Goal: Task Accomplishment & Management: Use online tool/utility

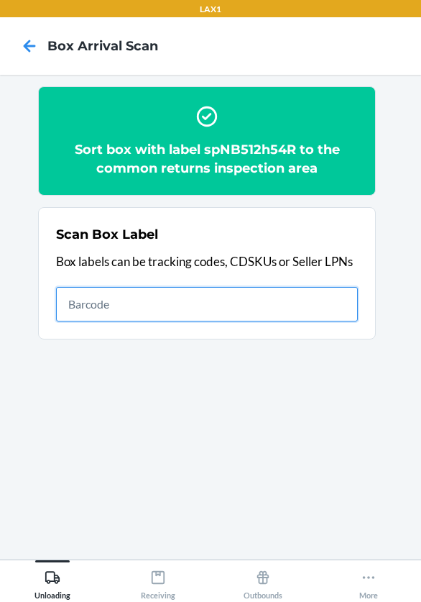
click at [102, 303] on input "text" at bounding box center [207, 304] width 302 height 34
type input "spNB5qsCjR1"
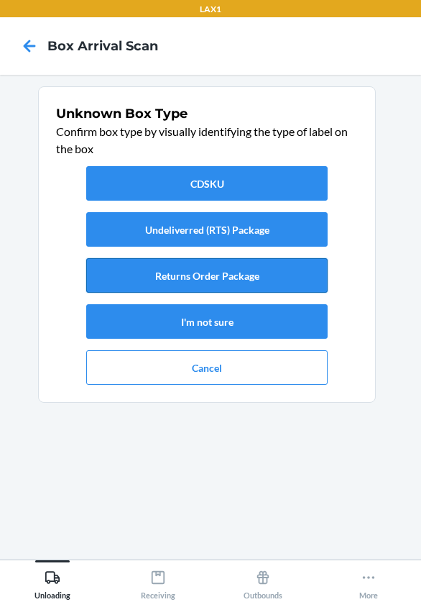
click at [213, 271] on button "Returns Order Package" at bounding box center [206, 275] width 241 height 34
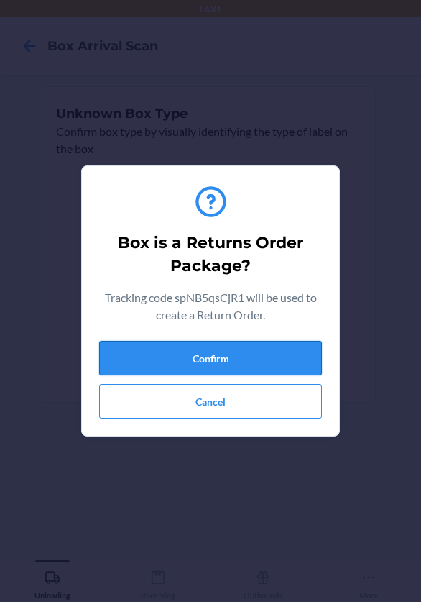
click at [271, 361] on button "Confirm" at bounding box center [210, 358] width 223 height 34
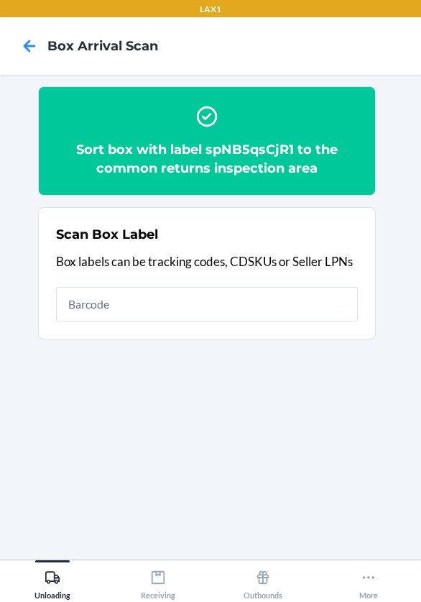
click at [248, 148] on h2 "Sort box with label spNB5qsCjR1 to the common returns inspection area" at bounding box center [207, 158] width 302 height 37
copy h2 "spNB5qsCjR1"
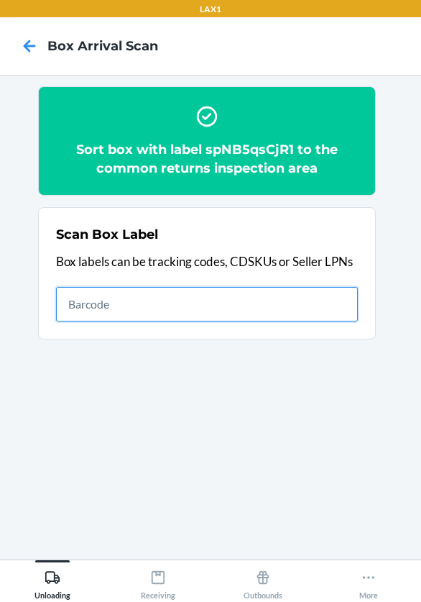
click at [259, 296] on input "text" at bounding box center [207, 304] width 302 height 34
type input "spNB5DYjzJw"
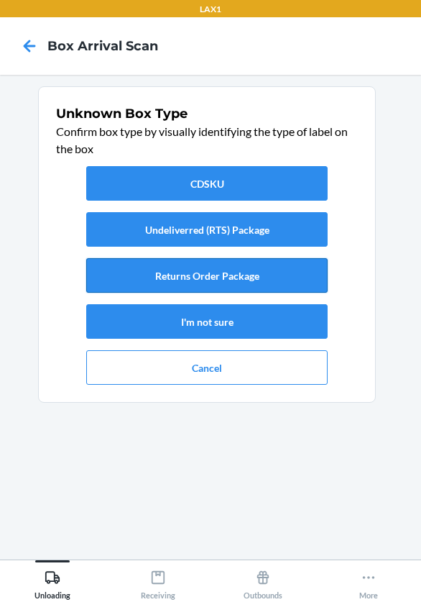
click at [290, 271] on button "Returns Order Package" at bounding box center [206, 275] width 241 height 34
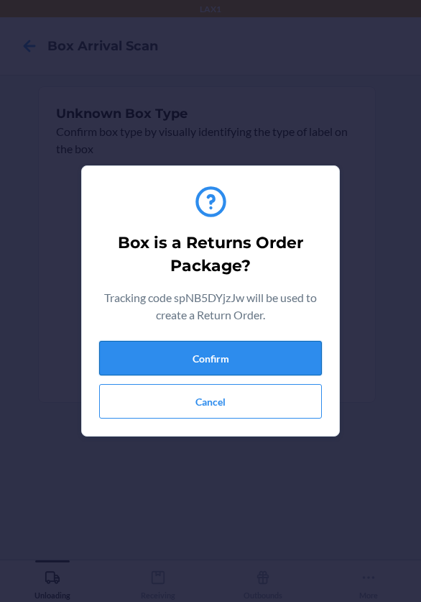
click at [288, 354] on button "Confirm" at bounding box center [210, 358] width 223 height 34
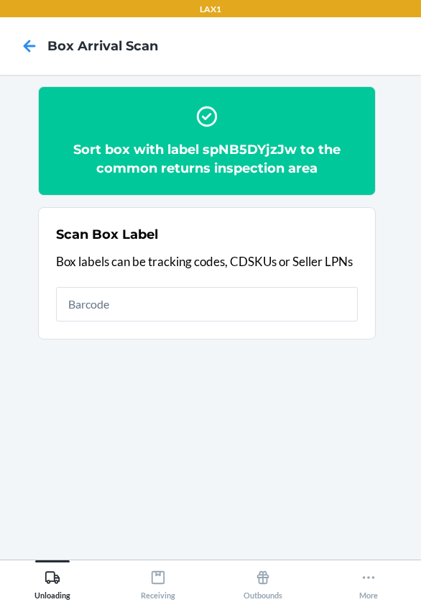
click at [267, 149] on h2 "Sort box with label spNB5DYjzJw to the common returns inspection area" at bounding box center [207, 158] width 302 height 37
click at [267, 148] on h2 "Sort box with label spNB5DYjzJw to the common returns inspection area" at bounding box center [207, 158] width 302 height 37
copy h2 "spNB5DYjzJw"
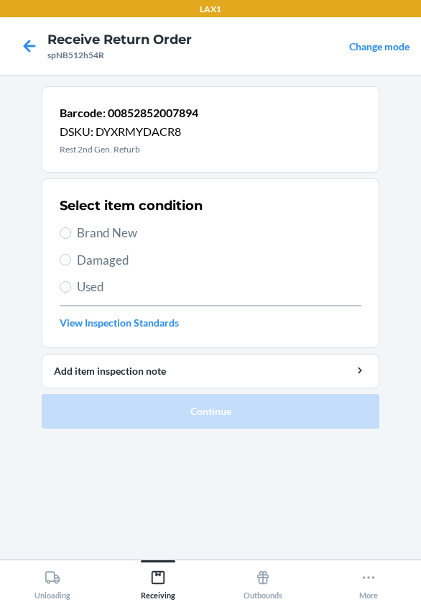
click at [73, 238] on label "Brand New" at bounding box center [211, 233] width 302 height 19
click at [71, 238] on input "Brand New" at bounding box center [65, 232] width 11 height 11
radio input "true"
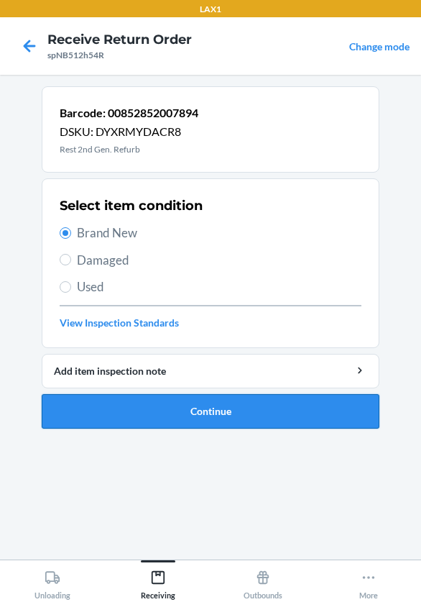
click at [179, 413] on button "Continue" at bounding box center [211, 411] width 338 height 34
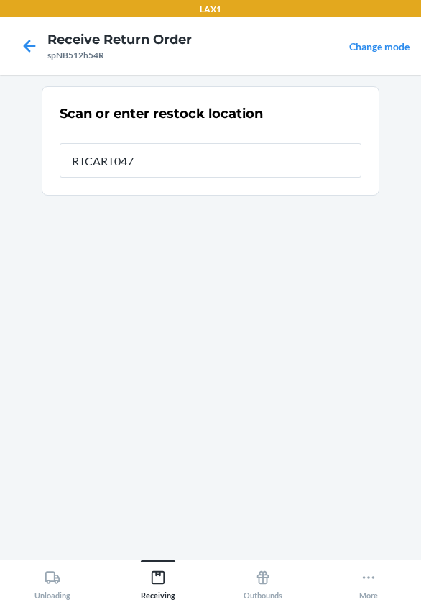
type input "RTCART047"
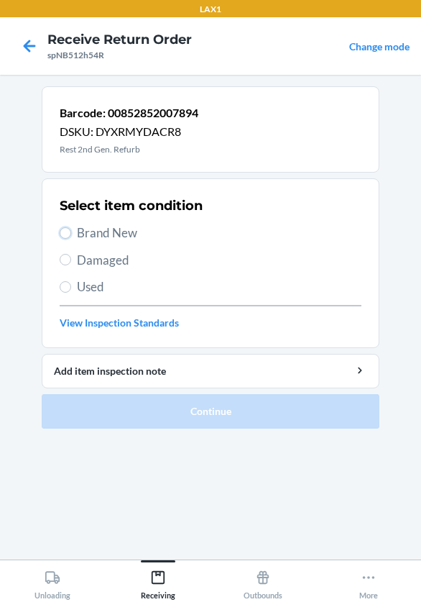
drag, startPoint x: 65, startPoint y: 229, endPoint x: 75, endPoint y: 241, distance: 15.3
click at [68, 231] on input "Brand New" at bounding box center [65, 232] width 11 height 11
radio input "true"
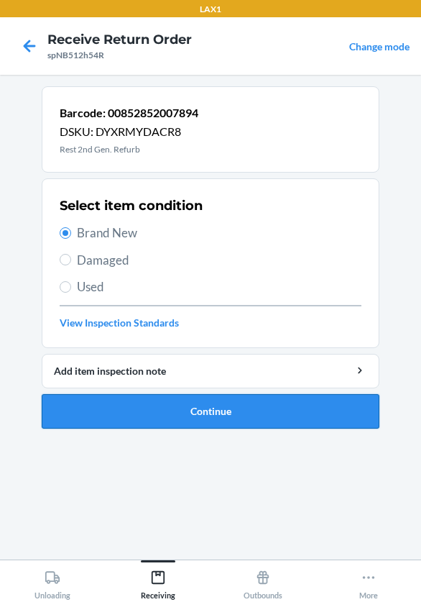
click at [161, 412] on button "Continue" at bounding box center [211, 411] width 338 height 34
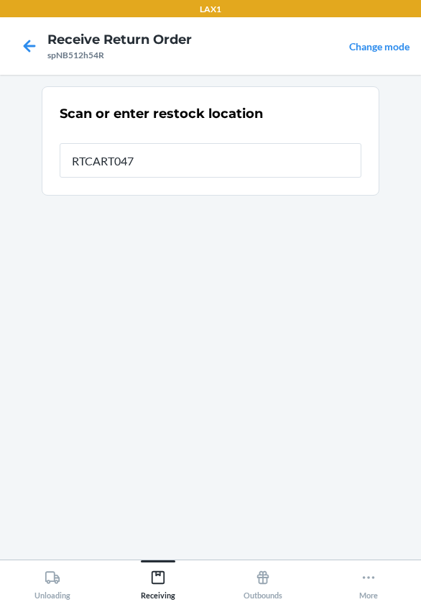
type input "RTCART047"
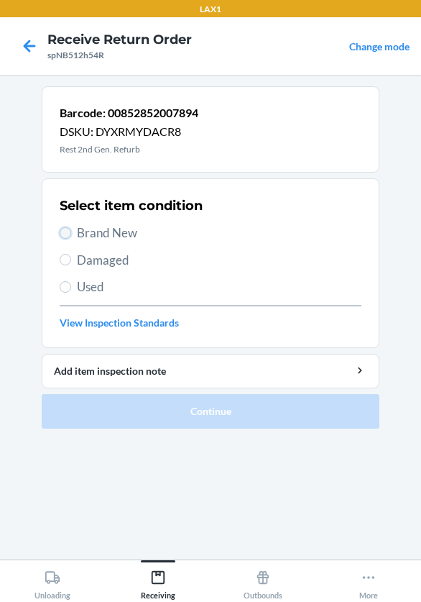
click at [65, 236] on input "Brand New" at bounding box center [65, 232] width 11 height 11
radio input "true"
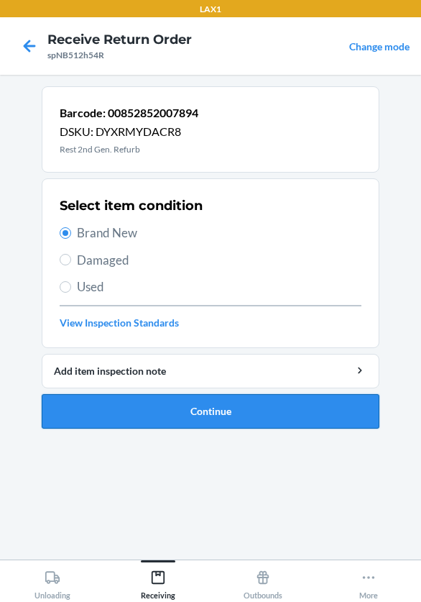
click at [162, 424] on button "Continue" at bounding box center [211, 411] width 338 height 34
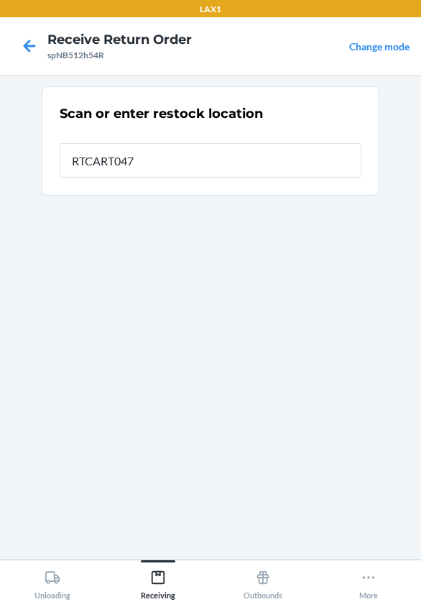
type input "RTCART047"
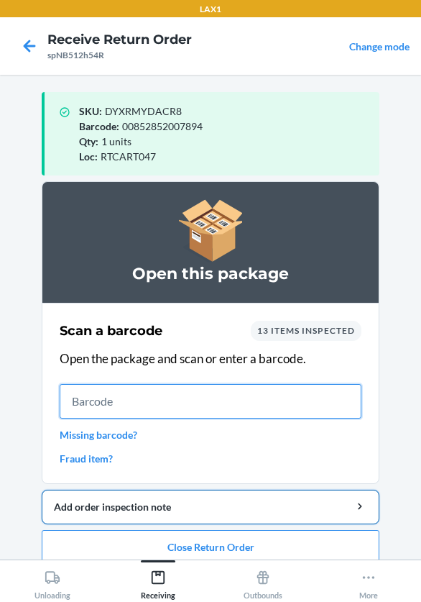
scroll to position [17, 0]
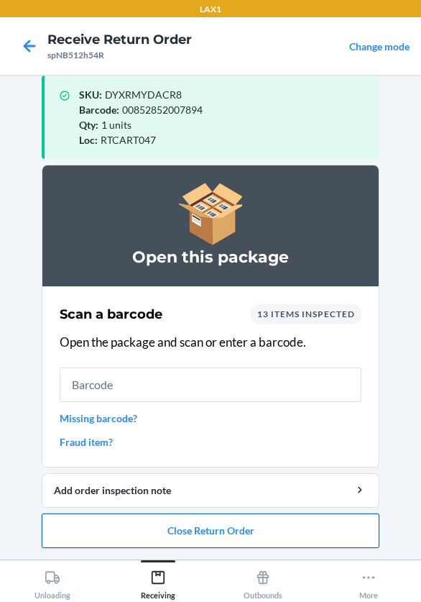
click at [197, 533] on button "Close Return Order" at bounding box center [211, 530] width 338 height 34
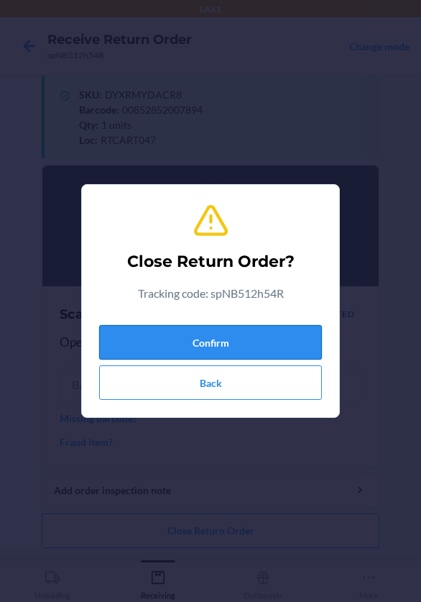
click at [218, 334] on button "Confirm" at bounding box center [210, 342] width 223 height 34
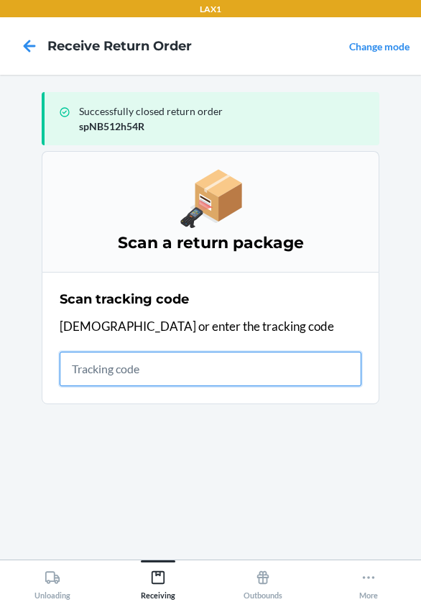
click at [144, 369] on input "text" at bounding box center [211, 368] width 302 height 34
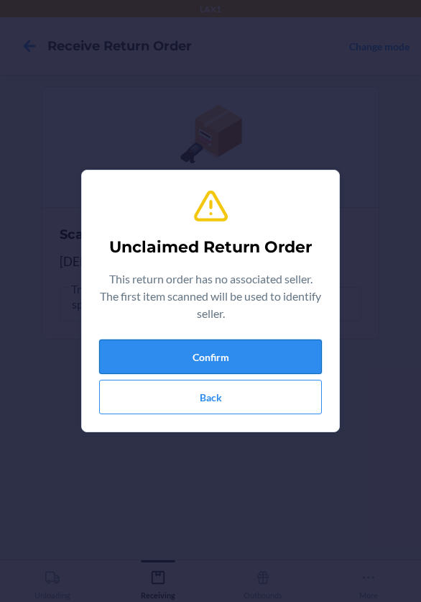
click at [137, 347] on button "Confirm" at bounding box center [210, 356] width 223 height 34
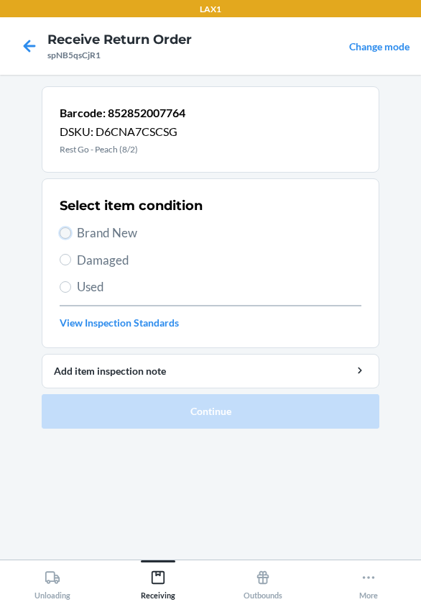
click at [68, 238] on input "Brand New" at bounding box center [65, 232] width 11 height 11
radio input "true"
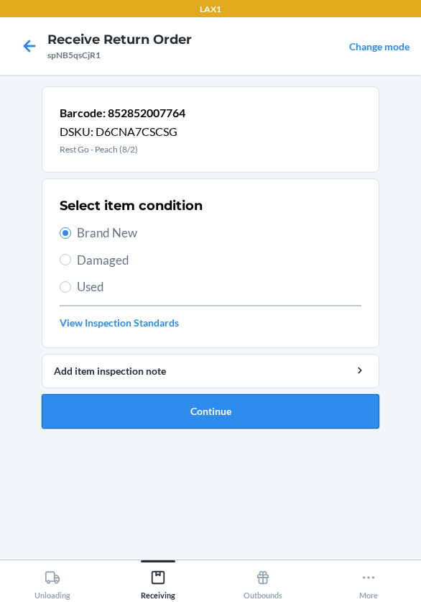
click at [304, 414] on button "Continue" at bounding box center [211, 411] width 338 height 34
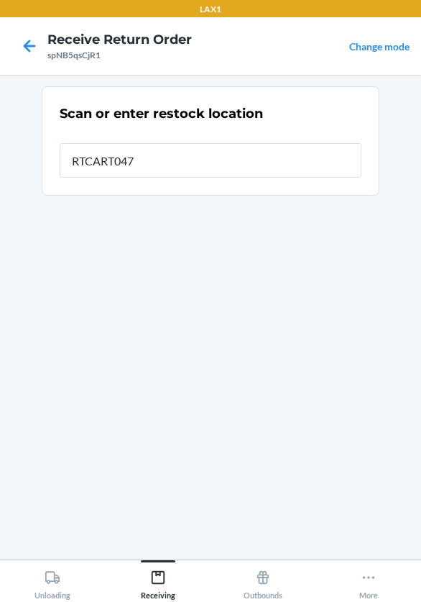
type input "RTCART047"
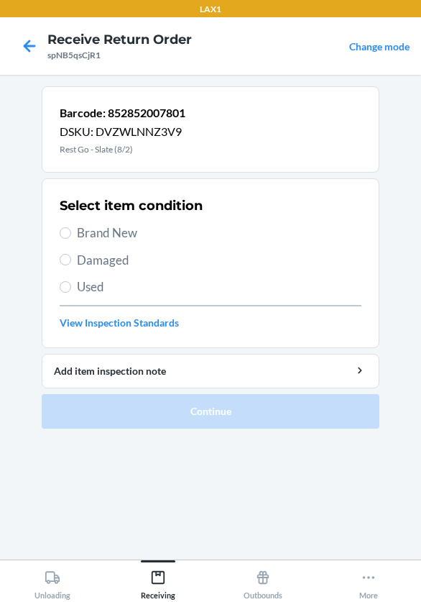
click at [88, 251] on span "Damaged" at bounding box center [219, 260] width 285 height 19
click at [71, 254] on input "Damaged" at bounding box center [65, 259] width 11 height 11
radio input "true"
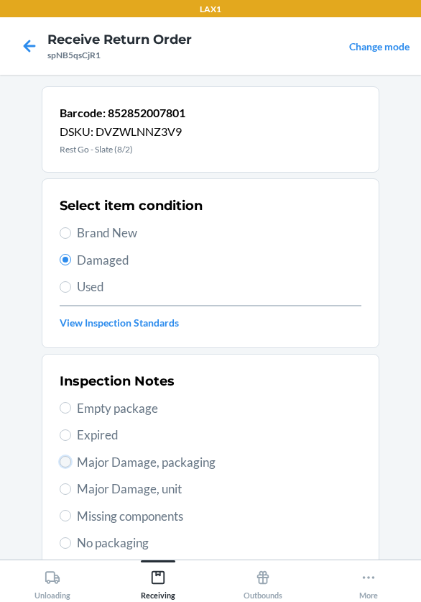
click at [63, 466] on input "Major Damage, packaging" at bounding box center [65, 461] width 11 height 11
radio input "true"
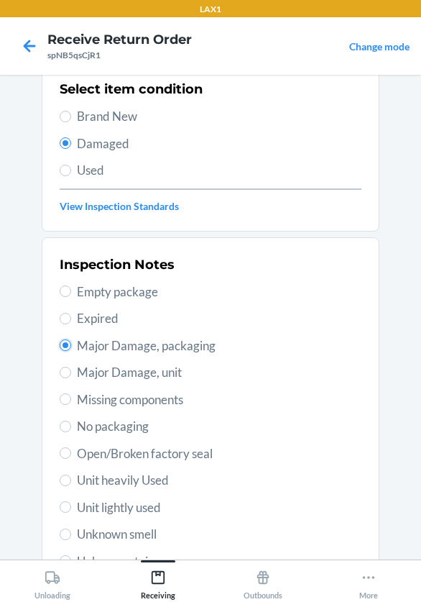
scroll to position [264, 0]
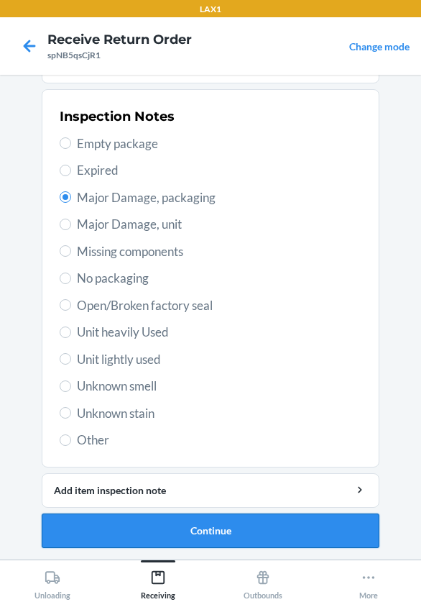
click at [158, 530] on button "Continue" at bounding box center [211, 530] width 338 height 34
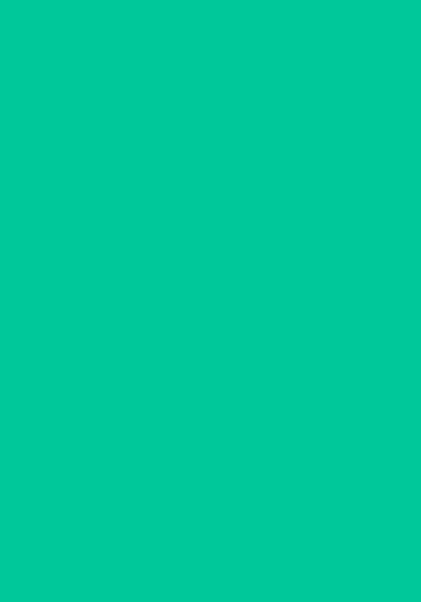
scroll to position [137, 0]
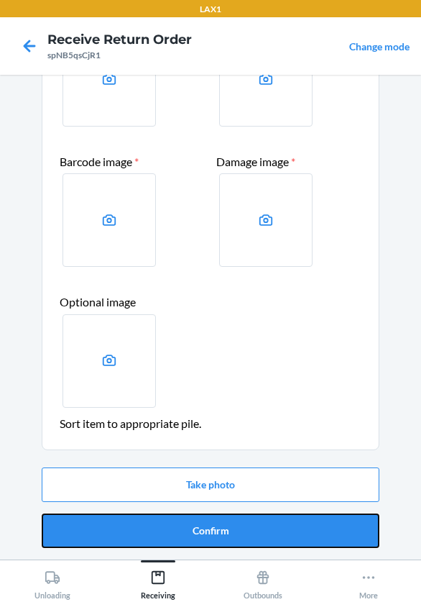
click at [158, 530] on button "Confirm" at bounding box center [211, 530] width 338 height 34
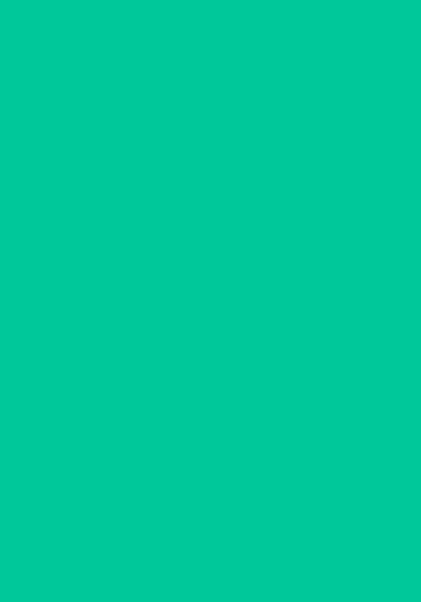
scroll to position [0, 0]
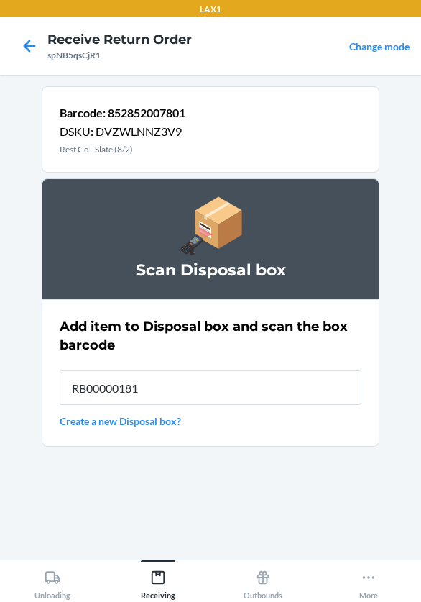
type input "RB000001819"
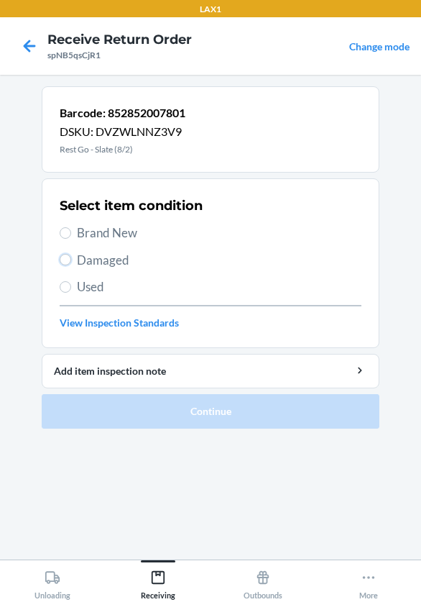
click at [65, 258] on input "Damaged" at bounding box center [65, 259] width 11 height 11
radio input "true"
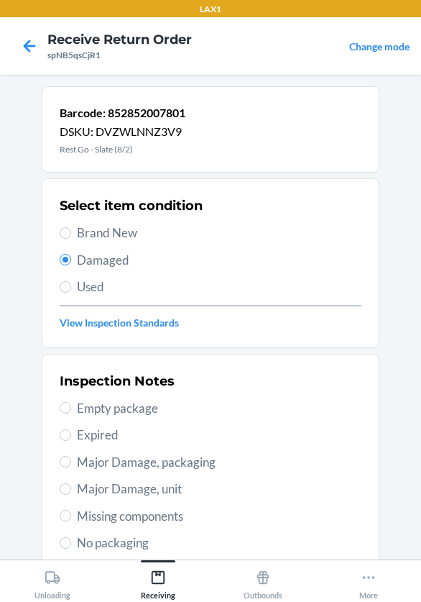
click at [69, 410] on label "Empty package" at bounding box center [211, 408] width 302 height 19
click at [69, 410] on input "Empty package" at bounding box center [65, 407] width 11 height 11
radio input "true"
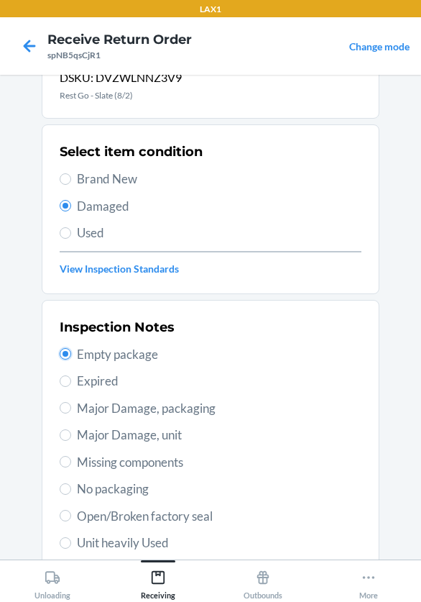
scroll to position [264, 0]
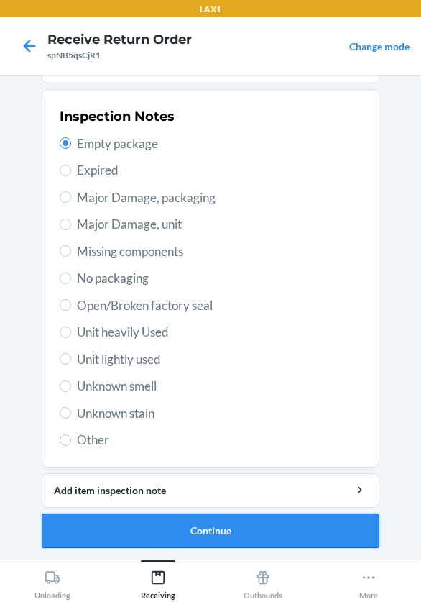
click at [190, 528] on button "Continue" at bounding box center [211, 530] width 338 height 34
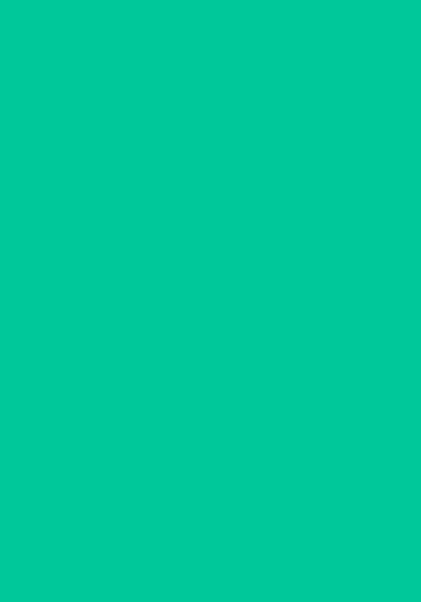
scroll to position [137, 0]
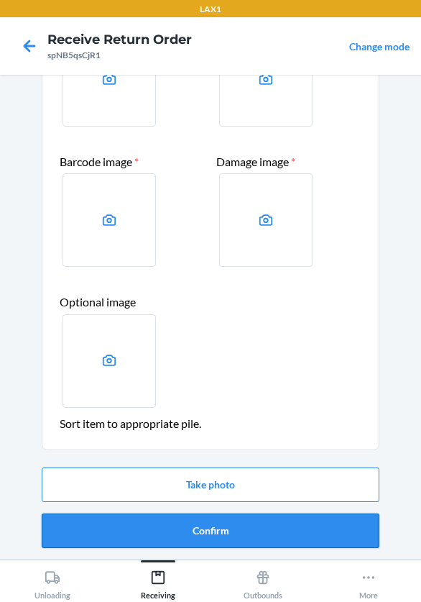
click at [213, 526] on button "Confirm" at bounding box center [211, 530] width 338 height 34
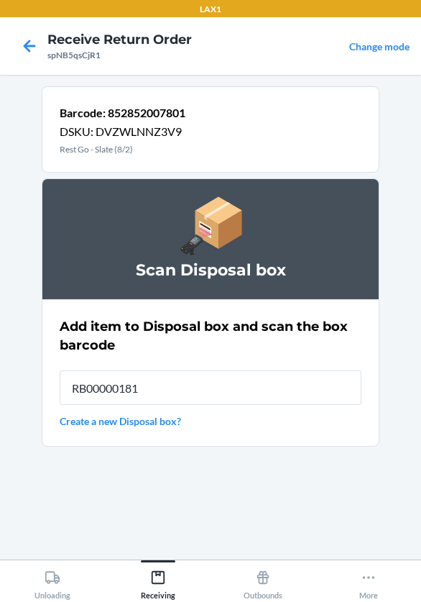
type input "RB000001819"
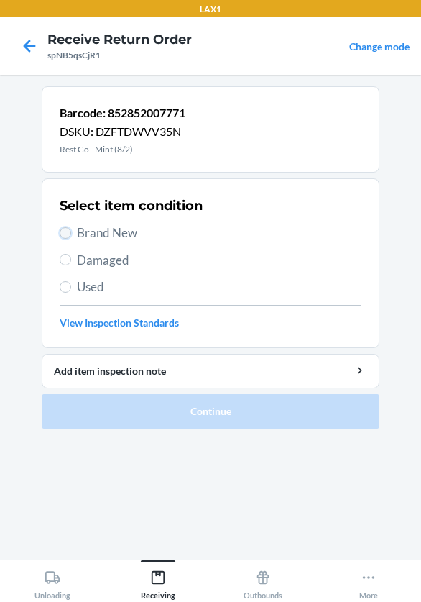
click at [69, 232] on input "Brand New" at bounding box center [65, 232] width 11 height 11
radio input "true"
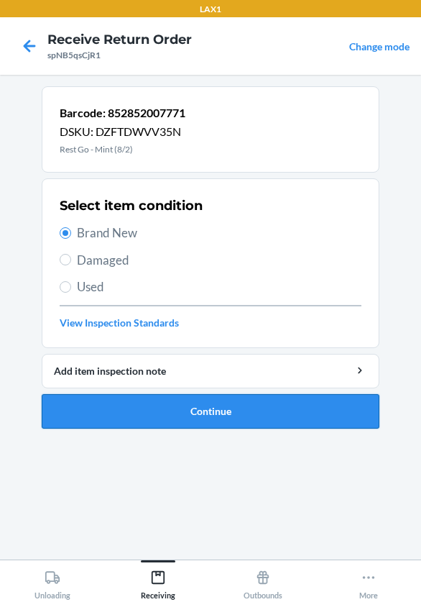
click at [155, 418] on button "Continue" at bounding box center [211, 411] width 338 height 34
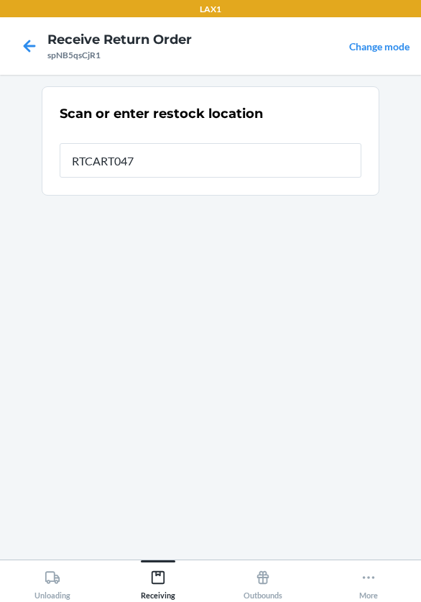
type input "RTCART047"
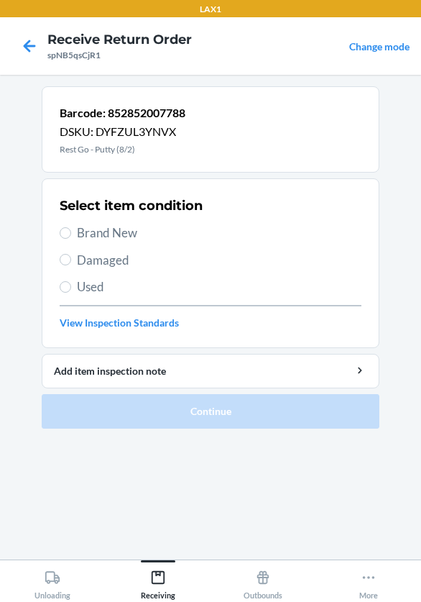
click at [97, 236] on span "Brand New" at bounding box center [219, 233] width 285 height 19
click at [71, 236] on input "Brand New" at bounding box center [65, 232] width 11 height 11
radio input "true"
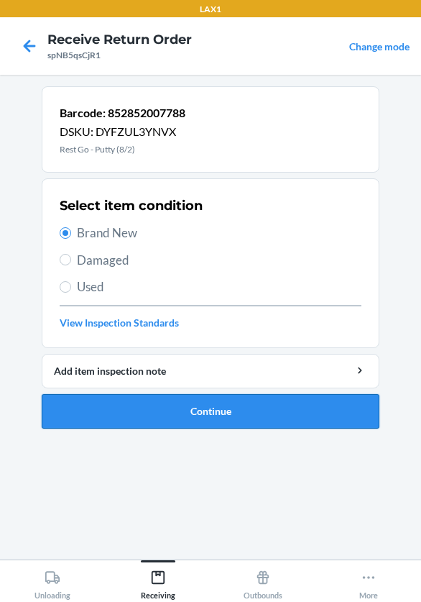
click at [162, 408] on button "Continue" at bounding box center [211, 411] width 338 height 34
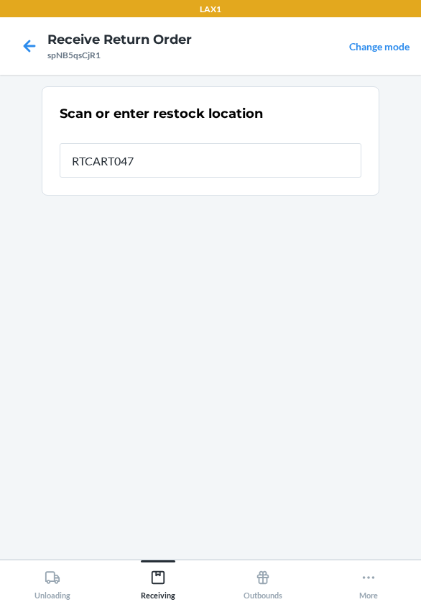
type input "RTCART047"
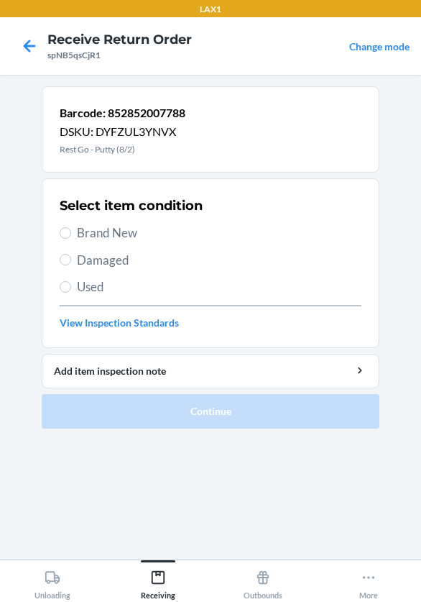
click at [78, 263] on span "Damaged" at bounding box center [219, 260] width 285 height 19
click at [71, 263] on input "Damaged" at bounding box center [65, 259] width 11 height 11
radio input "true"
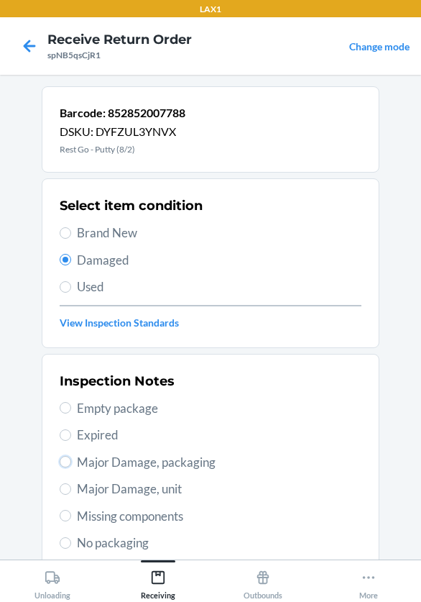
click at [68, 462] on label "Major Damage, packaging" at bounding box center [211, 462] width 302 height 19
click at [68, 462] on input "Major Damage, packaging" at bounding box center [65, 461] width 11 height 11
radio input "true"
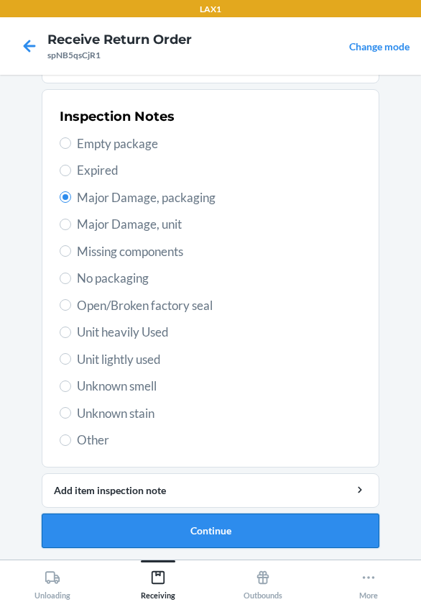
click at [157, 525] on button "Continue" at bounding box center [211, 530] width 338 height 34
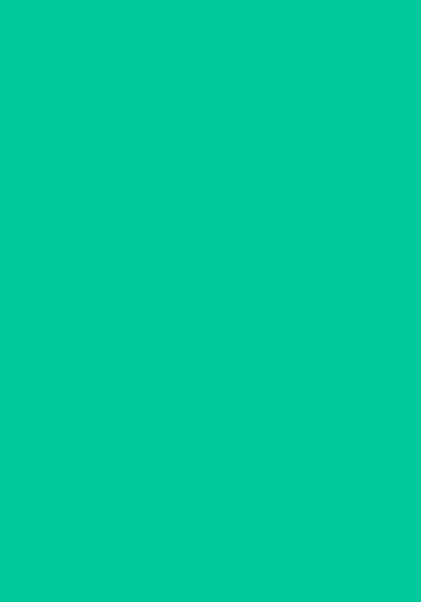
scroll to position [137, 0]
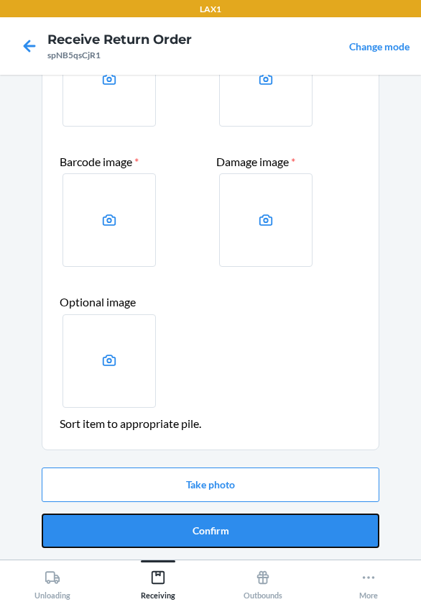
click at [160, 525] on button "Confirm" at bounding box center [211, 530] width 338 height 34
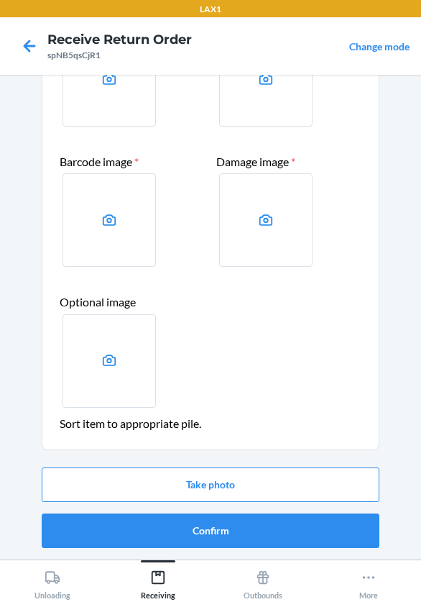
scroll to position [0, 0]
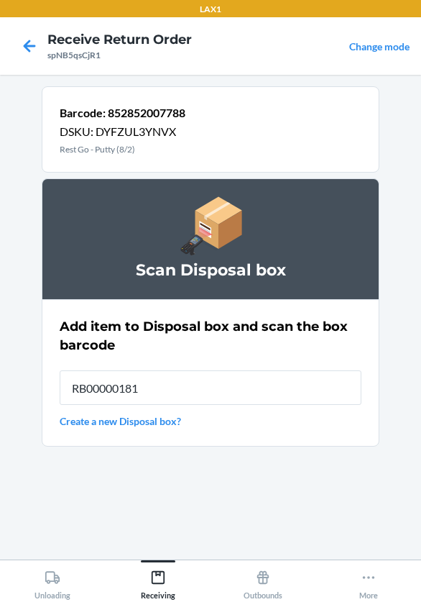
type input "RB000001819"
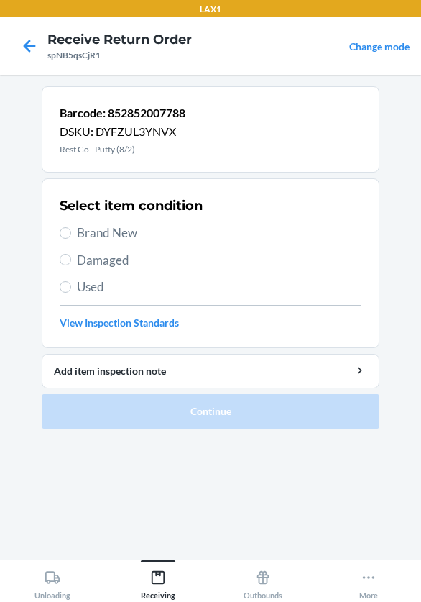
click at [103, 267] on span "Damaged" at bounding box center [219, 260] width 285 height 19
click at [71, 265] on input "Damaged" at bounding box center [65, 259] width 11 height 11
radio input "true"
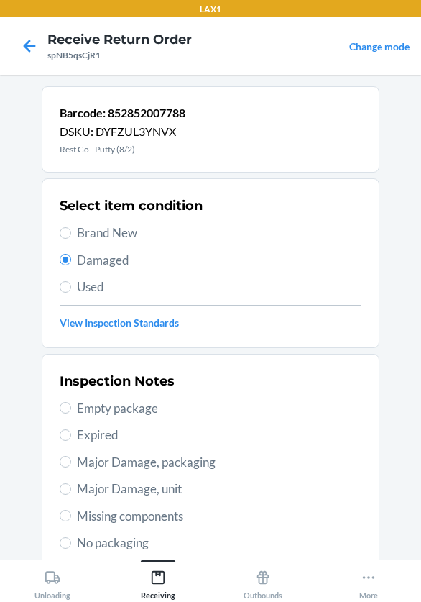
click at [86, 460] on span "Major Damage, packaging" at bounding box center [219, 462] width 285 height 19
click at [71, 460] on input "Major Damage, packaging" at bounding box center [65, 461] width 11 height 11
radio input "true"
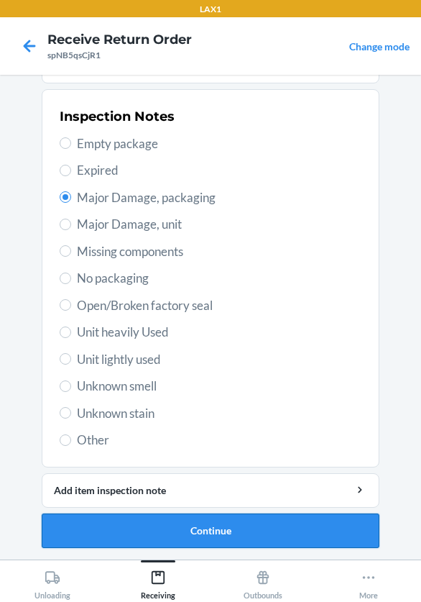
click at [119, 517] on button "Continue" at bounding box center [211, 530] width 338 height 34
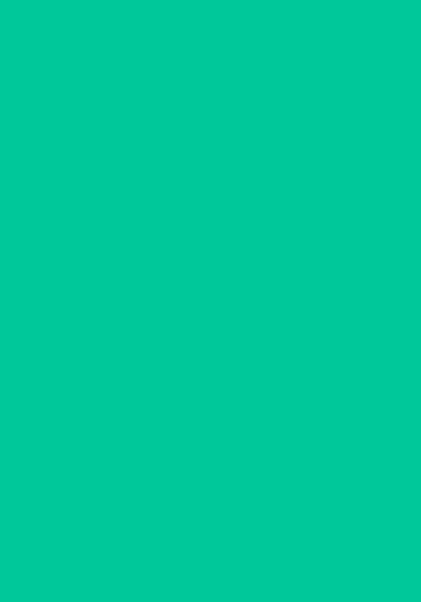
scroll to position [137, 0]
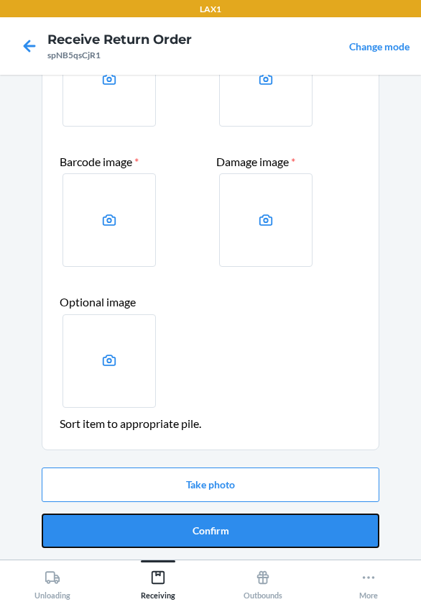
click at [119, 517] on button "Confirm" at bounding box center [211, 530] width 338 height 34
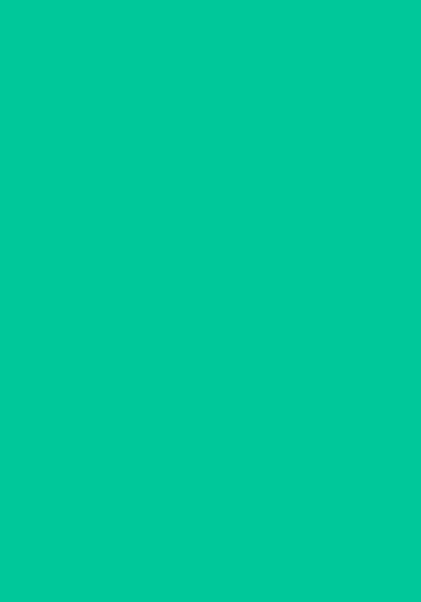
scroll to position [0, 0]
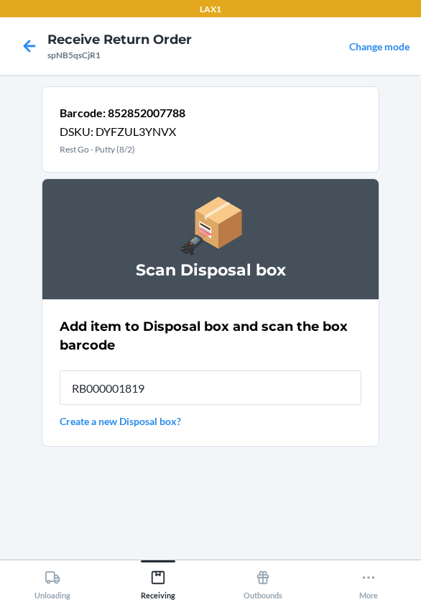
type input "RB000001819"
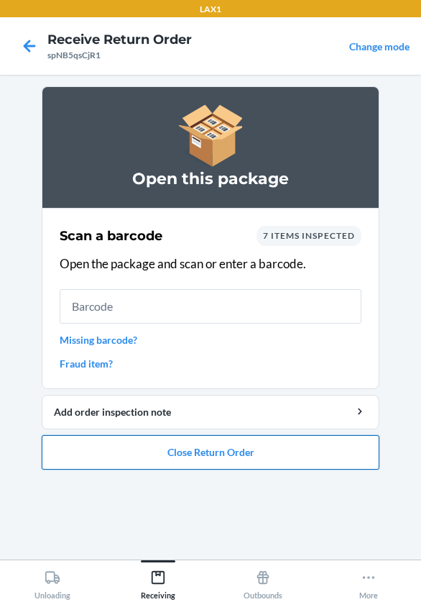
click at [253, 458] on button "Close Return Order" at bounding box center [211, 452] width 338 height 34
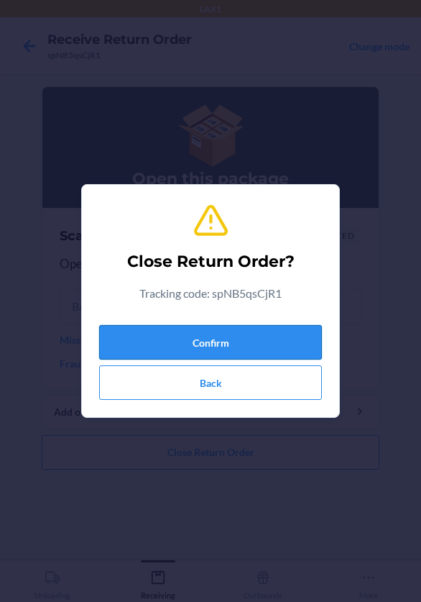
click at [262, 336] on button "Confirm" at bounding box center [210, 342] width 223 height 34
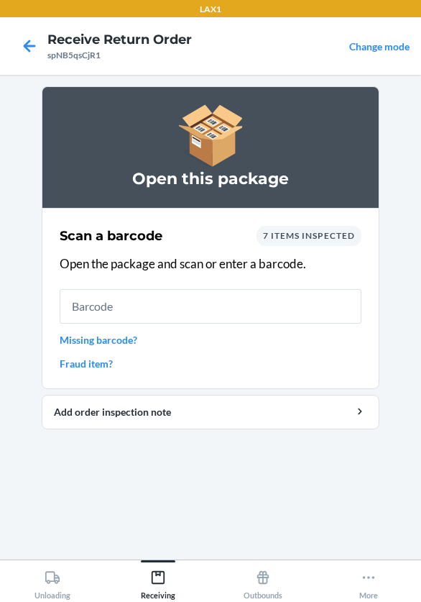
drag, startPoint x: -9, startPoint y: 442, endPoint x: 345, endPoint y: 459, distance: 354.0
click at [345, 485] on section "Open this package Scan a barcode 7 items inspected Open the package and scan or…" at bounding box center [211, 316] width 338 height 461
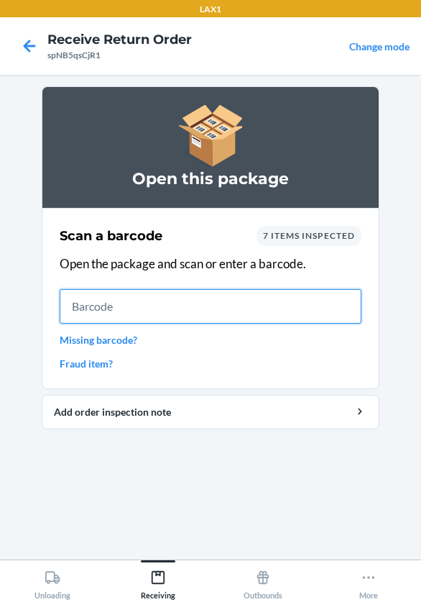
click at [144, 312] on input "text" at bounding box center [211, 306] width 302 height 34
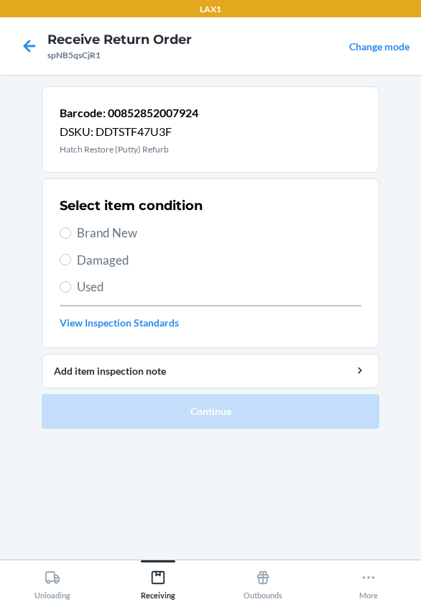
click at [92, 253] on span "Damaged" at bounding box center [219, 260] width 285 height 19
click at [71, 254] on input "Damaged" at bounding box center [65, 259] width 11 height 11
radio input "true"
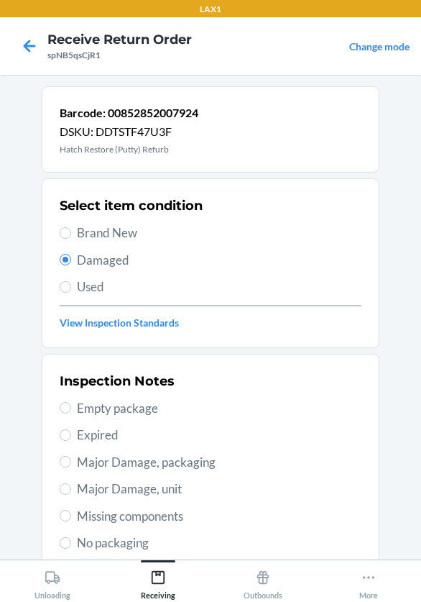
click at [77, 490] on span "Major Damage, unit" at bounding box center [219, 488] width 285 height 19
click at [71, 490] on input "Major Damage, unit" at bounding box center [65, 488] width 11 height 11
radio input "true"
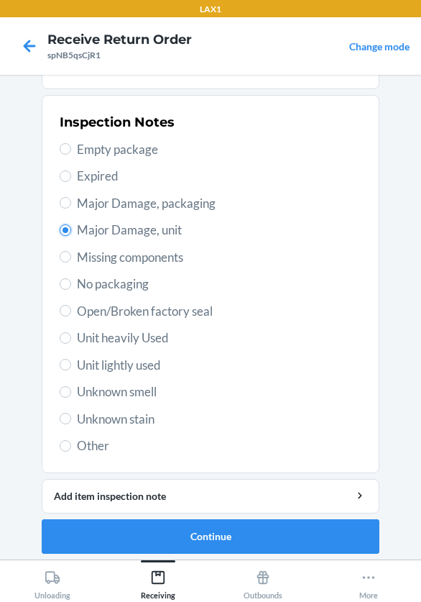
scroll to position [264, 0]
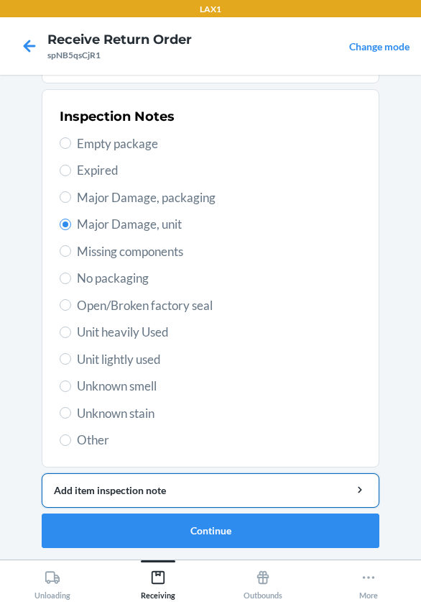
click at [132, 492] on div "Add item inspection note" at bounding box center [210, 489] width 313 height 15
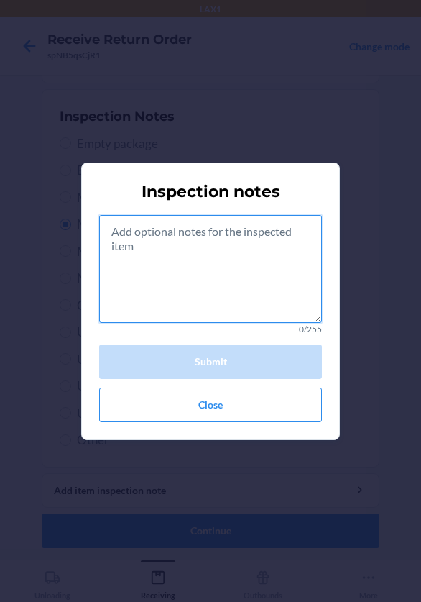
click at [165, 272] on textarea at bounding box center [210, 269] width 223 height 108
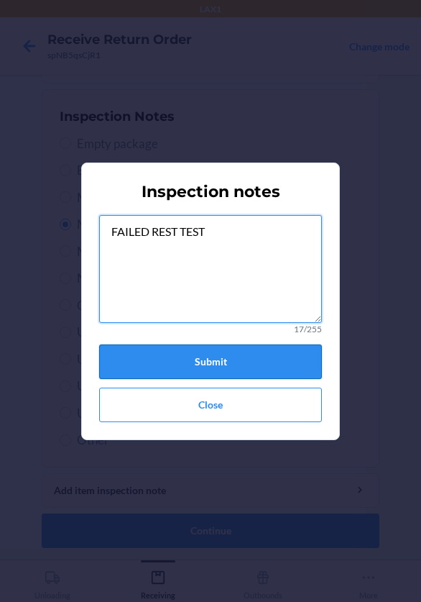
type textarea "FAILED REST TEST"
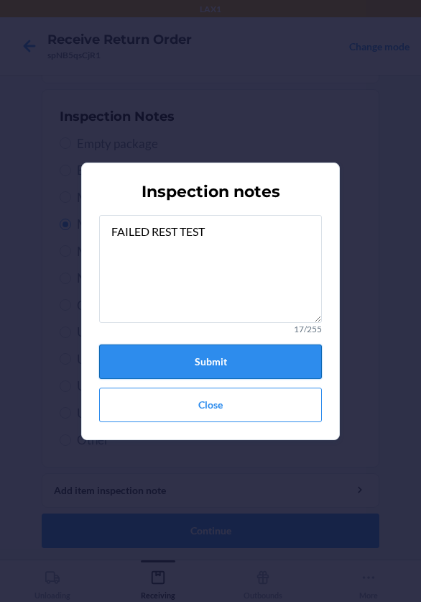
click at [224, 358] on button "Submit" at bounding box center [210, 361] width 223 height 34
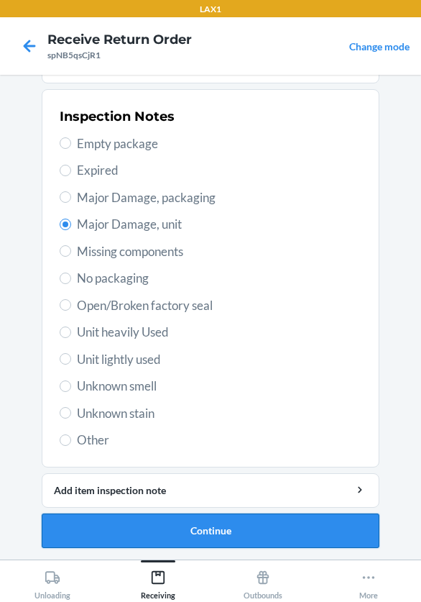
click at [226, 532] on button "Continue" at bounding box center [211, 530] width 338 height 34
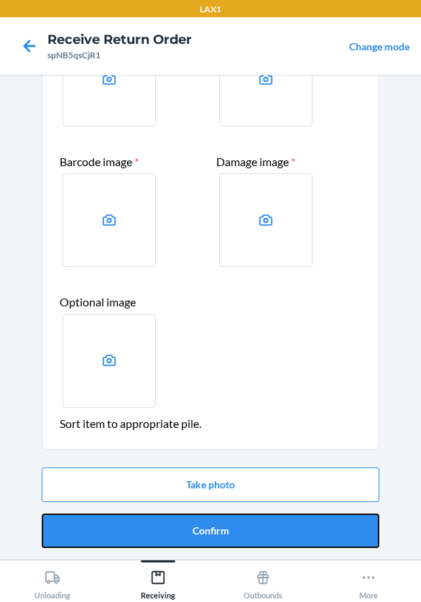
click at [226, 532] on button "Confirm" at bounding box center [211, 530] width 338 height 34
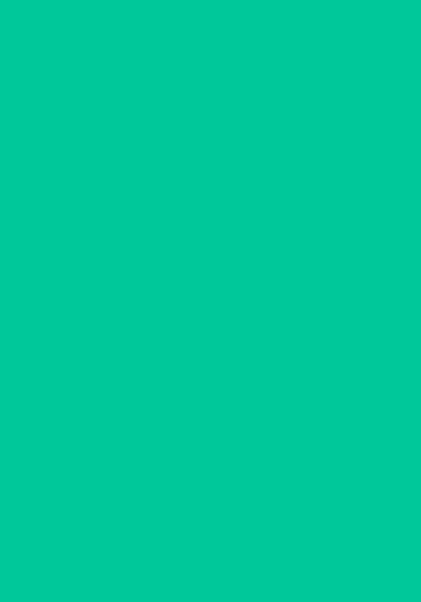
scroll to position [0, 0]
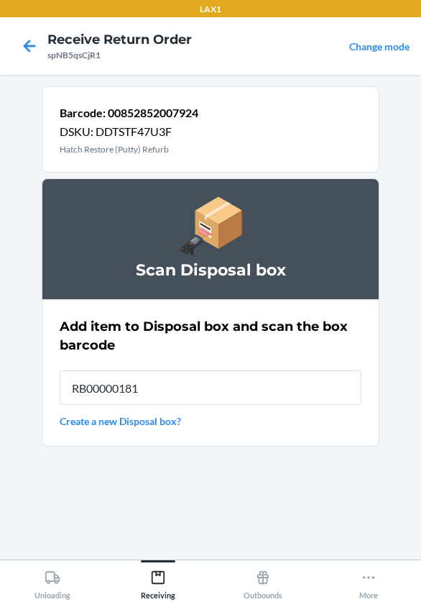
type input "RB000001819"
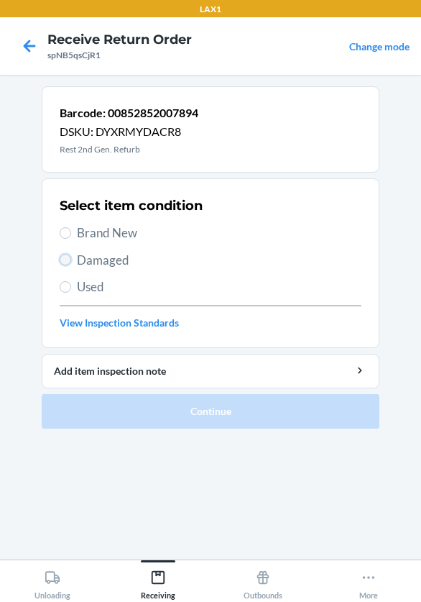
click at [64, 263] on input "Damaged" at bounding box center [65, 259] width 11 height 11
radio input "true"
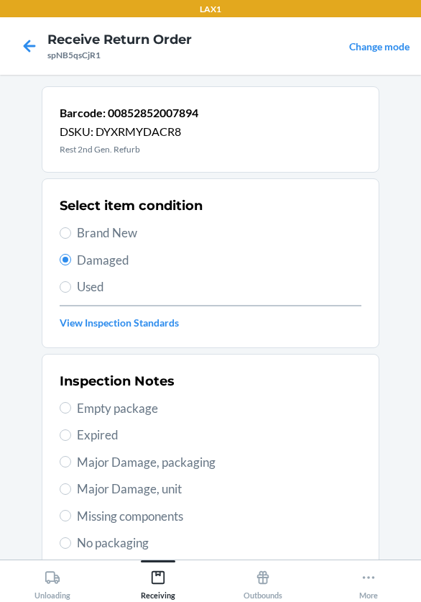
click at [69, 493] on label "Major Damage, unit" at bounding box center [211, 488] width 302 height 19
click at [69, 493] on input "Major Damage, unit" at bounding box center [65, 488] width 11 height 11
radio input "true"
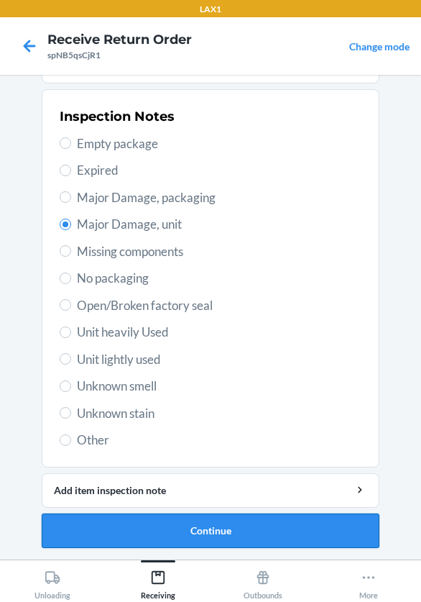
click at [86, 530] on button "Continue" at bounding box center [211, 530] width 338 height 34
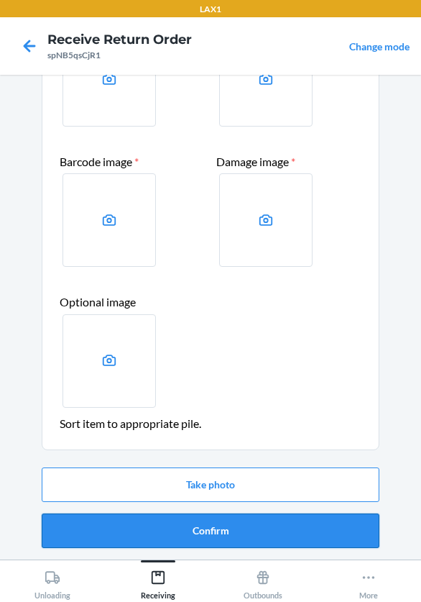
click at [103, 526] on button "Confirm" at bounding box center [211, 530] width 338 height 34
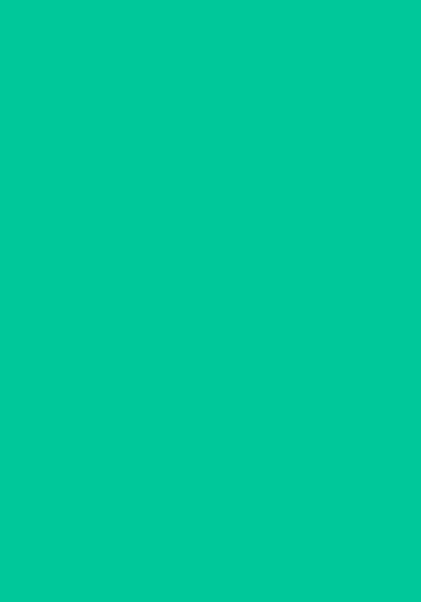
scroll to position [0, 0]
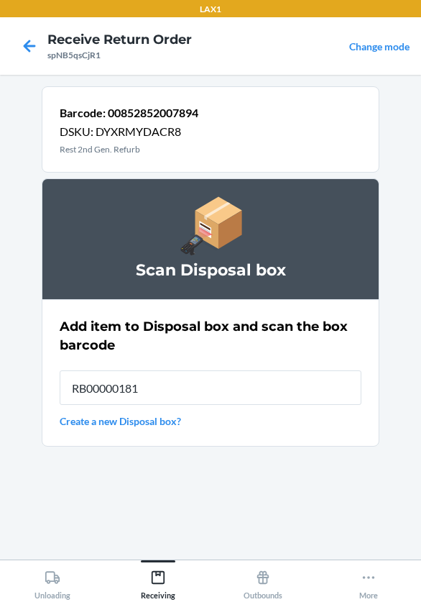
type input "RB000001819"
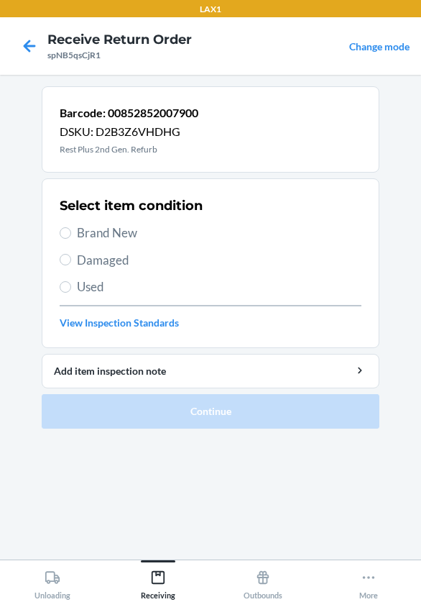
click at [78, 254] on span "Damaged" at bounding box center [219, 260] width 285 height 19
click at [71, 254] on input "Damaged" at bounding box center [65, 259] width 11 height 11
radio input "true"
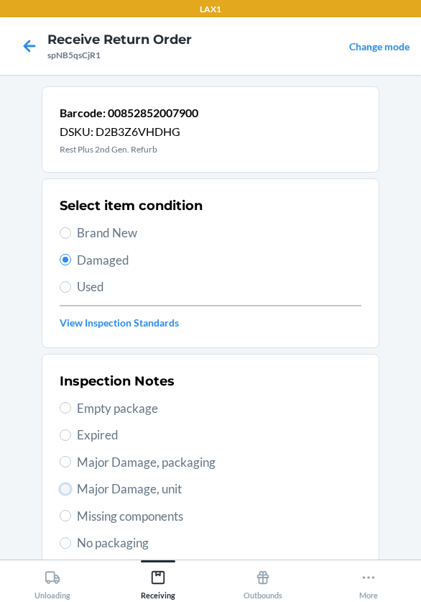
click at [60, 492] on input "Major Damage, unit" at bounding box center [65, 488] width 11 height 11
radio input "true"
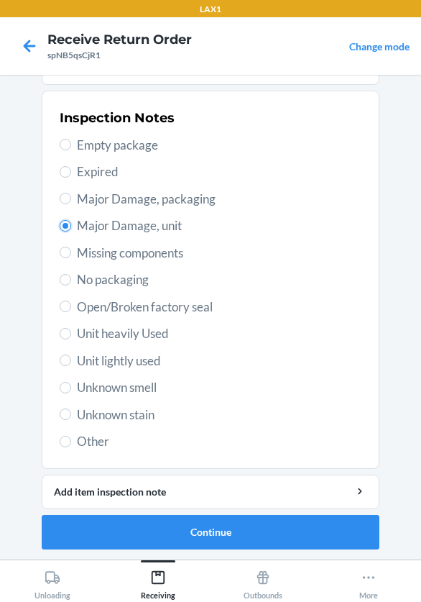
scroll to position [264, 0]
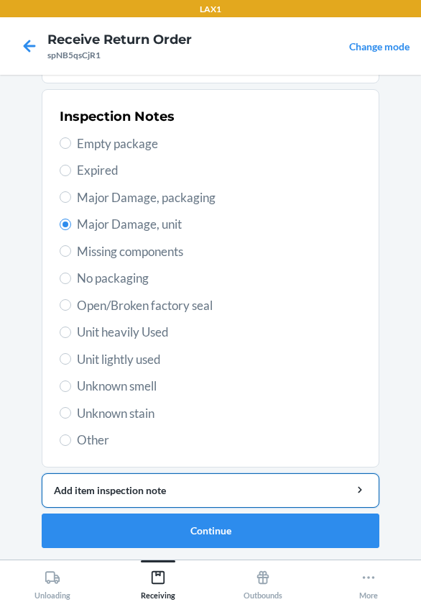
click at [85, 492] on div "Add item inspection note" at bounding box center [210, 489] width 313 height 15
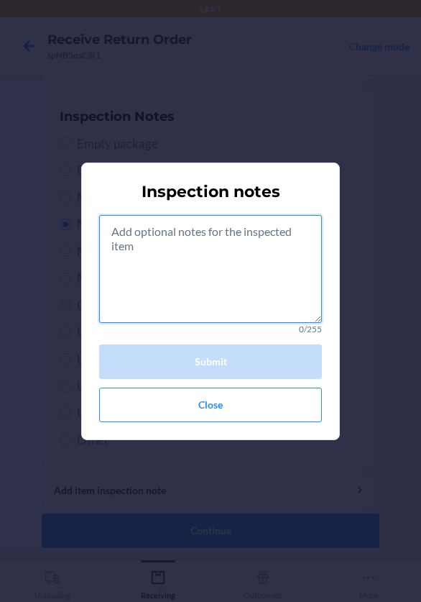
click at [134, 278] on textarea at bounding box center [210, 269] width 223 height 108
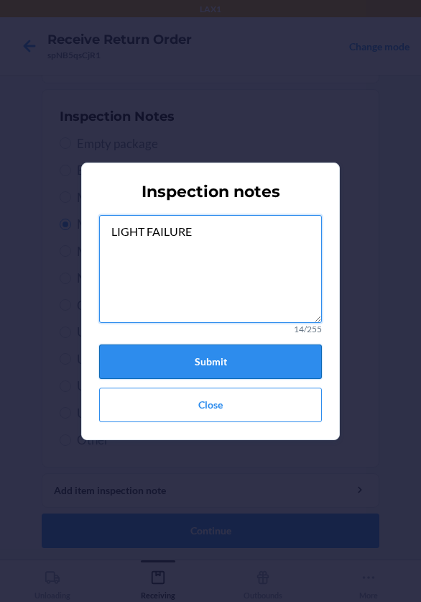
type textarea "LIGHT FAILURE"
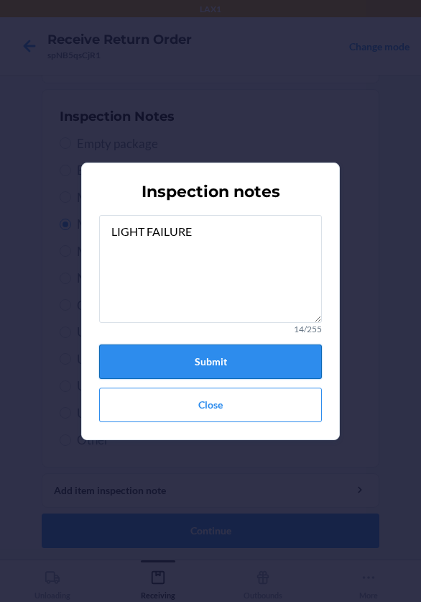
click at [225, 359] on button "Submit" at bounding box center [210, 361] width 223 height 34
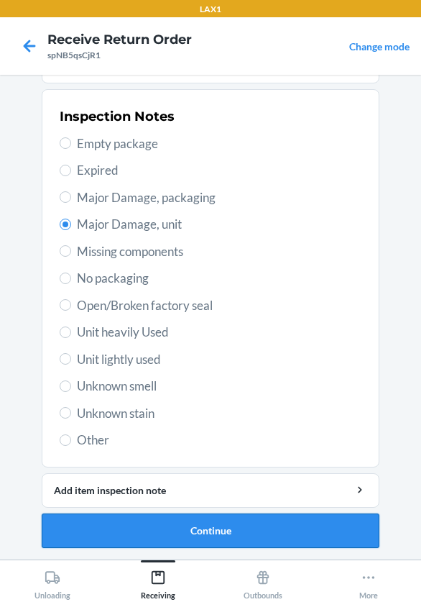
click at [259, 533] on button "Continue" at bounding box center [211, 530] width 338 height 34
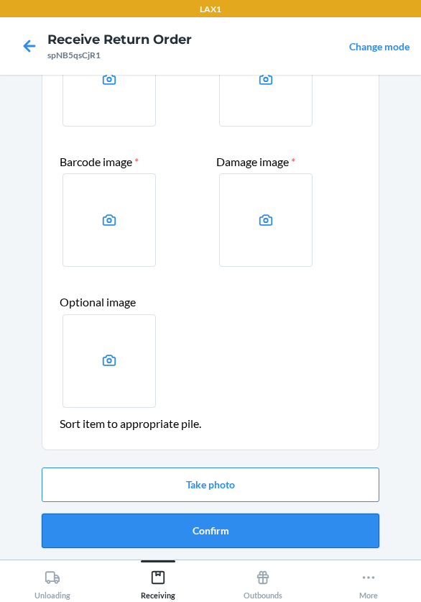
click at [271, 531] on button "Confirm" at bounding box center [211, 530] width 338 height 34
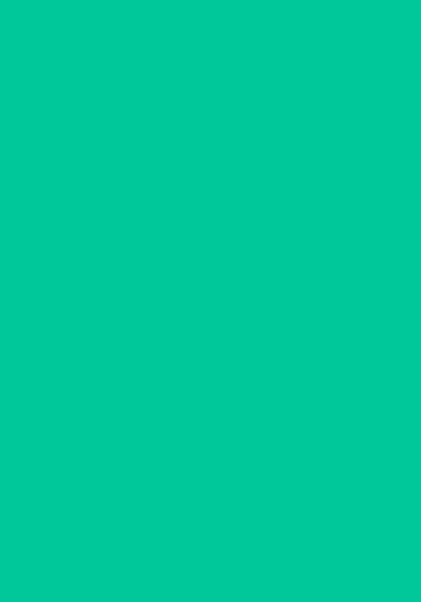
scroll to position [0, 0]
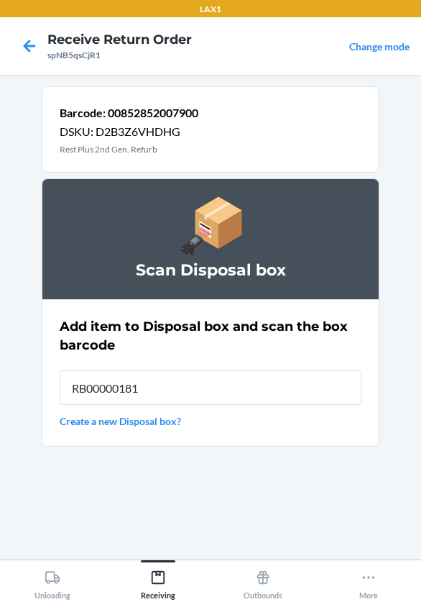
type input "RB000001819"
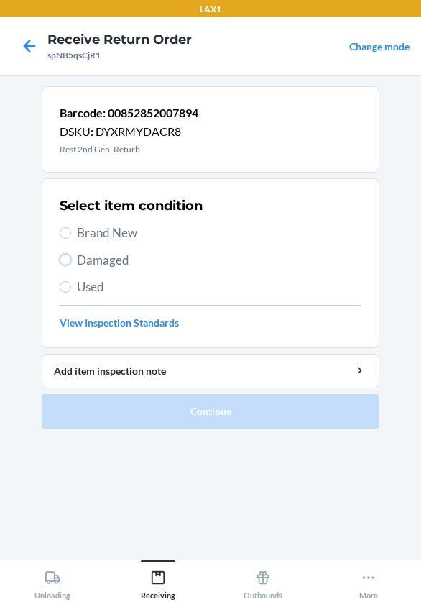
drag, startPoint x: 70, startPoint y: 259, endPoint x: 192, endPoint y: 328, distance: 139.7
click at [75, 259] on label "Damaged" at bounding box center [211, 260] width 302 height 19
click at [71, 259] on input "Damaged" at bounding box center [65, 259] width 11 height 11
radio input "true"
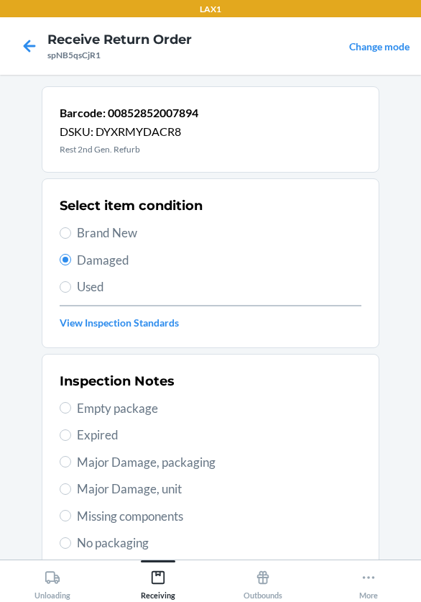
click at [77, 464] on span "Major Damage, packaging" at bounding box center [219, 462] width 285 height 19
click at [71, 464] on input "Major Damage, packaging" at bounding box center [65, 461] width 11 height 11
radio input "true"
click at [68, 497] on label "Major Damage, unit" at bounding box center [211, 488] width 302 height 19
click at [68, 494] on input "Major Damage, unit" at bounding box center [65, 488] width 11 height 11
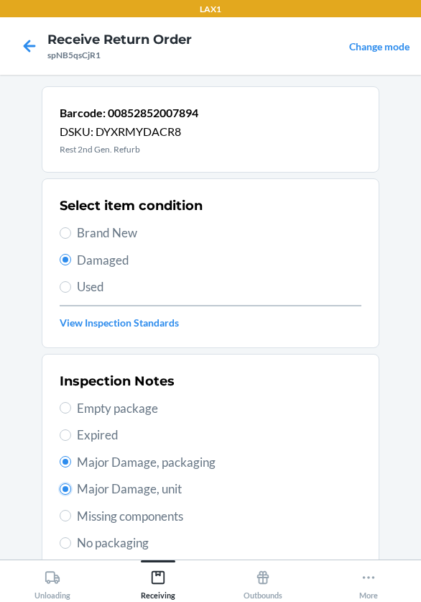
radio input "true"
radio input "false"
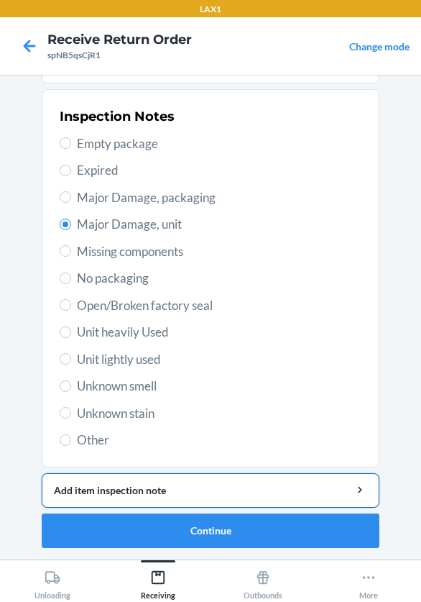
click at [151, 489] on div "Add item inspection note" at bounding box center [210, 489] width 313 height 15
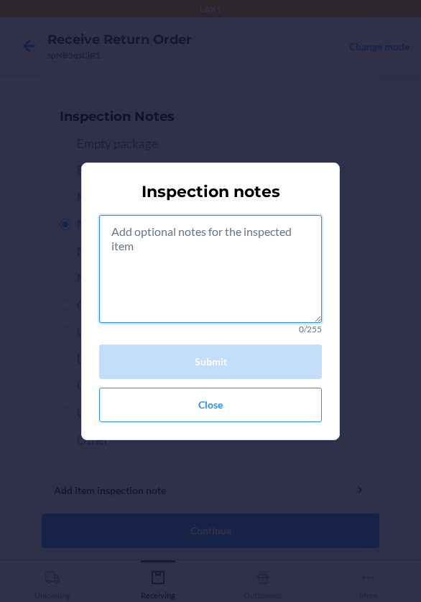
click at [175, 264] on textarea at bounding box center [210, 269] width 223 height 108
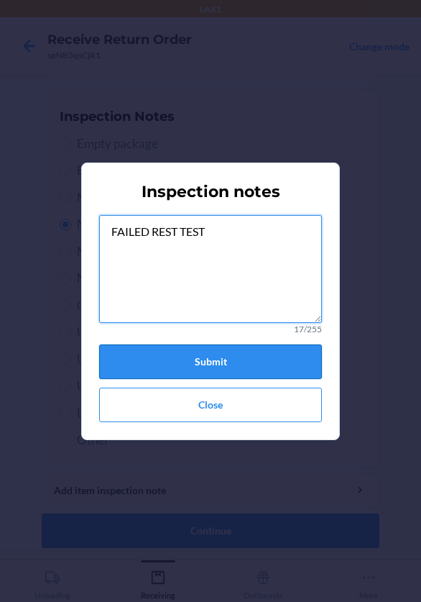
type textarea "FAILED REST TEST"
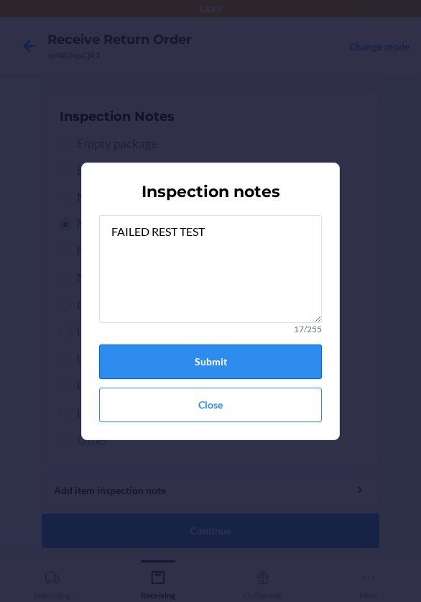
click at [117, 363] on button "Submit" at bounding box center [210, 361] width 223 height 34
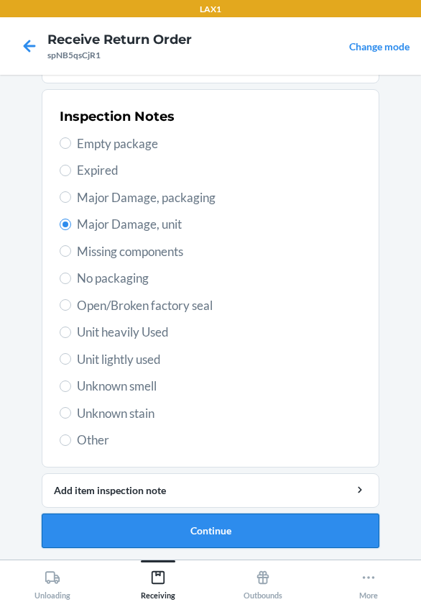
click at [180, 528] on button "Continue" at bounding box center [211, 530] width 338 height 34
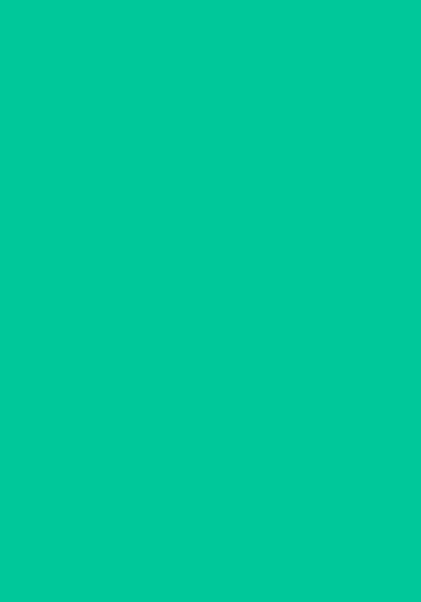
scroll to position [137, 0]
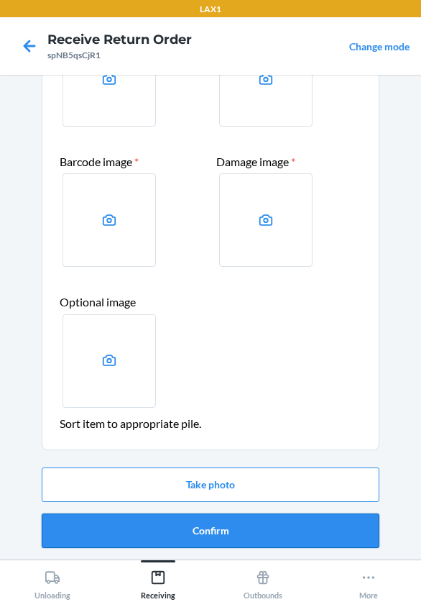
click at [180, 528] on button "Confirm" at bounding box center [211, 530] width 338 height 34
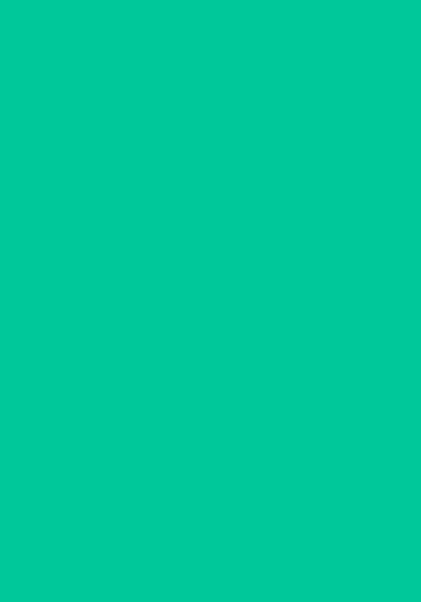
scroll to position [0, 0]
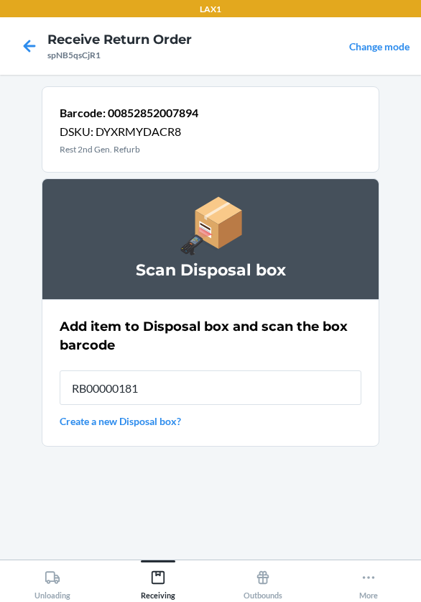
type input "RB000001819"
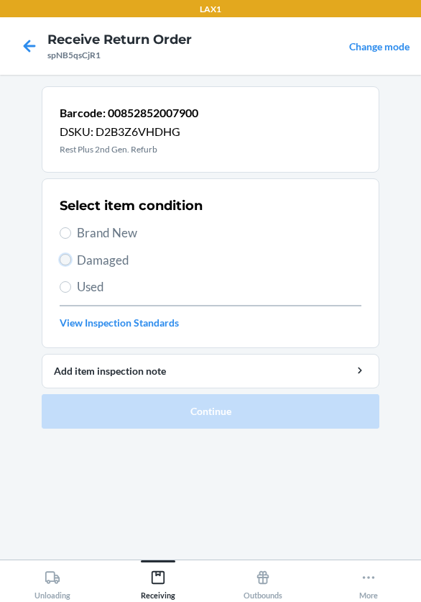
click at [65, 257] on input "Damaged" at bounding box center [65, 259] width 11 height 11
radio input "true"
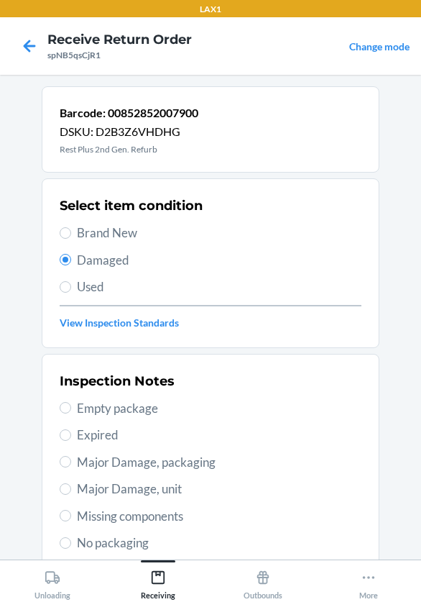
click at [83, 464] on span "Major Damage, packaging" at bounding box center [219, 462] width 285 height 19
click at [71, 464] on input "Major Damage, packaging" at bounding box center [65, 461] width 11 height 11
radio input "true"
click at [68, 494] on label "Major Damage, unit" at bounding box center [211, 488] width 302 height 19
click at [68, 494] on input "Major Damage, unit" at bounding box center [65, 488] width 11 height 11
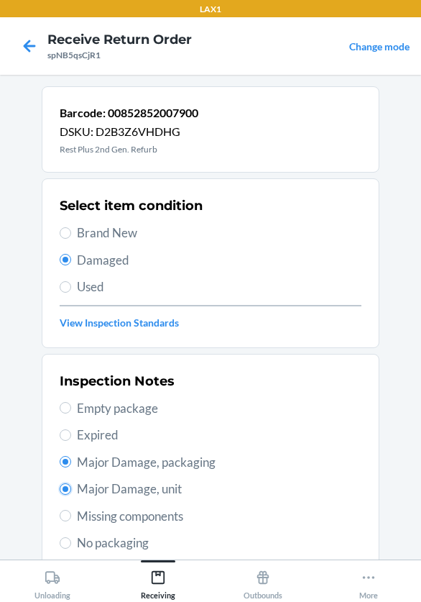
radio input "true"
radio input "false"
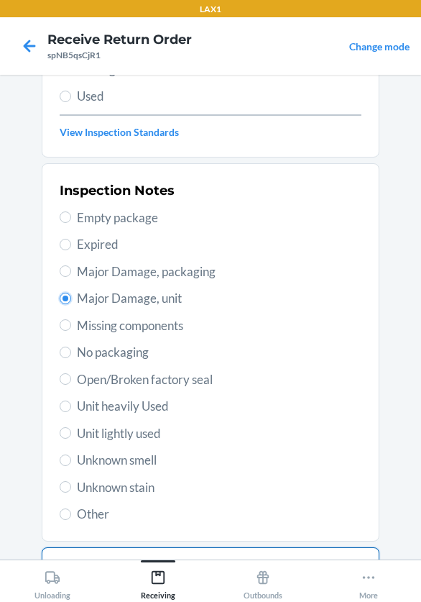
scroll to position [264, 0]
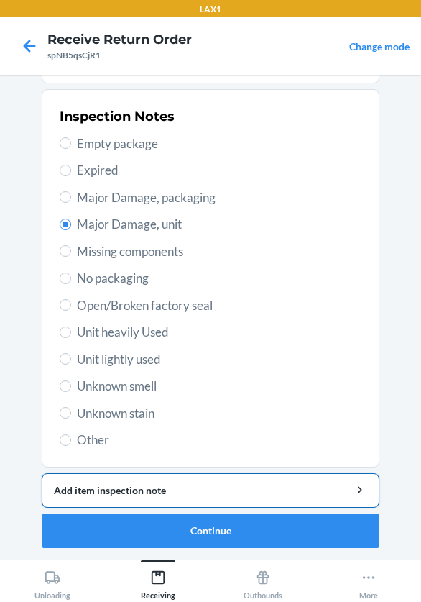
click at [114, 486] on div "Add item inspection note" at bounding box center [210, 489] width 313 height 15
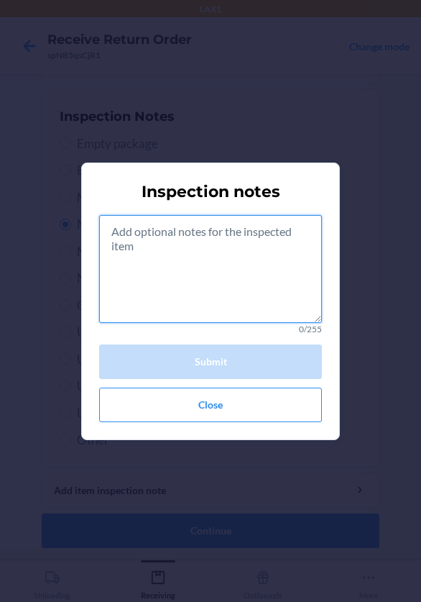
click at [152, 269] on textarea at bounding box center [210, 269] width 223 height 108
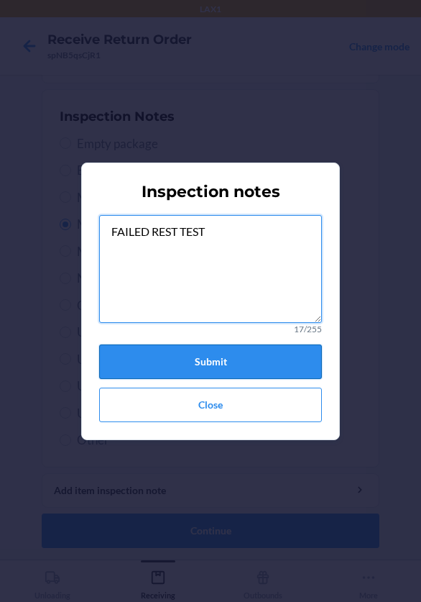
type textarea "FAILED REST TEST"
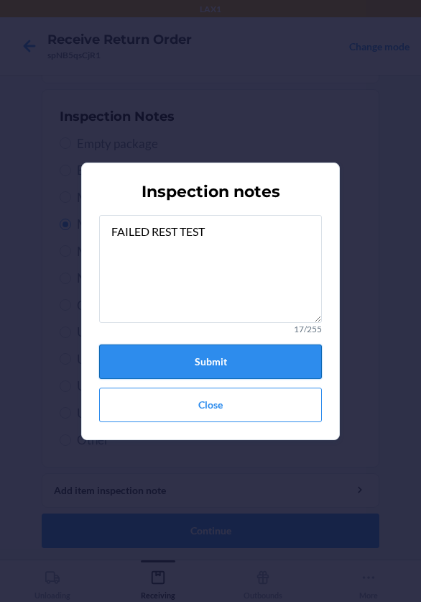
click at [195, 367] on button "Submit" at bounding box center [210, 361] width 223 height 34
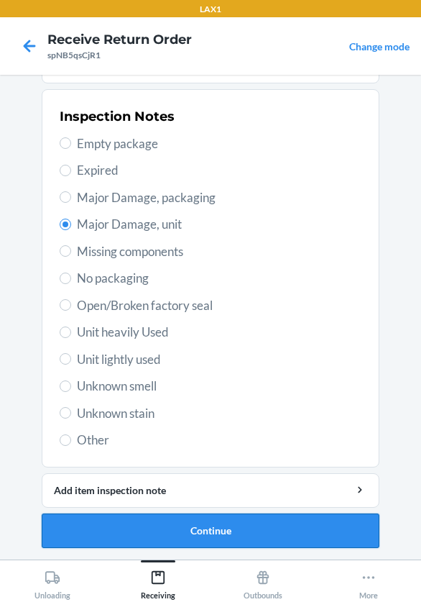
click at [221, 533] on button "Continue" at bounding box center [211, 530] width 338 height 34
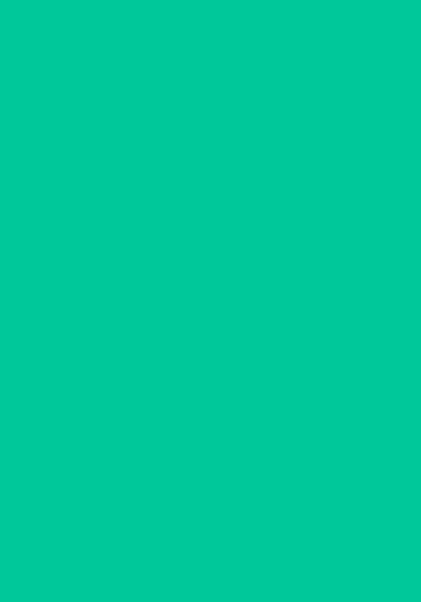
scroll to position [137, 0]
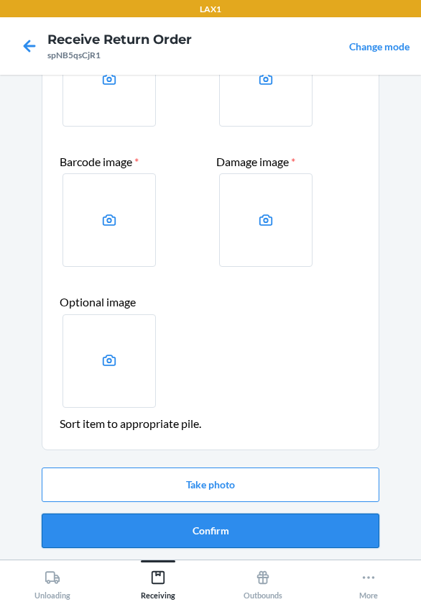
click at [222, 533] on button "Confirm" at bounding box center [211, 530] width 338 height 34
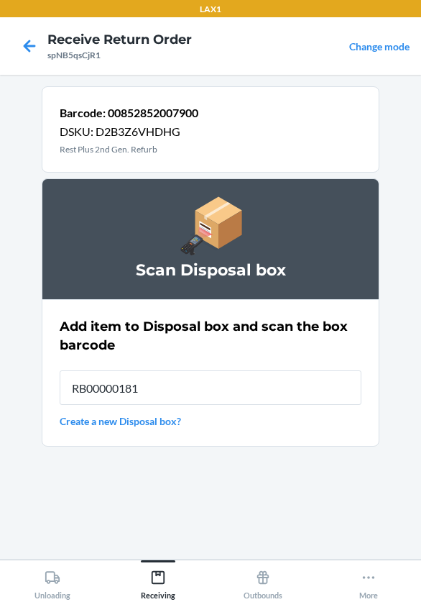
type input "RB000001819"
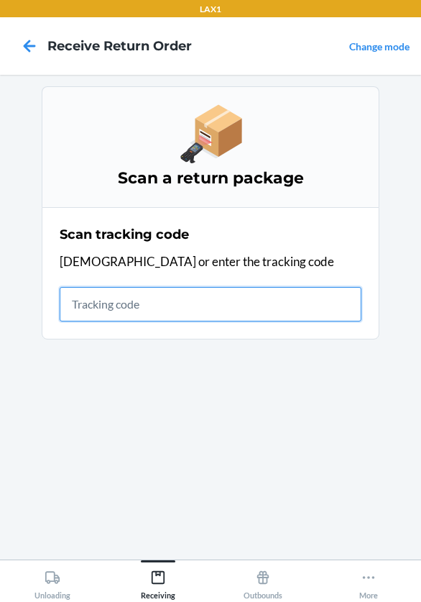
click at [93, 300] on input "text" at bounding box center [211, 304] width 302 height 34
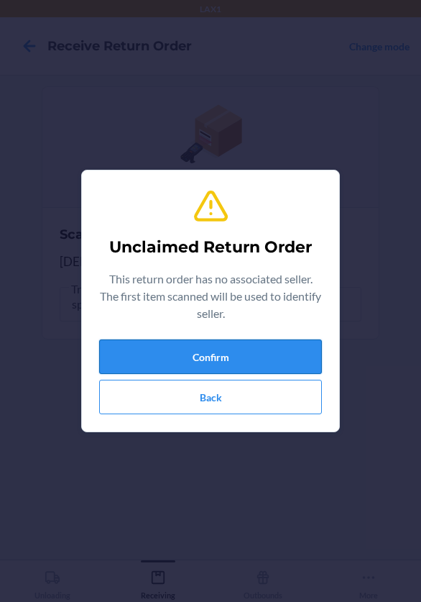
click at [106, 357] on button "Confirm" at bounding box center [210, 356] width 223 height 34
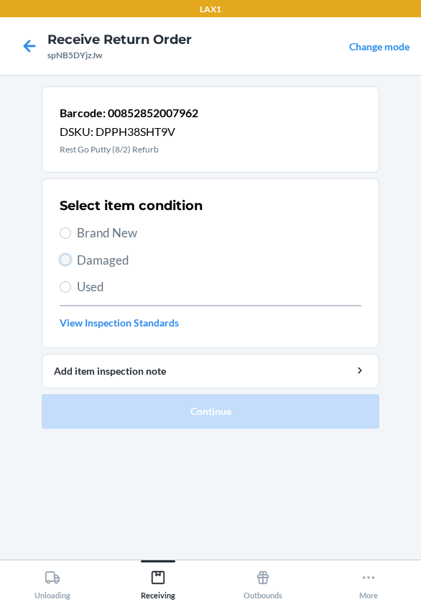
click at [66, 259] on input "Damaged" at bounding box center [65, 259] width 11 height 11
radio input "true"
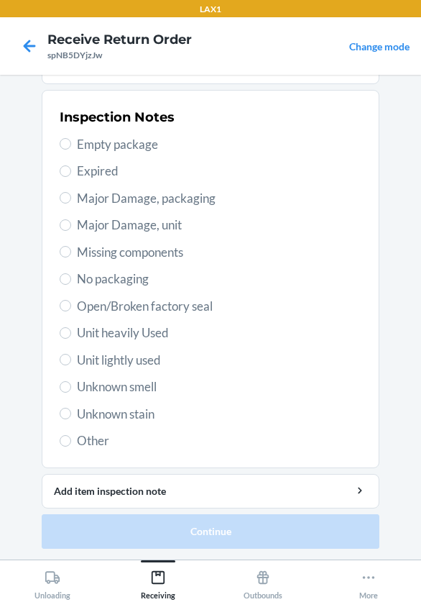
scroll to position [264, 0]
click at [60, 225] on input "Major Damage, unit" at bounding box center [65, 223] width 11 height 11
radio input "true"
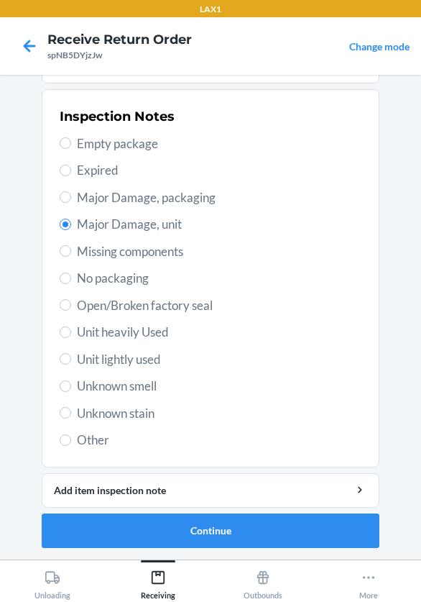
click at [68, 191] on label "Major Damage, packaging" at bounding box center [211, 197] width 302 height 19
click at [68, 191] on input "Major Damage, packaging" at bounding box center [65, 196] width 11 height 11
radio input "true"
radio input "false"
click at [60, 308] on input "Open/Broken factory seal" at bounding box center [65, 304] width 11 height 11
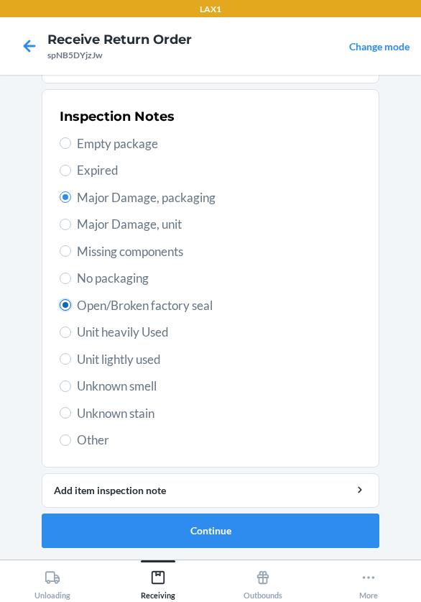
radio input "true"
radio input "false"
click at [179, 530] on button "Continue" at bounding box center [211, 530] width 338 height 34
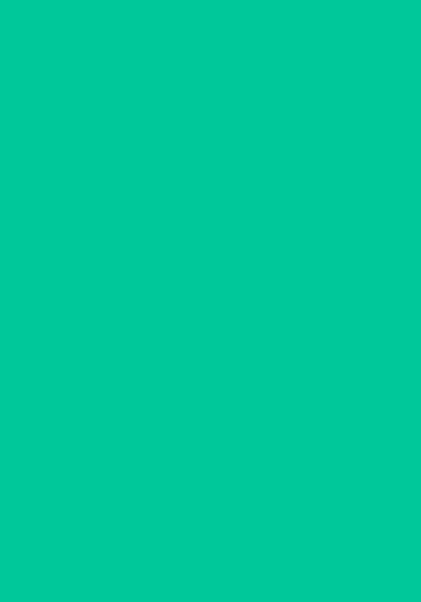
scroll to position [137, 0]
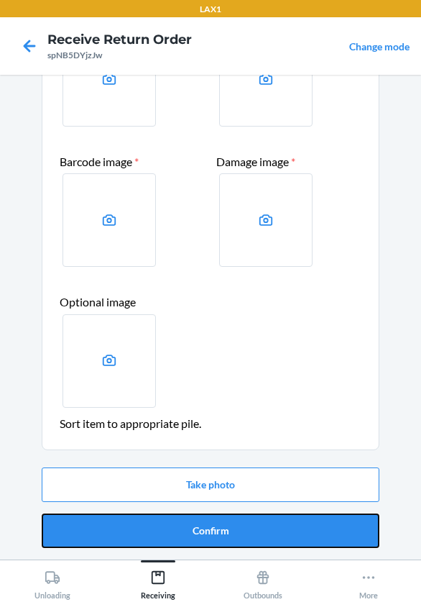
click at [179, 530] on button "Confirm" at bounding box center [211, 530] width 338 height 34
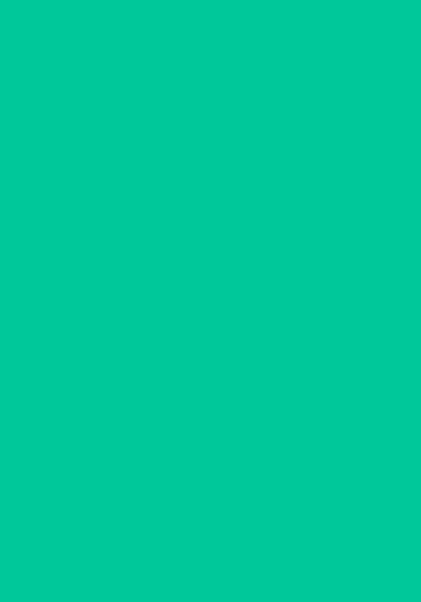
scroll to position [0, 0]
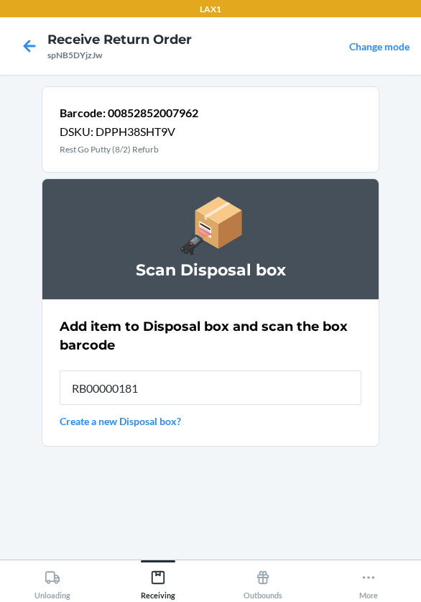
type input "RB000001819"
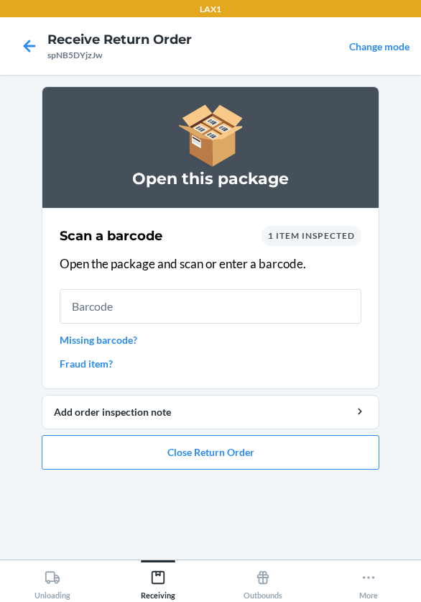
click at [70, 328] on section "Scan a barcode 1 item inspected Open the package and scan or enter a barcode. M…" at bounding box center [211, 298] width 338 height 181
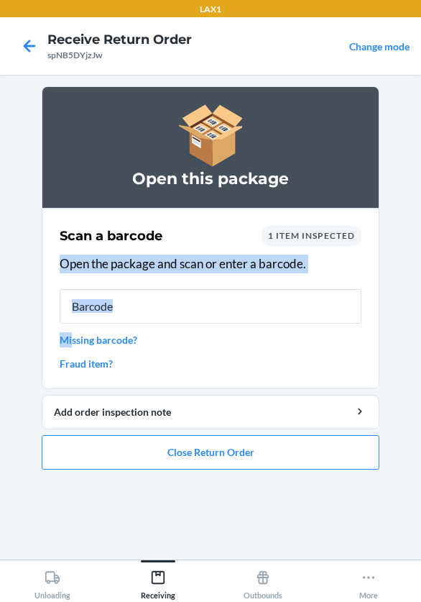
click at [419, 322] on main "Open this package Scan a barcode 1 item inspected Open the package and scan or …" at bounding box center [210, 317] width 421 height 484
click at [409, 316] on main "Open this package Scan a barcode 1 item inspected Open the package and scan or …" at bounding box center [210, 317] width 421 height 484
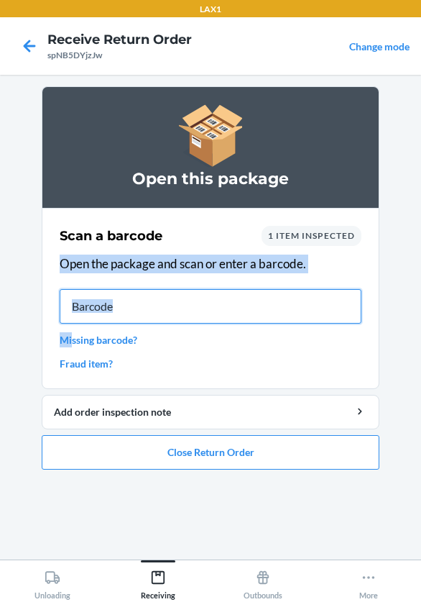
click at [271, 300] on input "text" at bounding box center [211, 306] width 302 height 34
click at [232, 313] on input "text" at bounding box center [211, 306] width 302 height 34
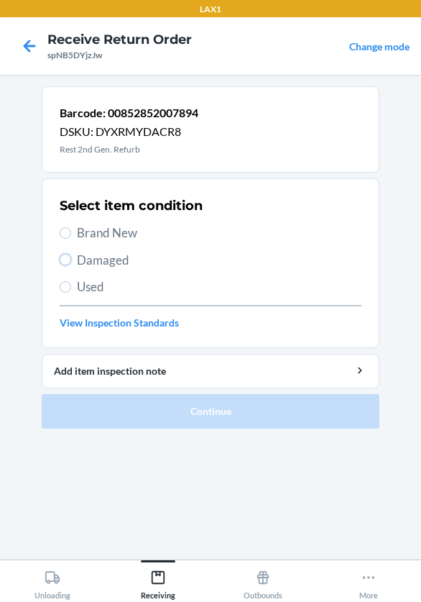
click at [71, 261] on label "Damaged" at bounding box center [211, 260] width 302 height 19
click at [71, 261] on input "Damaged" at bounding box center [65, 259] width 11 height 11
radio input "true"
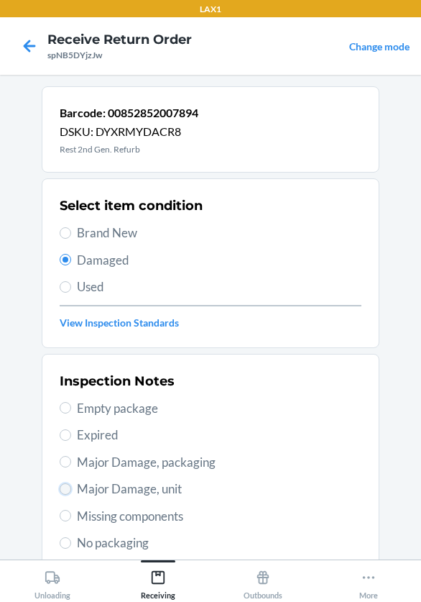
click at [63, 489] on input "Major Damage, unit" at bounding box center [65, 488] width 11 height 11
radio input "true"
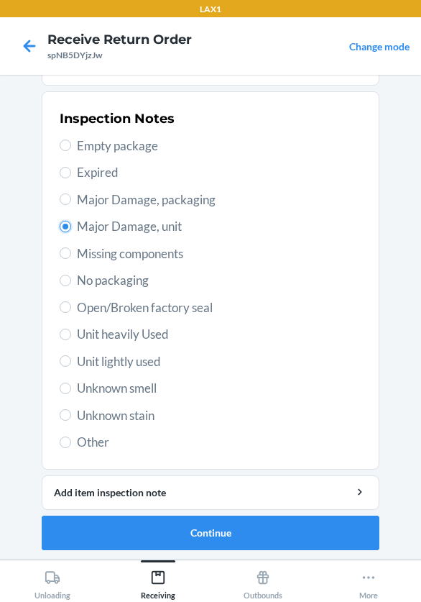
scroll to position [264, 0]
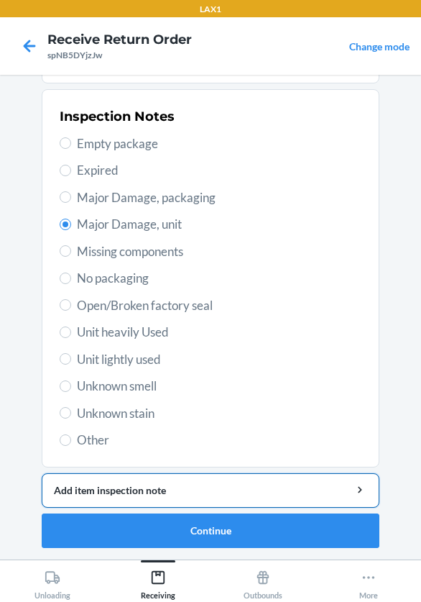
click at [121, 491] on div "Add item inspection note" at bounding box center [210, 489] width 313 height 15
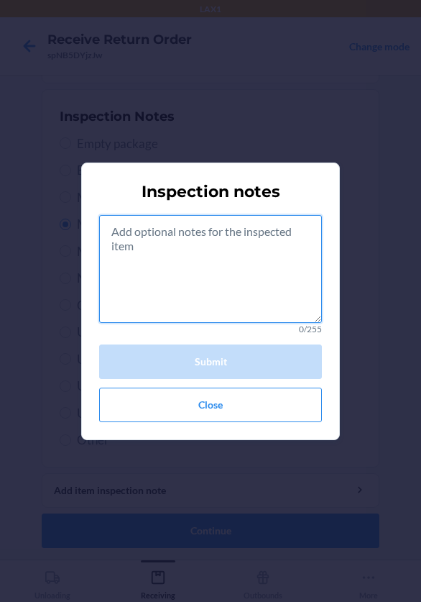
click at [179, 281] on textarea at bounding box center [210, 269] width 223 height 108
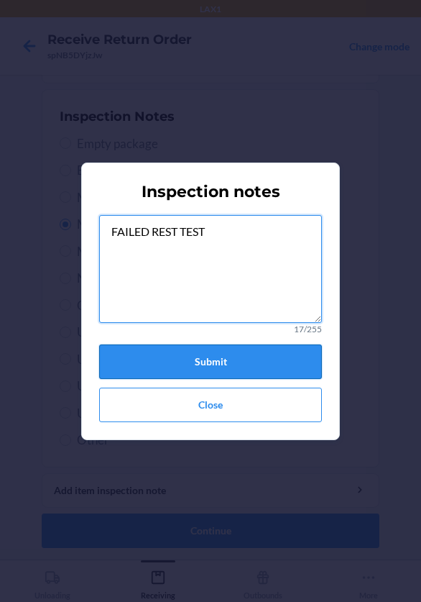
type textarea "FAILED REST TEST"
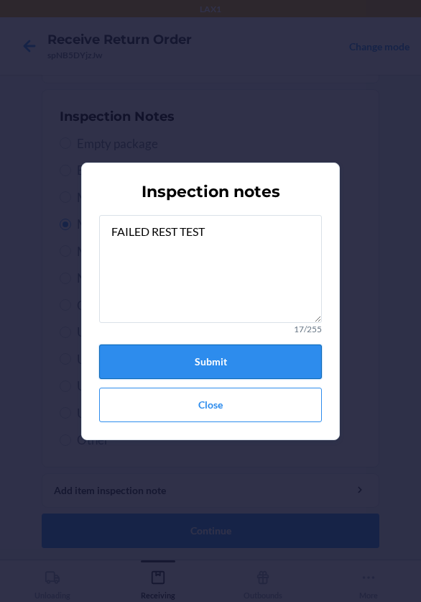
click at [229, 370] on button "Submit" at bounding box center [210, 361] width 223 height 34
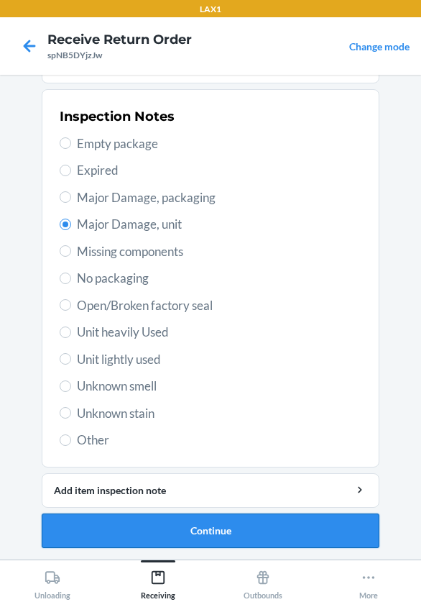
click at [229, 537] on button "Continue" at bounding box center [211, 530] width 338 height 34
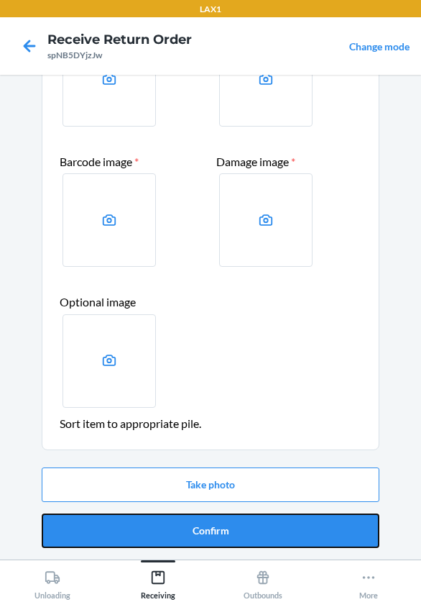
click at [226, 522] on button "Confirm" at bounding box center [211, 530] width 338 height 34
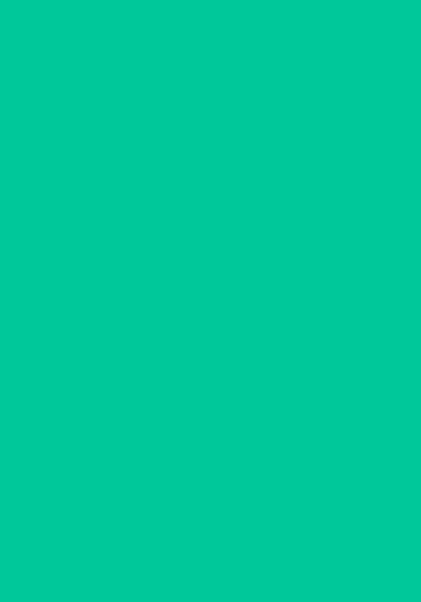
scroll to position [0, 0]
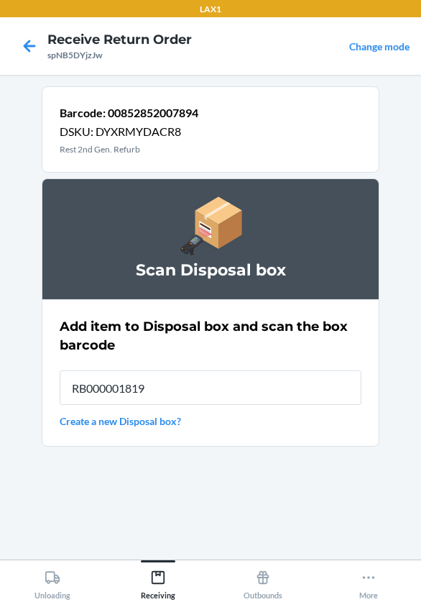
type input "RB000001819"
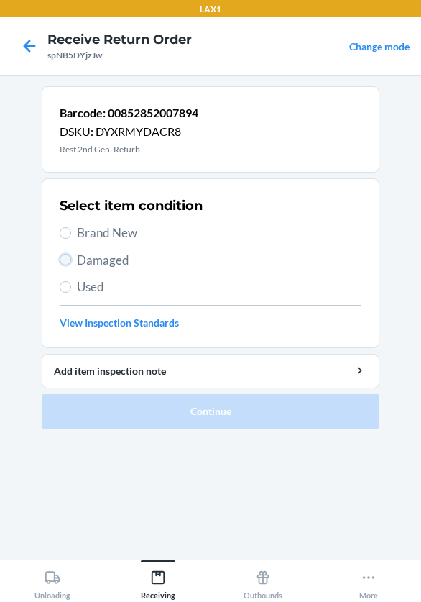
click at [66, 260] on input "Damaged" at bounding box center [65, 259] width 11 height 11
radio input "true"
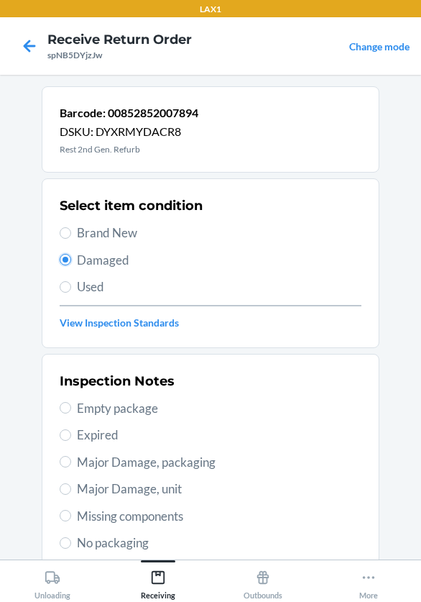
scroll to position [144, 0]
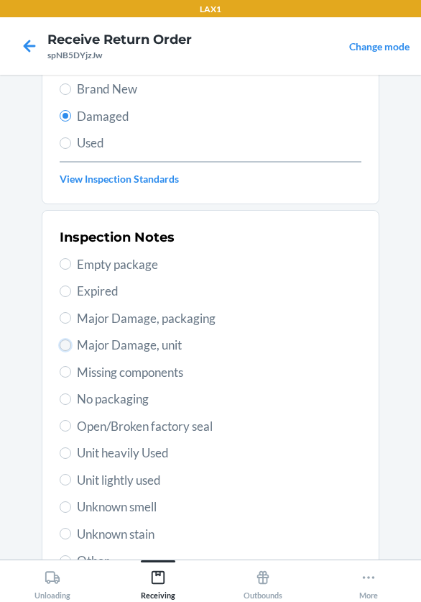
click at [64, 341] on input "Major Damage, unit" at bounding box center [65, 344] width 11 height 11
radio input "true"
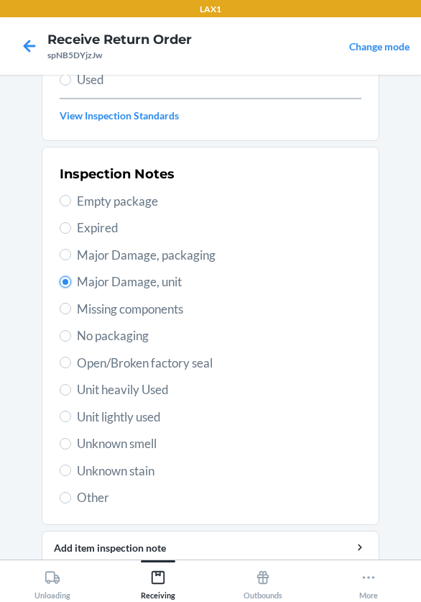
scroll to position [264, 0]
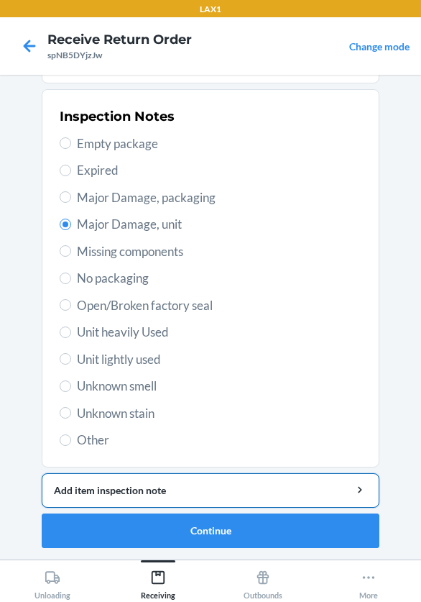
click at [206, 490] on div "Add item inspection note" at bounding box center [210, 489] width 313 height 15
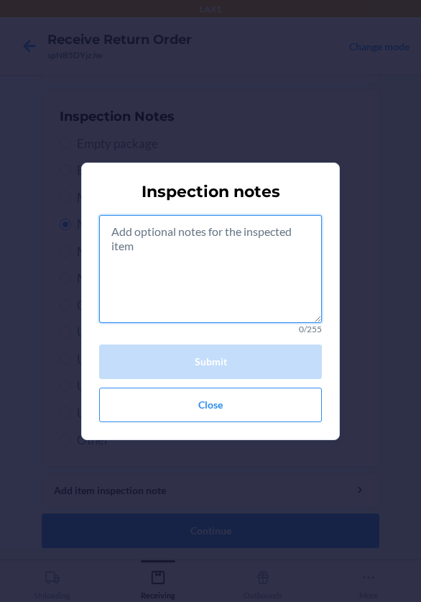
click at [165, 279] on textarea at bounding box center [210, 269] width 223 height 108
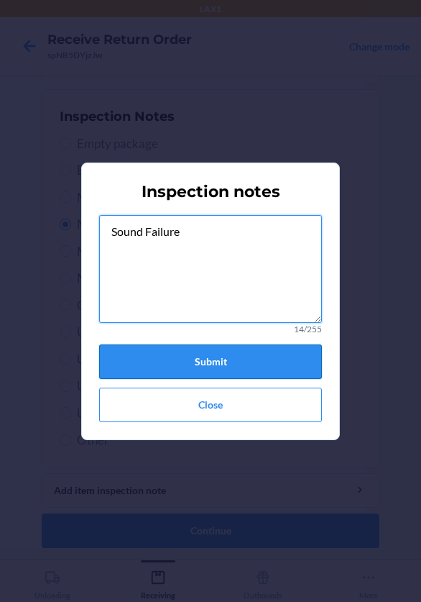
type textarea "Sound Failure"
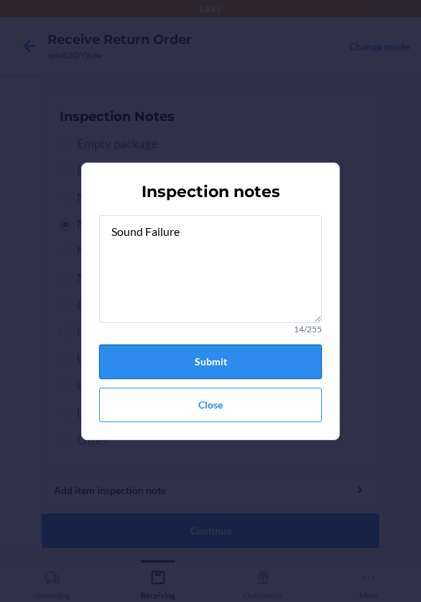
click at [176, 351] on button "Submit" at bounding box center [210, 361] width 223 height 34
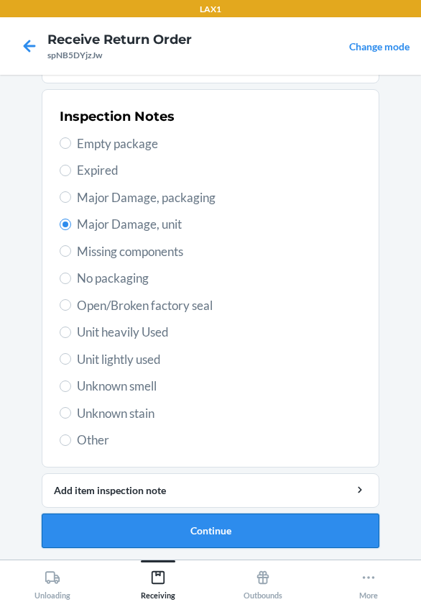
click at [267, 532] on button "Continue" at bounding box center [211, 530] width 338 height 34
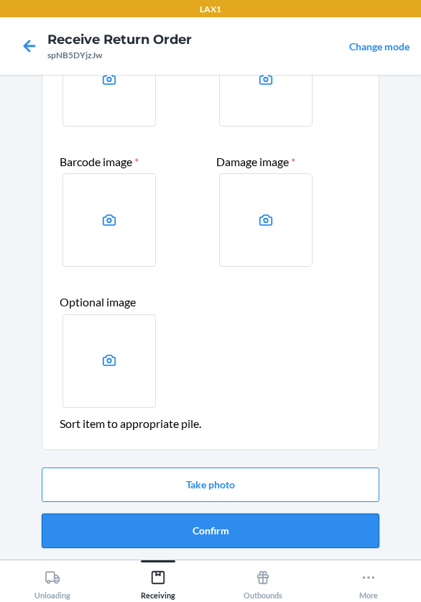
click at [271, 530] on button "Confirm" at bounding box center [211, 530] width 338 height 34
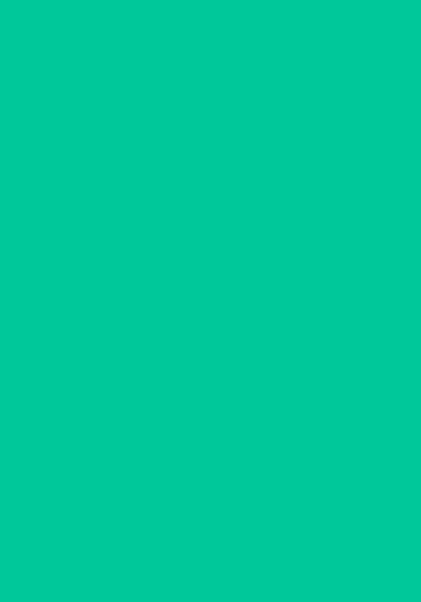
scroll to position [0, 0]
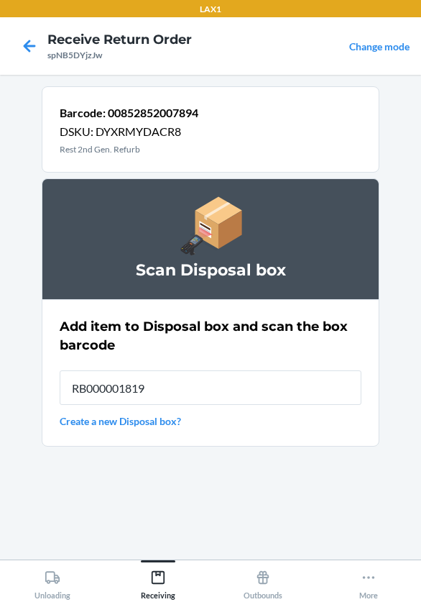
type input "RB000001819"
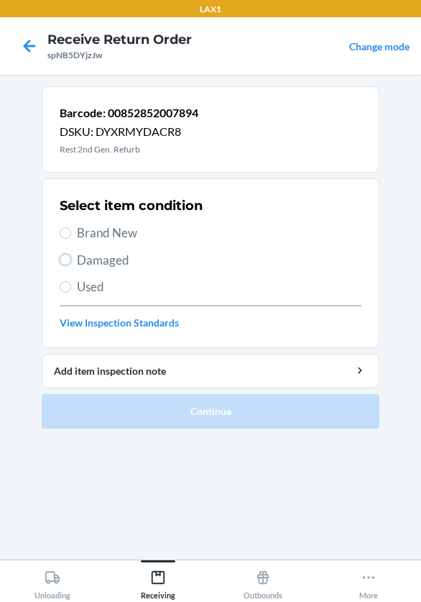
click at [73, 261] on label "Damaged" at bounding box center [211, 260] width 302 height 19
click at [71, 261] on input "Damaged" at bounding box center [65, 259] width 11 height 11
radio input "true"
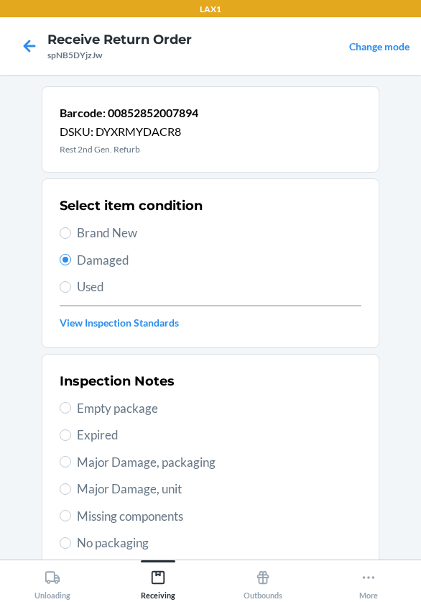
drag, startPoint x: 70, startPoint y: 493, endPoint x: 157, endPoint y: 507, distance: 88.0
click at [72, 493] on label "Major Damage, unit" at bounding box center [211, 488] width 302 height 19
click at [71, 493] on input "Major Damage, unit" at bounding box center [65, 488] width 11 height 11
radio input "true"
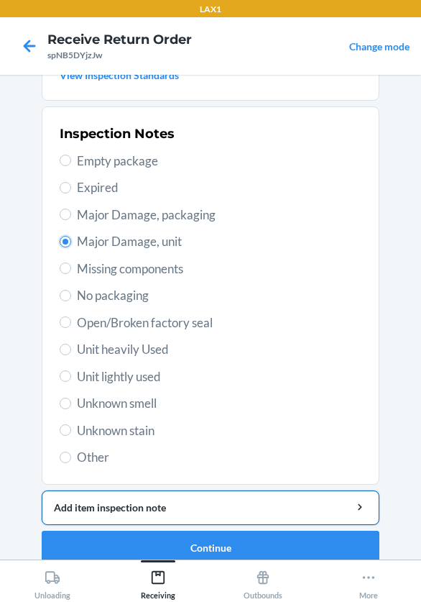
scroll to position [264, 0]
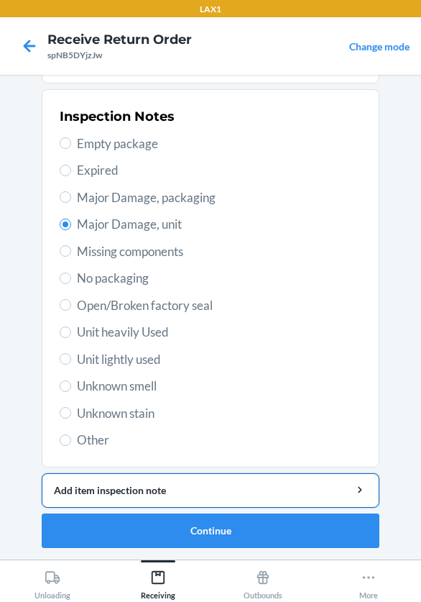
click at [167, 494] on div "Add item inspection note" at bounding box center [210, 489] width 313 height 15
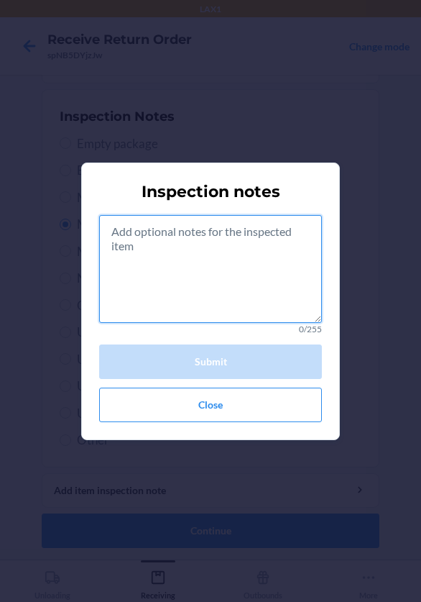
click at [177, 285] on textarea at bounding box center [210, 269] width 223 height 108
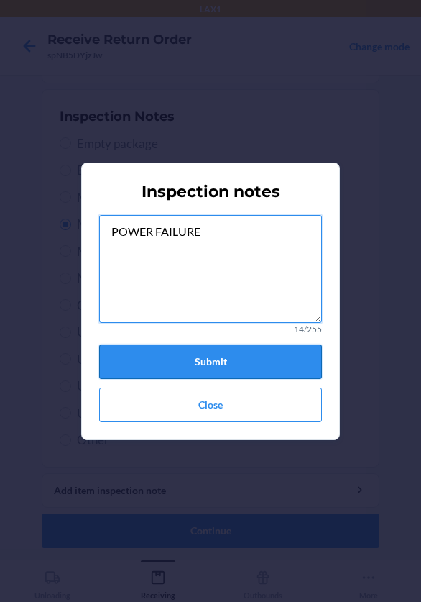
type textarea "POWER FAILURE"
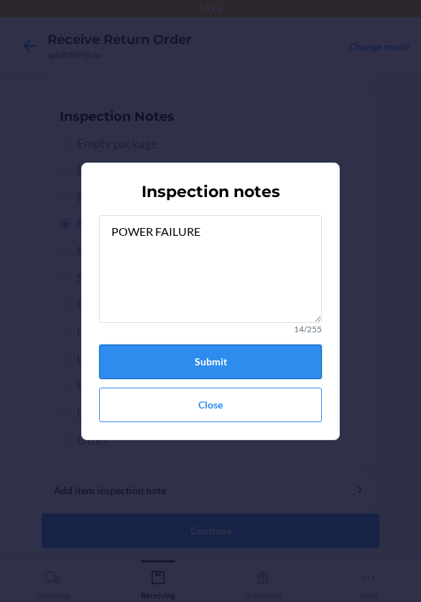
click at [166, 358] on button "Submit" at bounding box center [210, 361] width 223 height 34
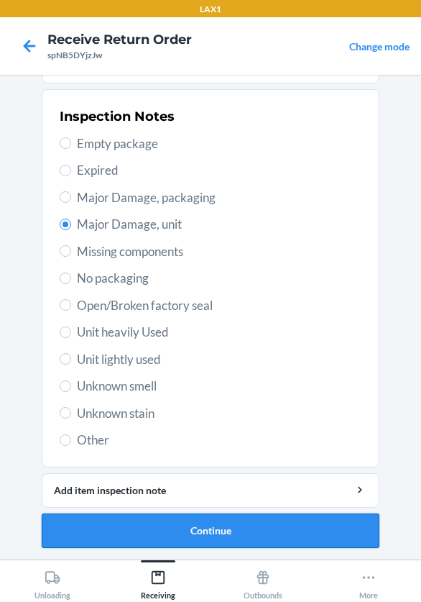
click at [224, 535] on button "Continue" at bounding box center [211, 530] width 338 height 34
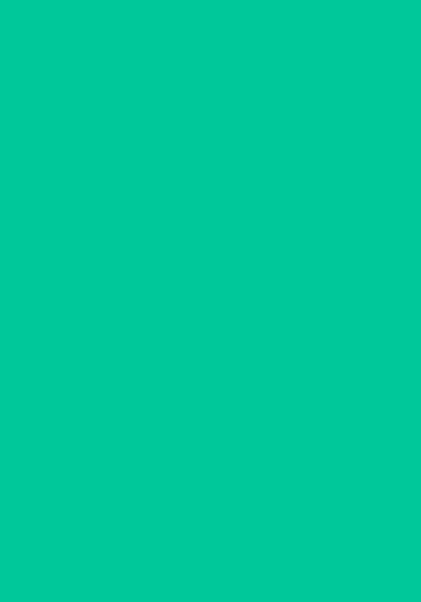
scroll to position [137, 0]
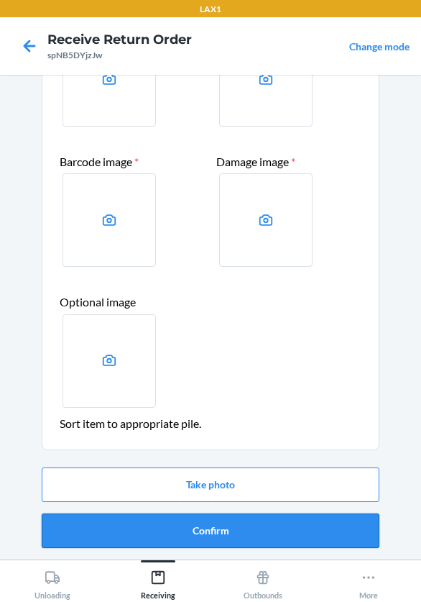
click at [213, 527] on button "Confirm" at bounding box center [211, 530] width 338 height 34
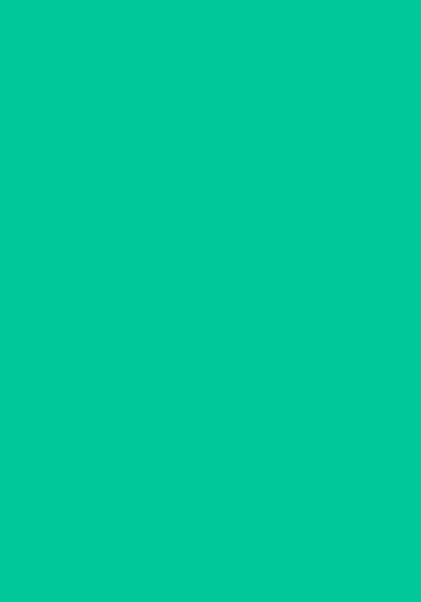
scroll to position [0, 0]
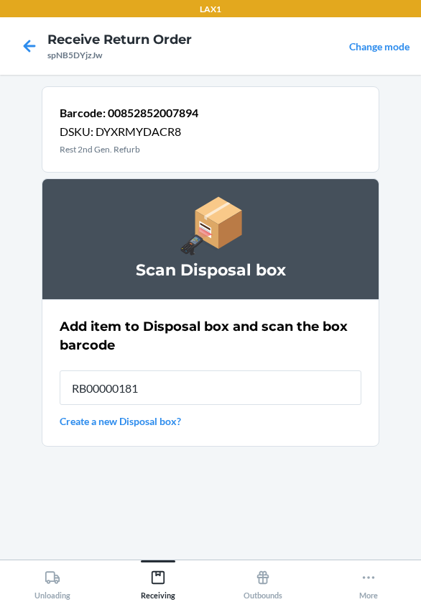
type input "RB000001819"
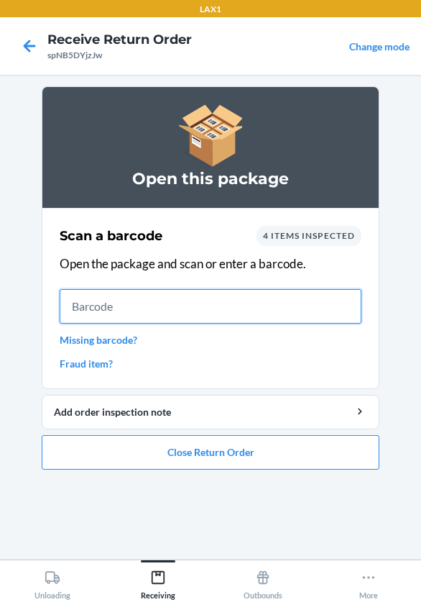
drag, startPoint x: 190, startPoint y: 315, endPoint x: 175, endPoint y: 348, distance: 36.3
click at [175, 346] on div "Scan a barcode 4 items inspected Open the package and scan or enter a barcode. …" at bounding box center [211, 298] width 302 height 154
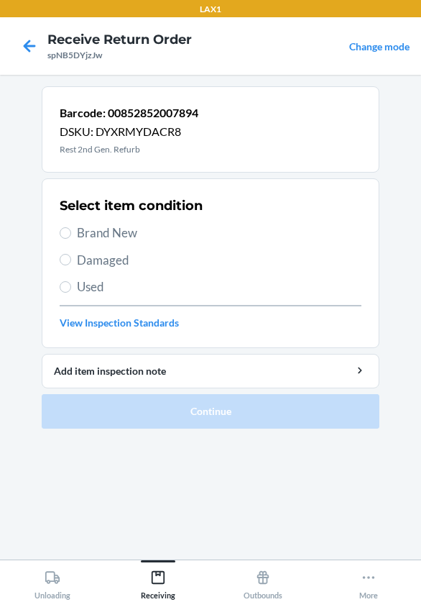
drag, startPoint x: 40, startPoint y: 256, endPoint x: 78, endPoint y: 263, distance: 38.8
click at [78, 263] on main "Barcode: 00852852007894 DSKU: DYXRMYDACR8 Rest 2nd Gen. Refurb Select item cond…" at bounding box center [210, 317] width 421 height 484
click at [73, 257] on label "Damaged" at bounding box center [211, 260] width 302 height 19
click at [71, 257] on input "Damaged" at bounding box center [65, 259] width 11 height 11
radio input "true"
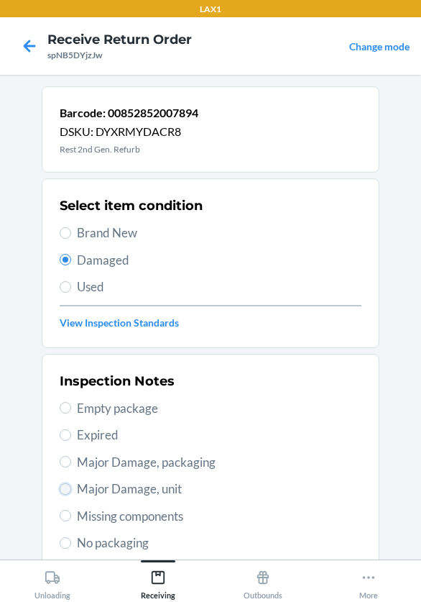
click at [61, 491] on input "Major Damage, unit" at bounding box center [65, 488] width 11 height 11
radio input "true"
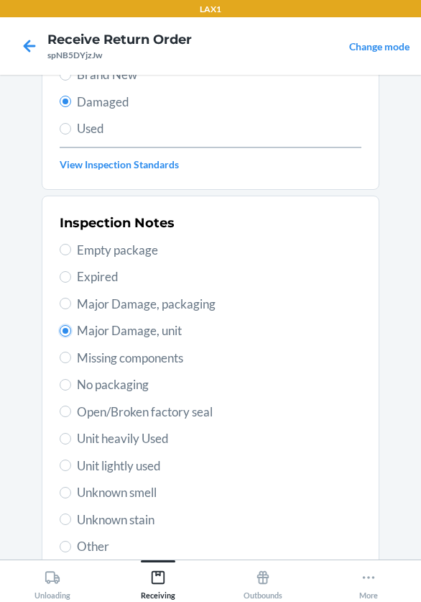
scroll to position [264, 0]
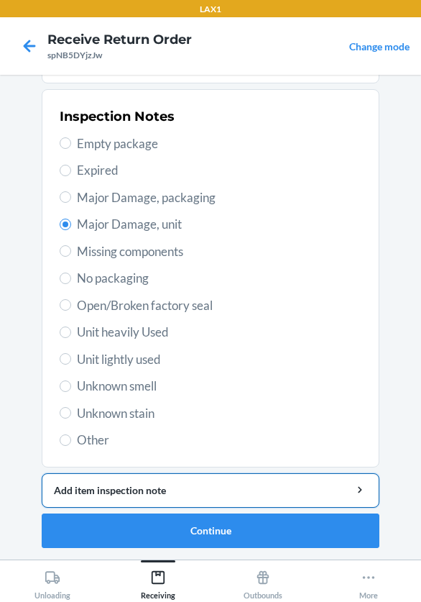
click at [147, 480] on button "Add item inspection note" at bounding box center [211, 490] width 338 height 34
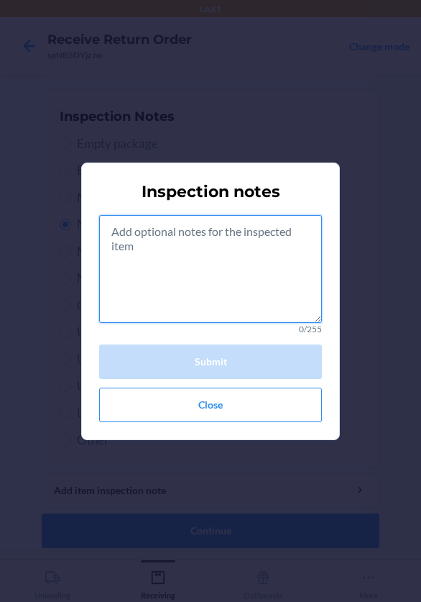
click at [155, 288] on textarea at bounding box center [210, 269] width 223 height 108
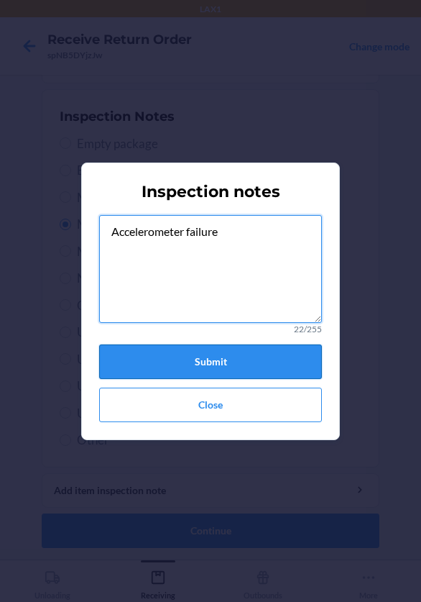
type textarea "Accelerometer failure"
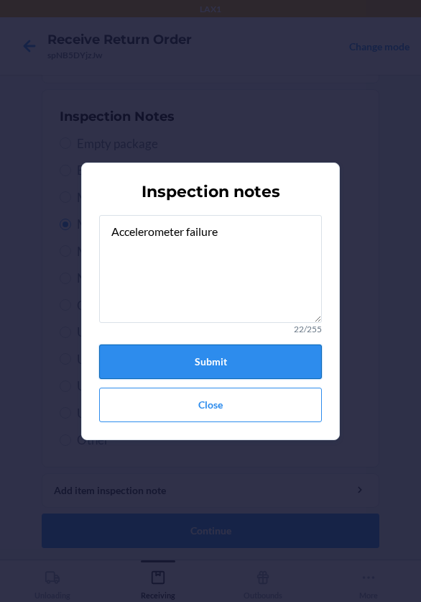
click at [285, 367] on button "Submit" at bounding box center [210, 361] width 223 height 34
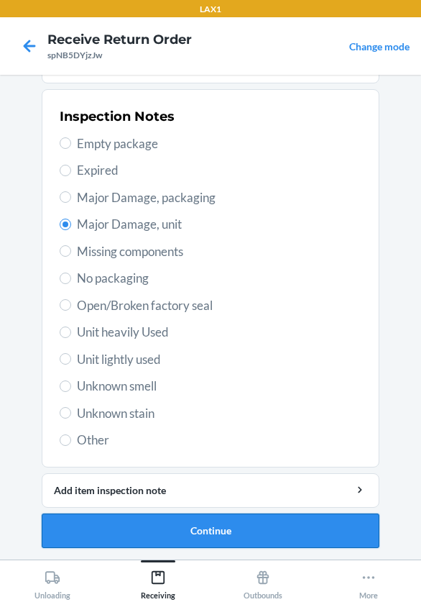
click at [247, 538] on button "Continue" at bounding box center [211, 530] width 338 height 34
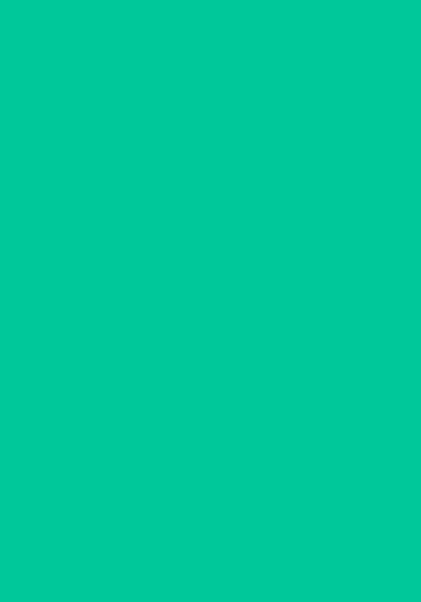
scroll to position [137, 0]
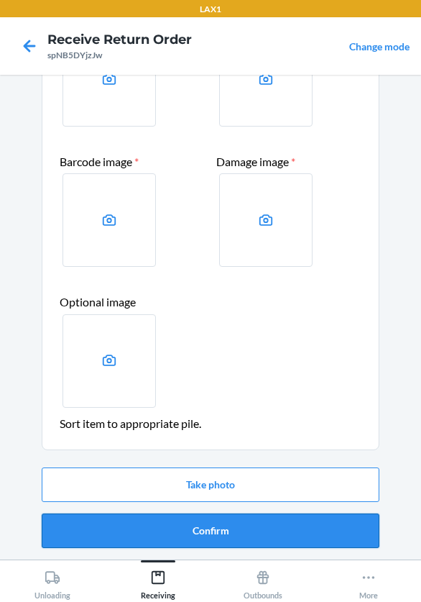
click at [254, 532] on button "Confirm" at bounding box center [211, 530] width 338 height 34
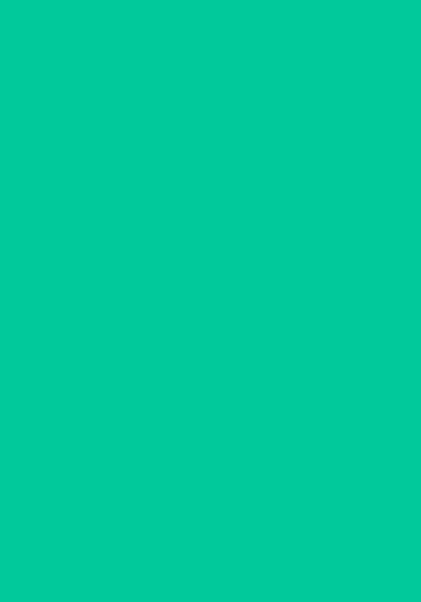
scroll to position [0, 0]
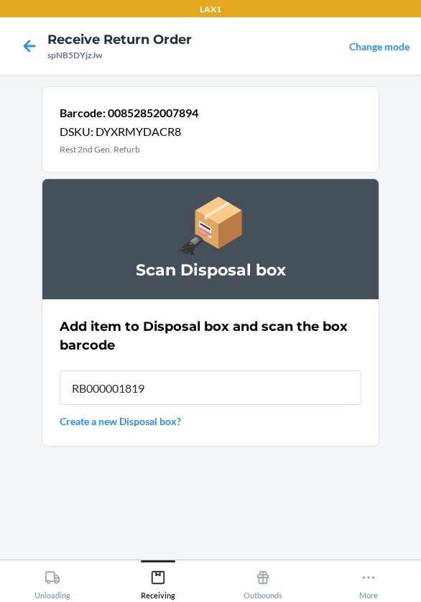
type input "RB000001819"
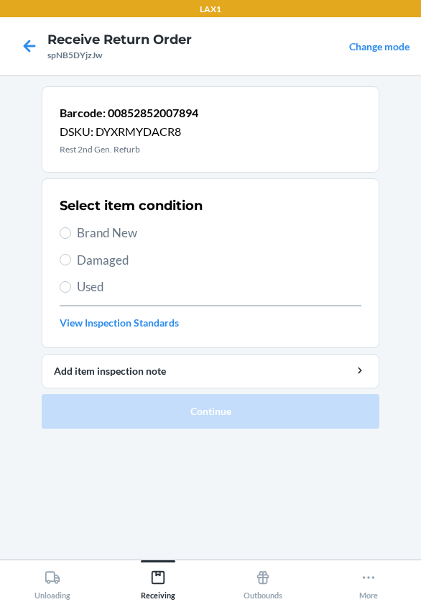
click at [75, 234] on label "Brand New" at bounding box center [211, 233] width 302 height 19
click at [71, 234] on input "Brand New" at bounding box center [65, 232] width 11 height 11
radio input "true"
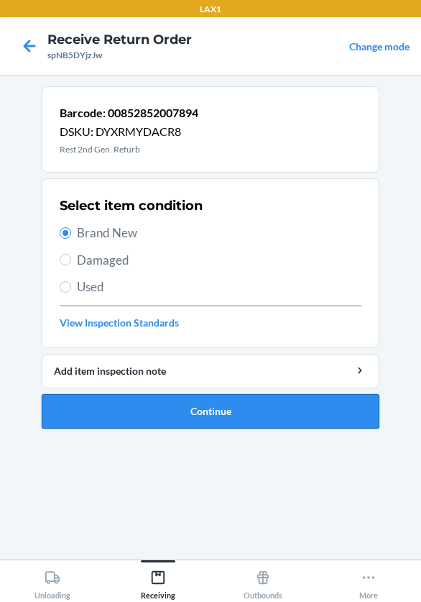
click at [190, 411] on button "Continue" at bounding box center [211, 411] width 338 height 34
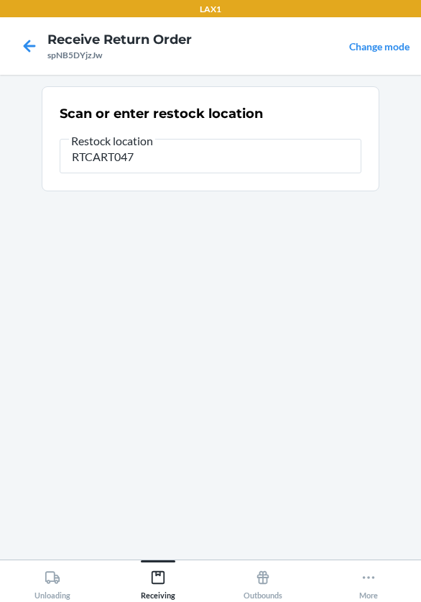
type input "RTCART047"
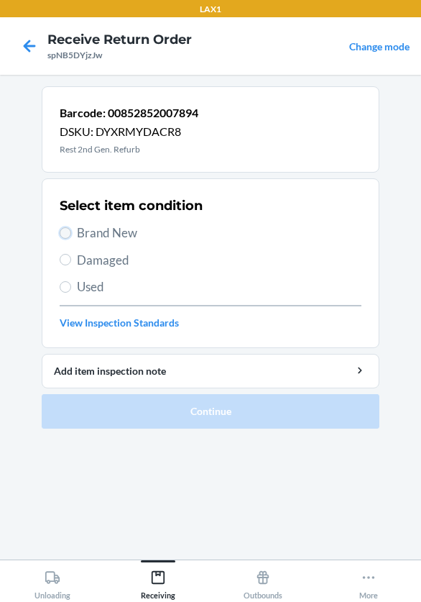
drag, startPoint x: 67, startPoint y: 238, endPoint x: 81, endPoint y: 252, distance: 19.8
click at [68, 238] on input "Brand New" at bounding box center [65, 232] width 11 height 11
radio input "true"
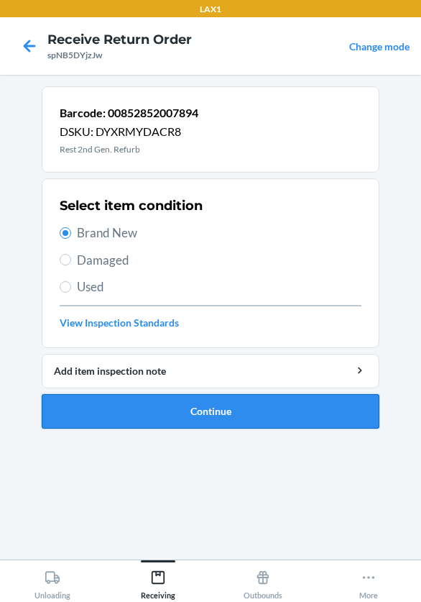
click at [183, 418] on button "Continue" at bounding box center [211, 411] width 338 height 34
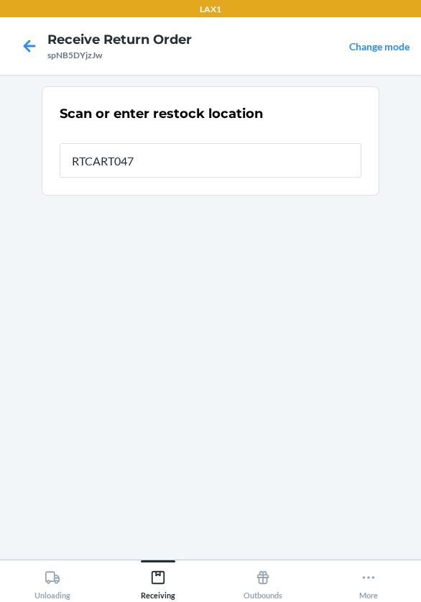
type input "RTCART047"
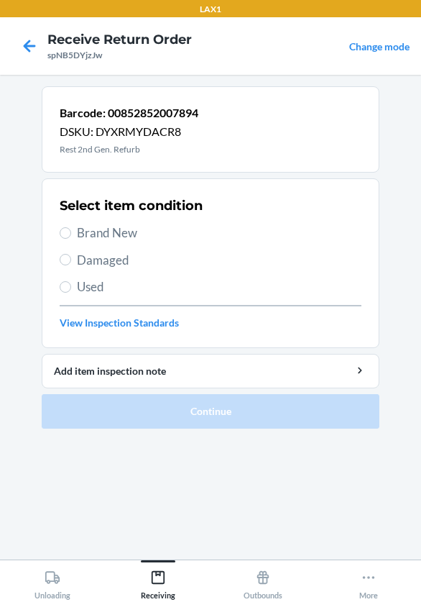
click at [83, 231] on span "Brand New" at bounding box center [219, 233] width 285 height 19
click at [71, 231] on input "Brand New" at bounding box center [65, 232] width 11 height 11
radio input "true"
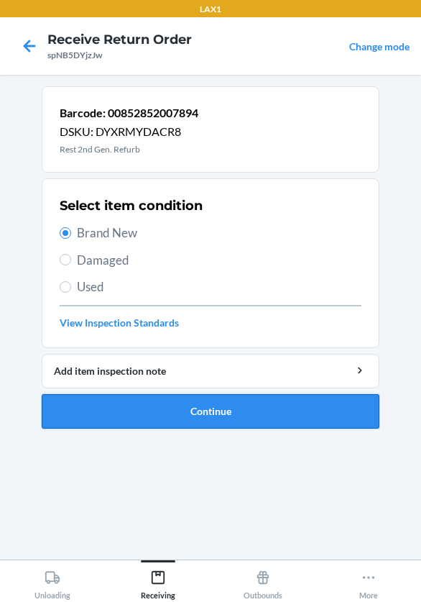
click at [157, 410] on button "Continue" at bounding box center [211, 411] width 338 height 34
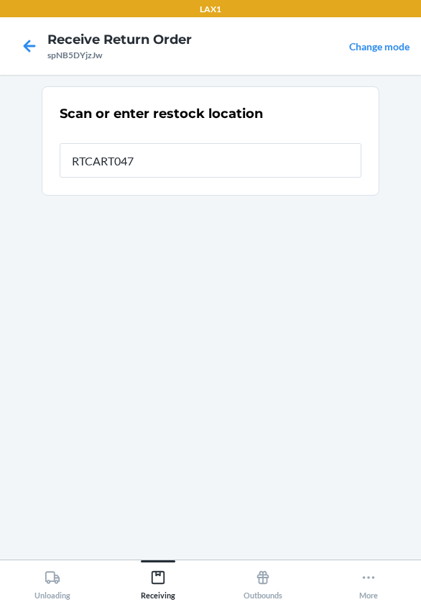
type input "RTCART047"
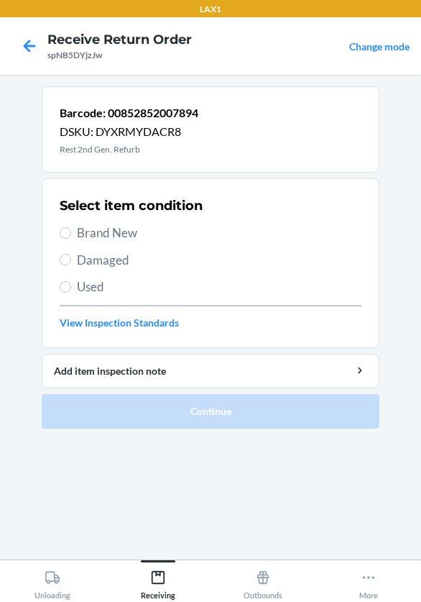
click at [73, 257] on label "Damaged" at bounding box center [211, 260] width 302 height 19
click at [71, 257] on input "Damaged" at bounding box center [65, 259] width 11 height 11
radio input "true"
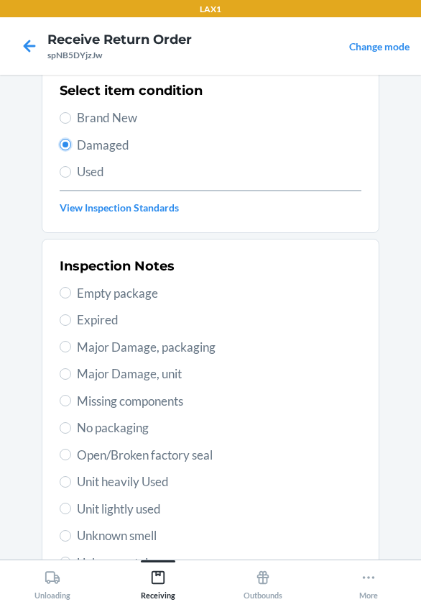
scroll to position [264, 0]
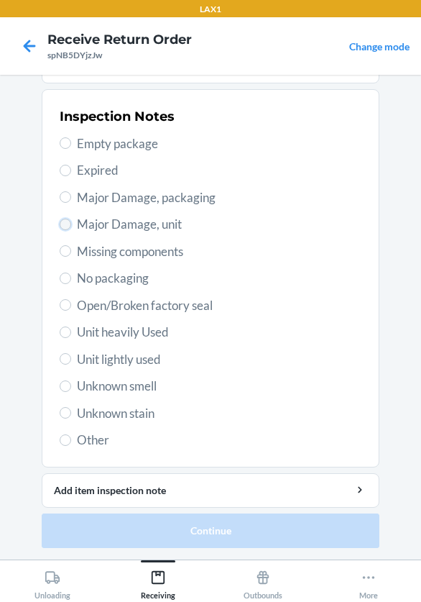
click at [65, 223] on input "Major Damage, unit" at bounding box center [65, 223] width 11 height 11
radio input "true"
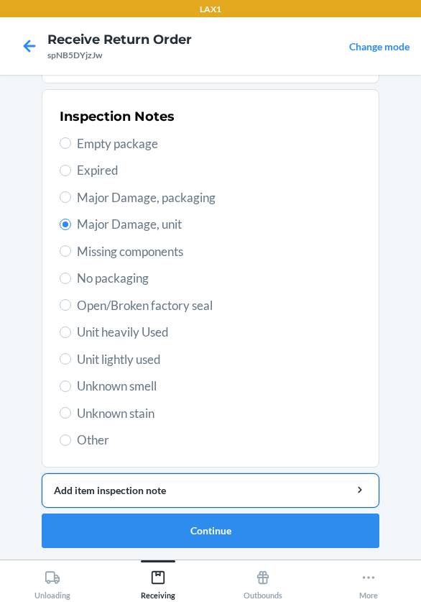
click at [175, 484] on div "Add item inspection note" at bounding box center [210, 489] width 313 height 15
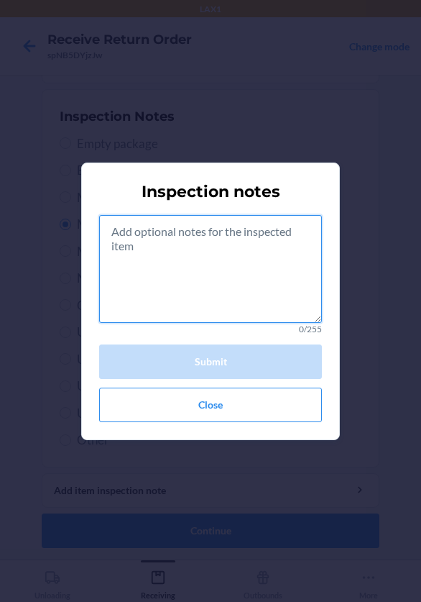
drag, startPoint x: 135, startPoint y: 270, endPoint x: 126, endPoint y: 270, distance: 9.3
click at [135, 268] on textarea at bounding box center [210, 269] width 223 height 108
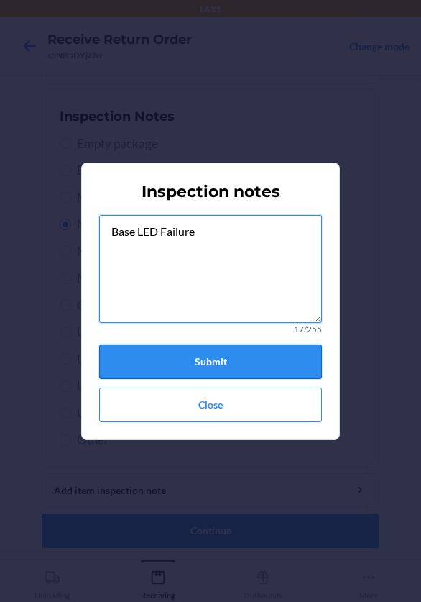
type textarea "Base LED Failure"
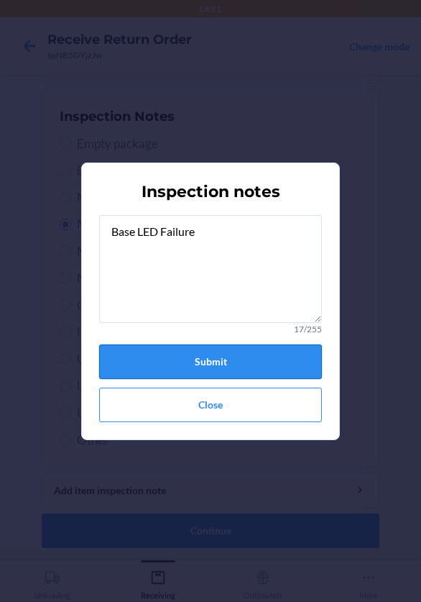
click at [195, 351] on button "Submit" at bounding box center [210, 361] width 223 height 34
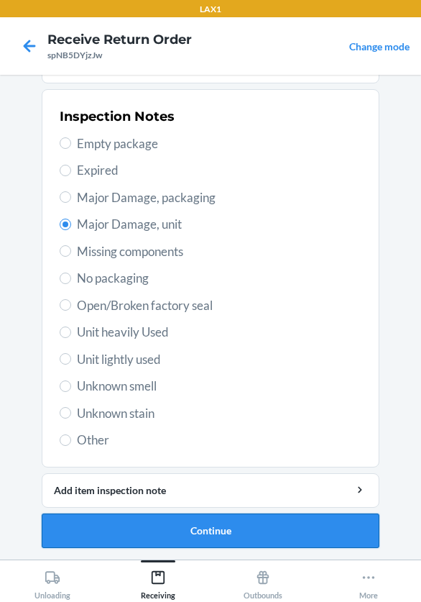
click at [212, 528] on button "Continue" at bounding box center [211, 530] width 338 height 34
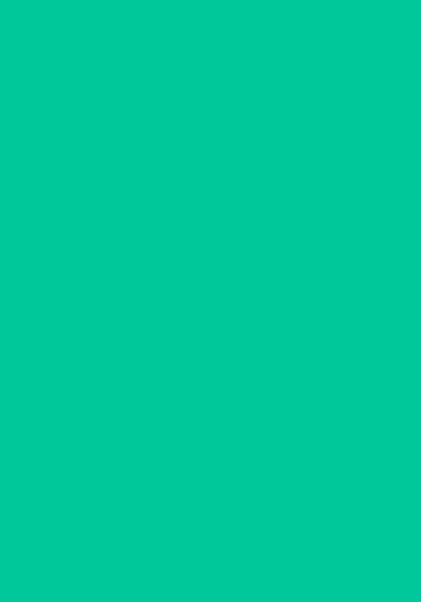
scroll to position [137, 0]
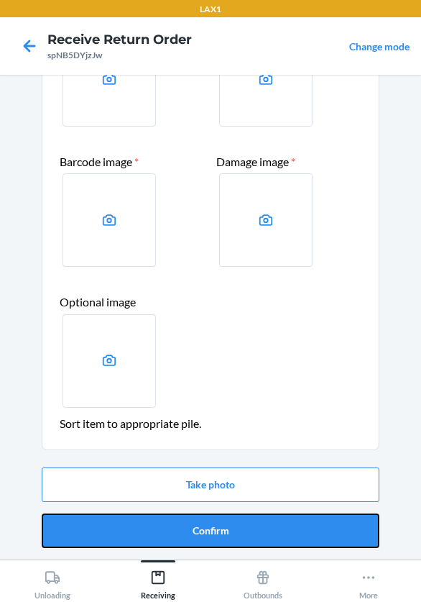
click at [212, 528] on button "Confirm" at bounding box center [211, 530] width 338 height 34
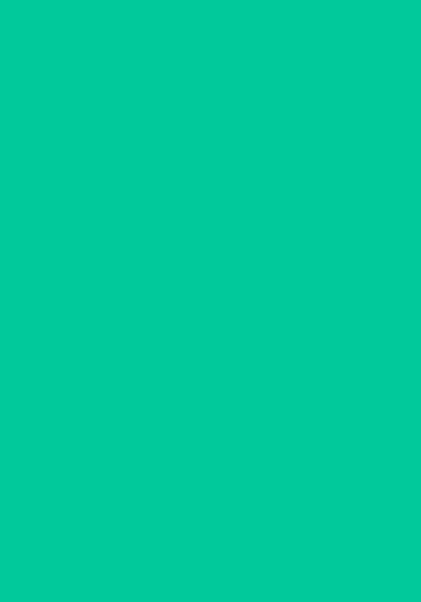
scroll to position [0, 0]
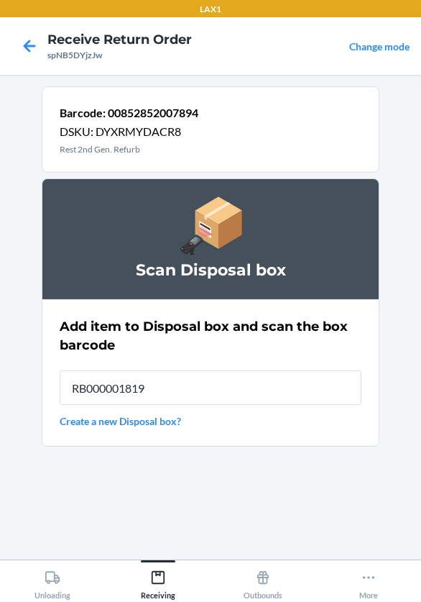
type input "RB000001819"
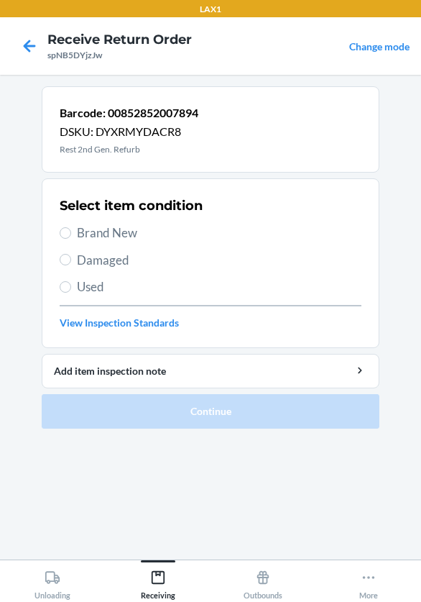
click at [63, 251] on label "Damaged" at bounding box center [211, 260] width 302 height 19
click at [63, 254] on input "Damaged" at bounding box center [65, 259] width 11 height 11
radio input "true"
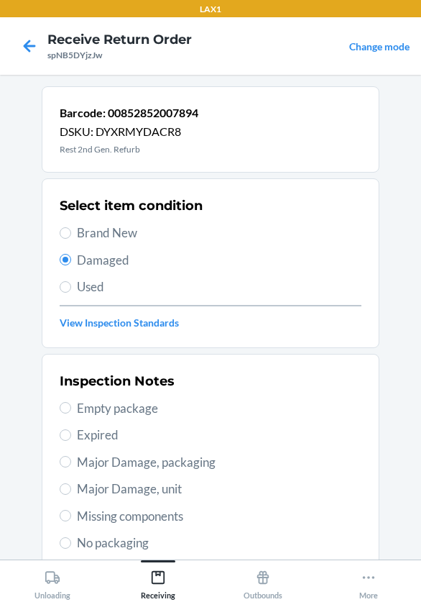
click at [69, 492] on label "Major Damage, unit" at bounding box center [211, 488] width 302 height 19
click at [69, 492] on input "Major Damage, unit" at bounding box center [65, 488] width 11 height 11
radio input "true"
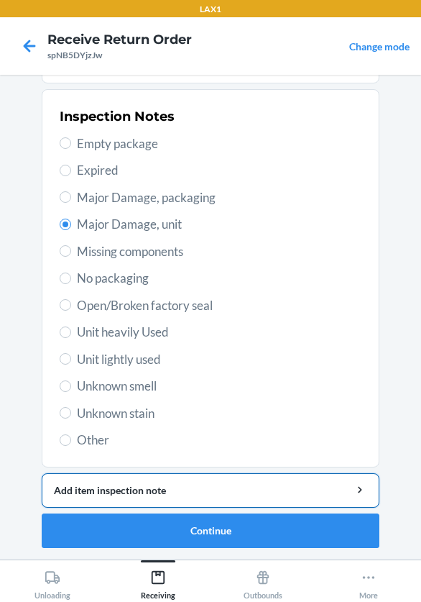
click at [70, 487] on div "Add item inspection note" at bounding box center [210, 489] width 313 height 15
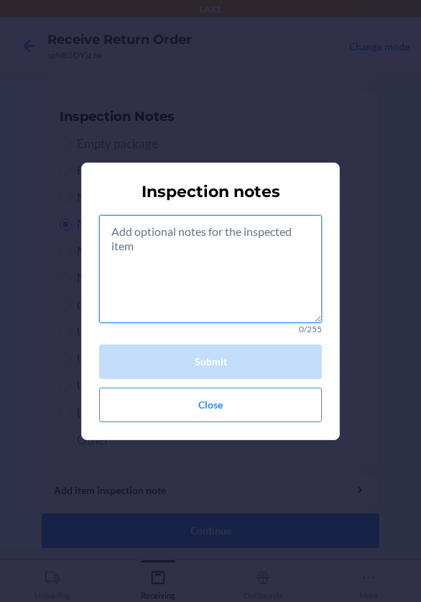
click at [169, 290] on textarea at bounding box center [210, 269] width 223 height 108
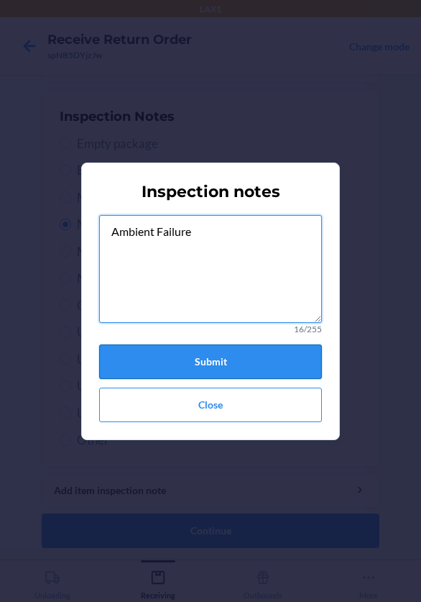
type textarea "Ambient Failure"
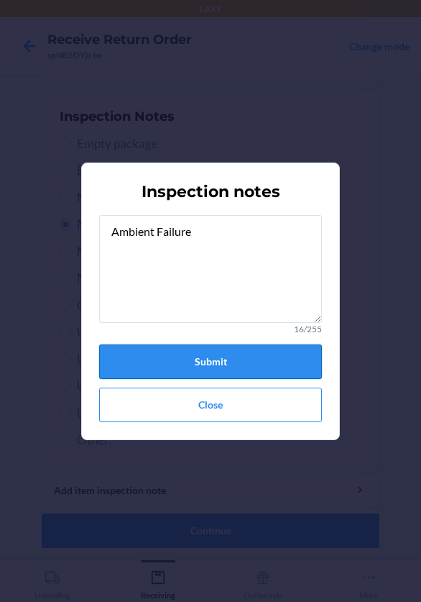
click at [264, 367] on button "Submit" at bounding box center [210, 361] width 223 height 34
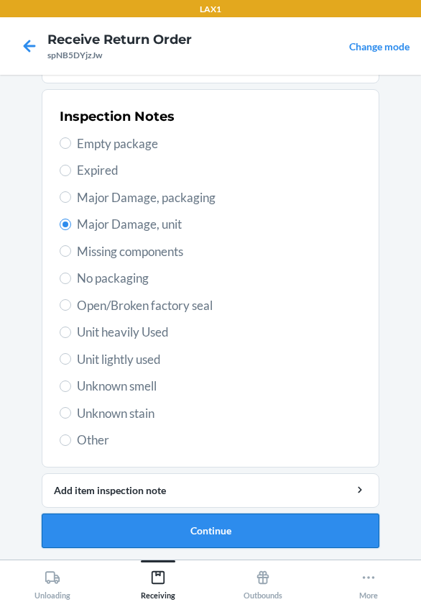
click at [238, 531] on button "Continue" at bounding box center [211, 530] width 338 height 34
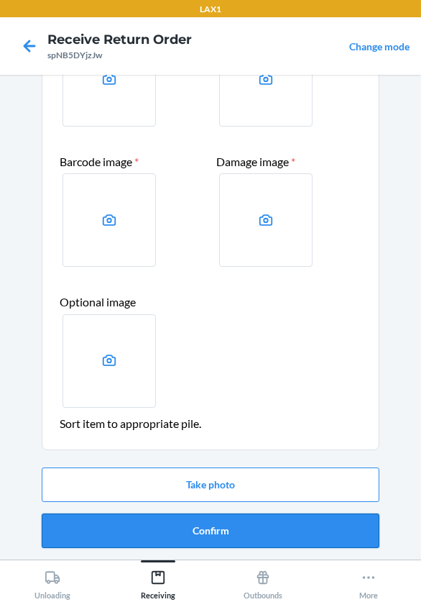
click at [238, 530] on button "Confirm" at bounding box center [211, 530] width 338 height 34
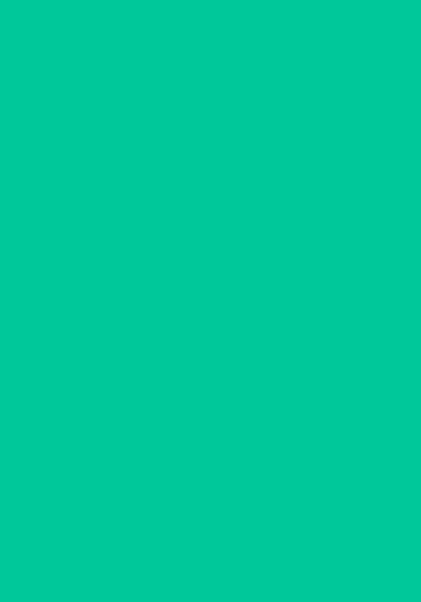
scroll to position [0, 0]
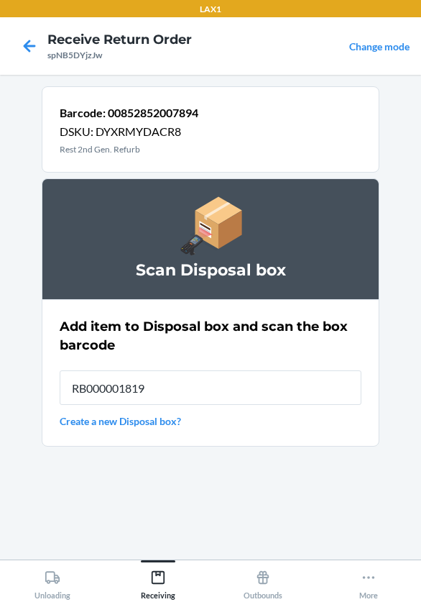
type input "RB000001819"
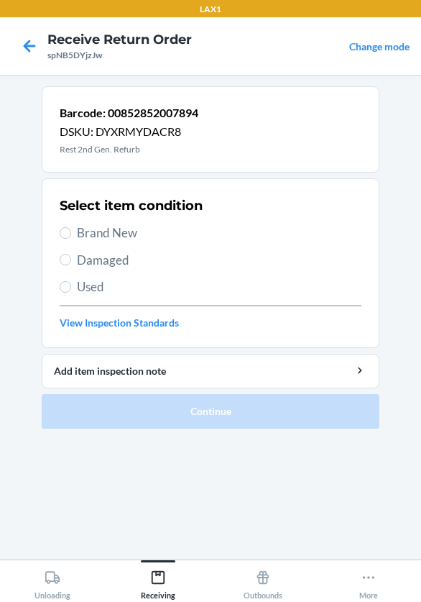
click at [58, 254] on section "Select item condition Brand New Damaged Used View Inspection Standards" at bounding box center [211, 263] width 338 height 170
click at [69, 264] on input "Damaged" at bounding box center [65, 259] width 11 height 11
radio input "true"
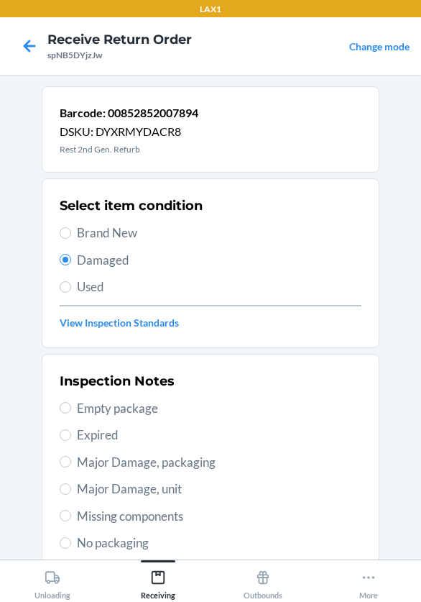
click at [66, 492] on label "Major Damage, unit" at bounding box center [211, 488] width 302 height 19
click at [66, 492] on input "Major Damage, unit" at bounding box center [65, 488] width 11 height 11
radio input "true"
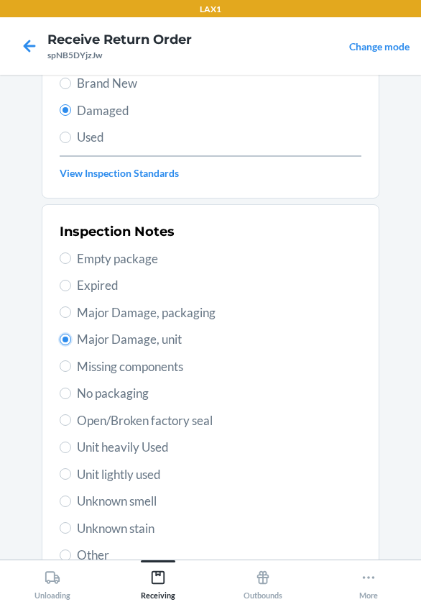
scroll to position [264, 0]
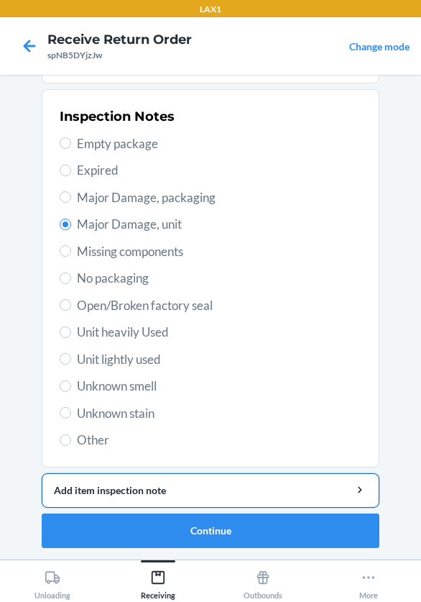
click at [103, 489] on div "Add item inspection note" at bounding box center [210, 489] width 313 height 15
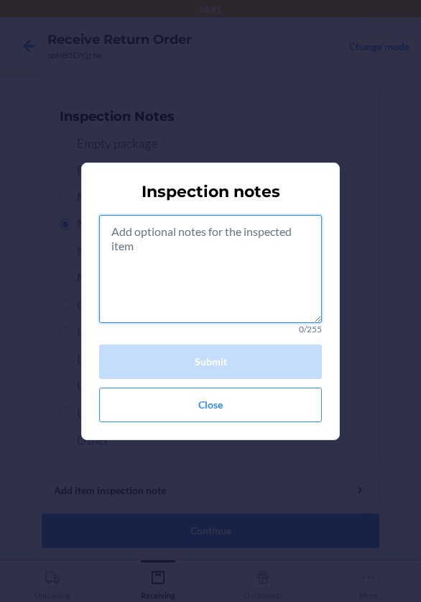
click at [139, 267] on textarea at bounding box center [210, 269] width 223 height 108
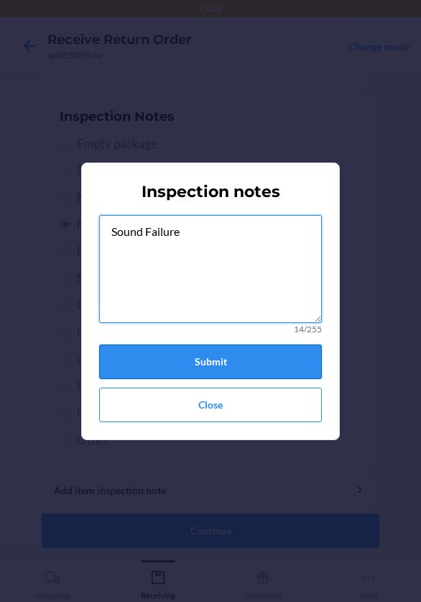
type textarea "Sound Failure"
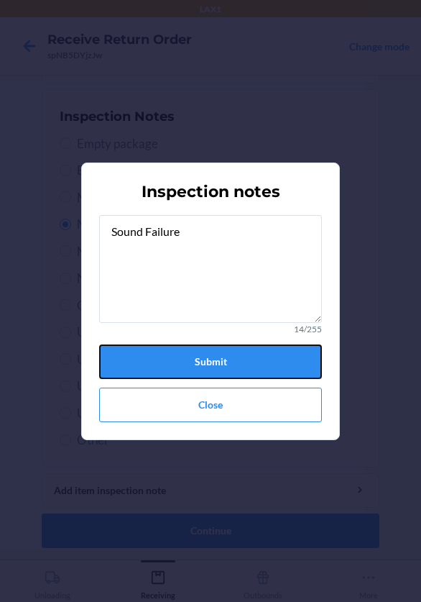
click at [259, 364] on button "Submit" at bounding box center [210, 361] width 223 height 34
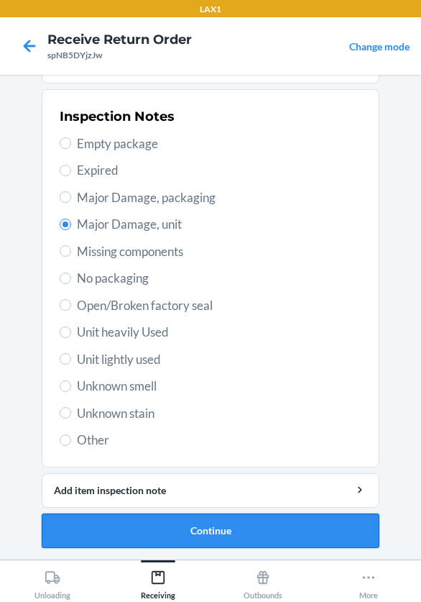
click at [283, 517] on button "Continue" at bounding box center [211, 530] width 338 height 34
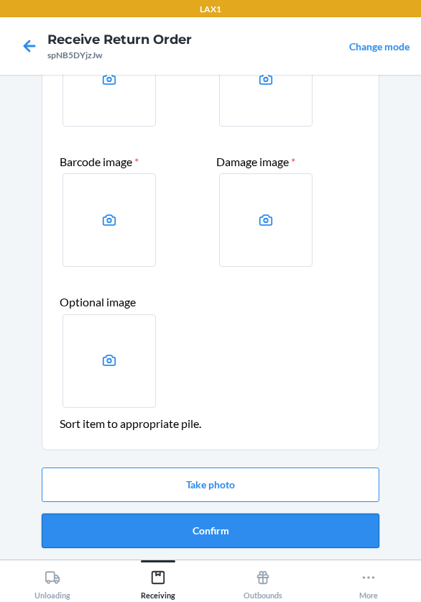
click at [270, 534] on button "Confirm" at bounding box center [211, 530] width 338 height 34
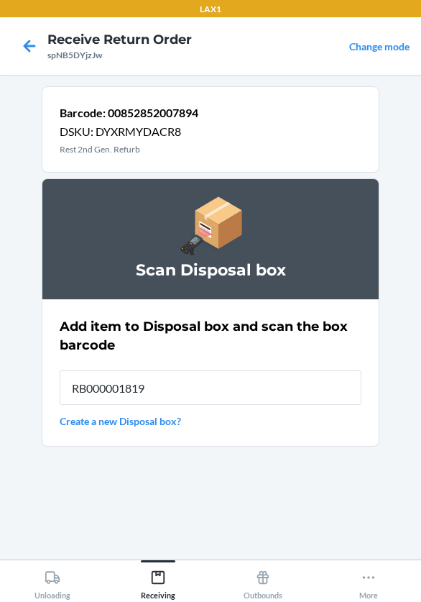
type input "RB000001819"
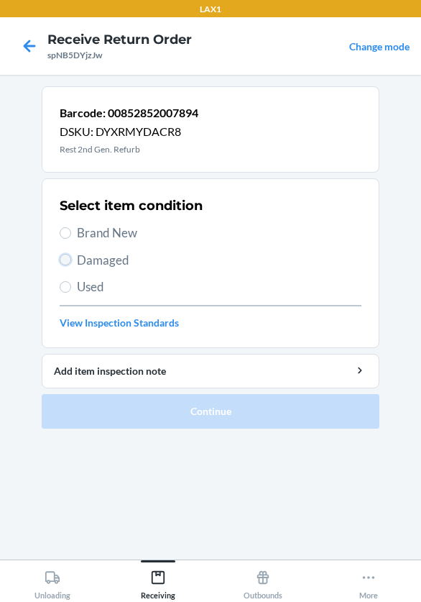
click at [63, 257] on input "Damaged" at bounding box center [65, 259] width 11 height 11
radio input "true"
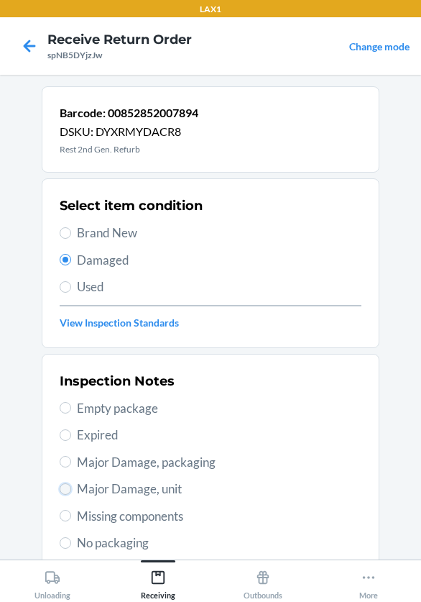
click at [60, 487] on input "Major Damage, unit" at bounding box center [65, 488] width 11 height 11
radio input "true"
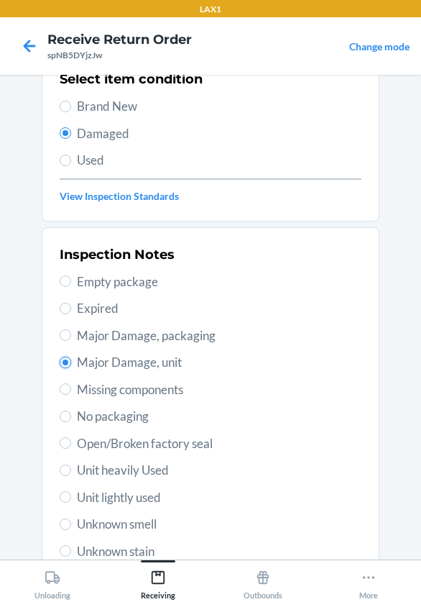
scroll to position [264, 0]
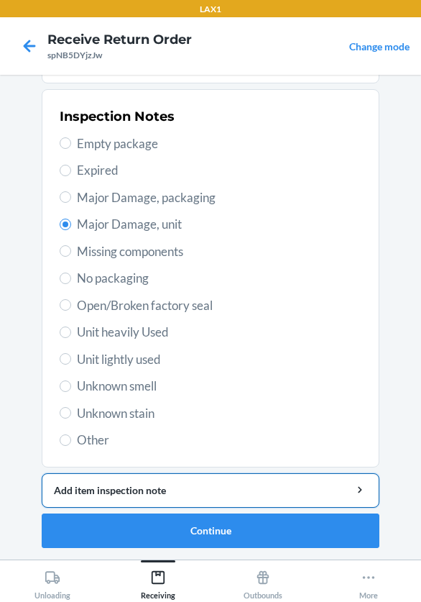
click at [84, 481] on button "Add item inspection note" at bounding box center [211, 490] width 338 height 34
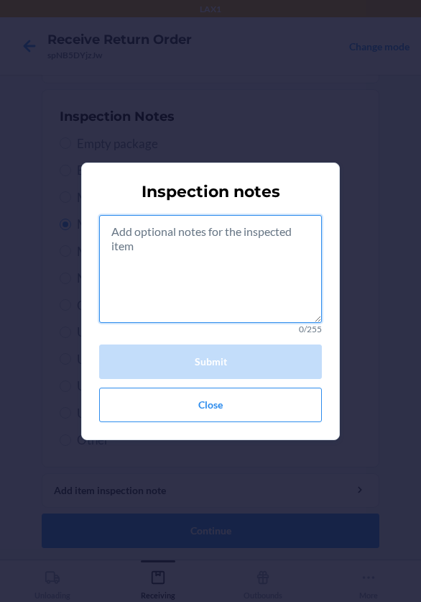
click at [155, 257] on textarea at bounding box center [210, 269] width 223 height 108
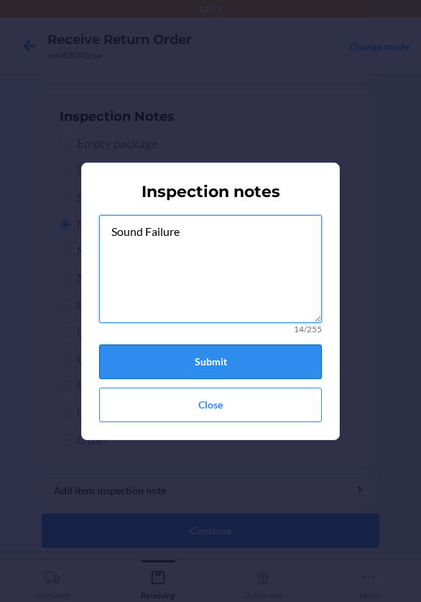
type textarea "Sound Failure"
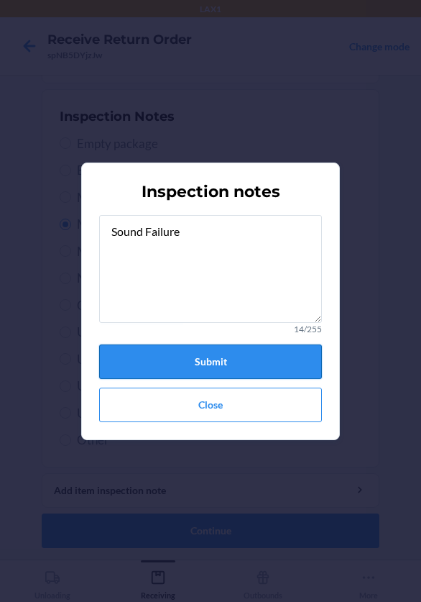
click at [238, 358] on button "Submit" at bounding box center [210, 361] width 223 height 34
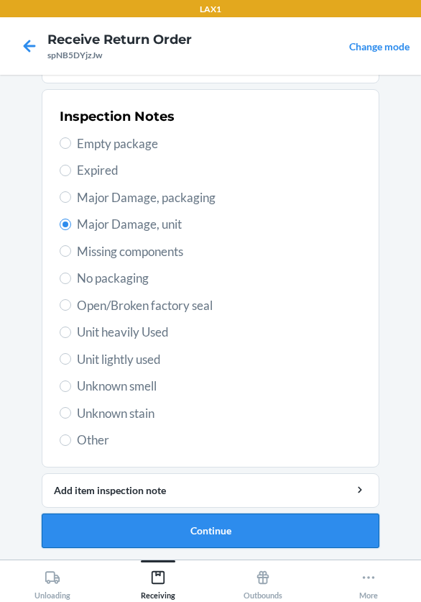
click at [247, 528] on button "Continue" at bounding box center [211, 530] width 338 height 34
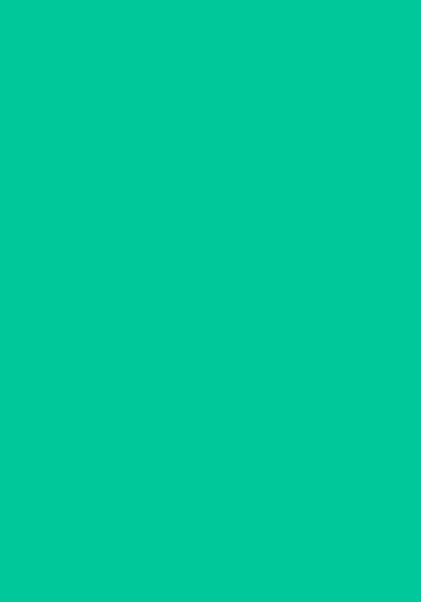
scroll to position [137, 0]
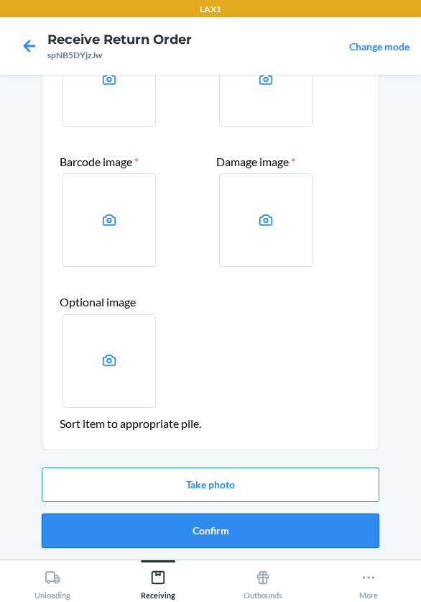
click at [249, 526] on button "Confirm" at bounding box center [211, 530] width 338 height 34
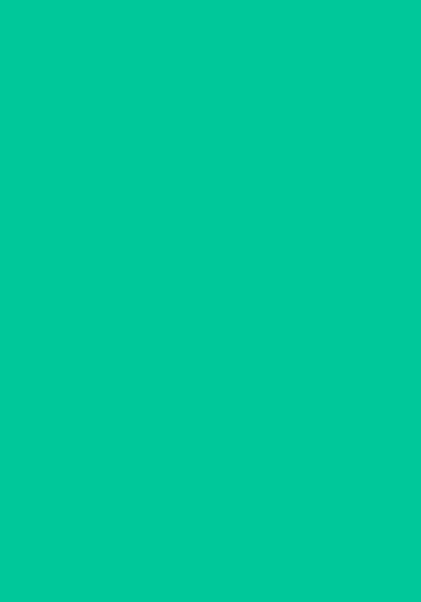
scroll to position [0, 0]
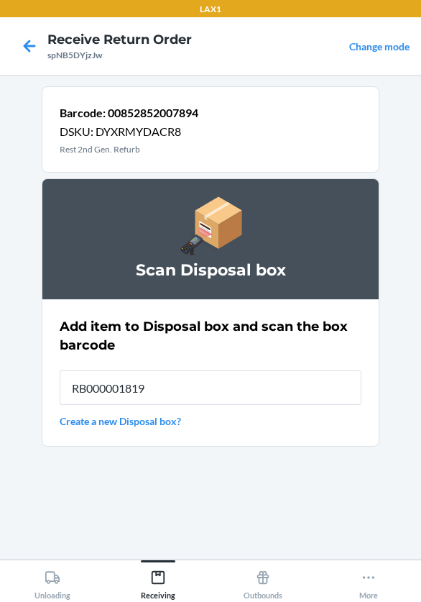
type input "RB000001819"
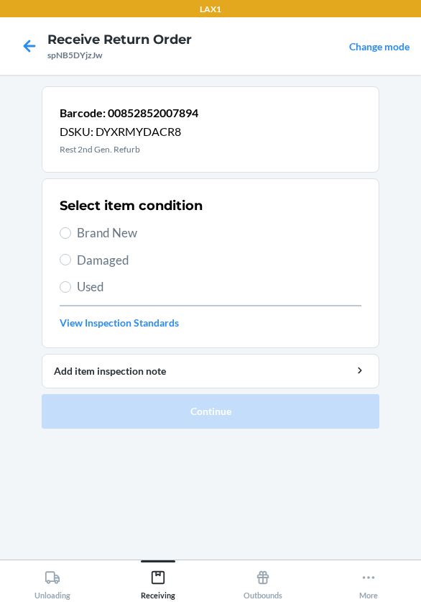
click at [75, 263] on label "Damaged" at bounding box center [211, 260] width 302 height 19
click at [71, 263] on input "Damaged" at bounding box center [65, 259] width 11 height 11
radio input "true"
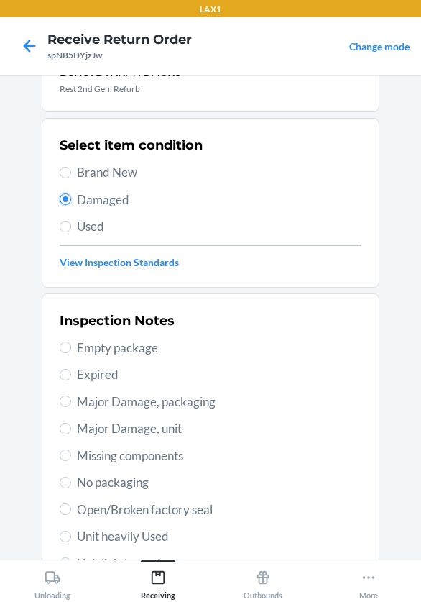
scroll to position [144, 0]
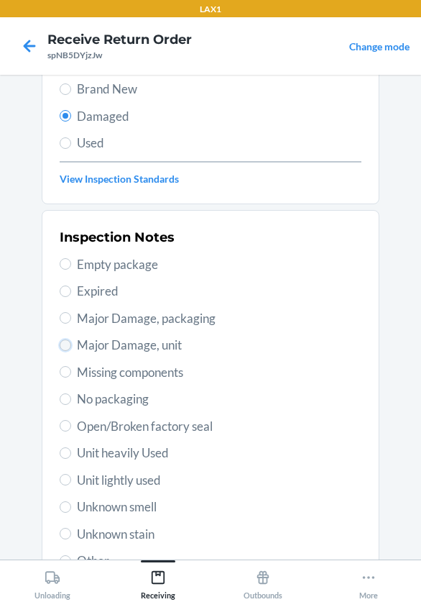
click at [63, 345] on input "Major Damage, unit" at bounding box center [65, 344] width 11 height 11
radio input "true"
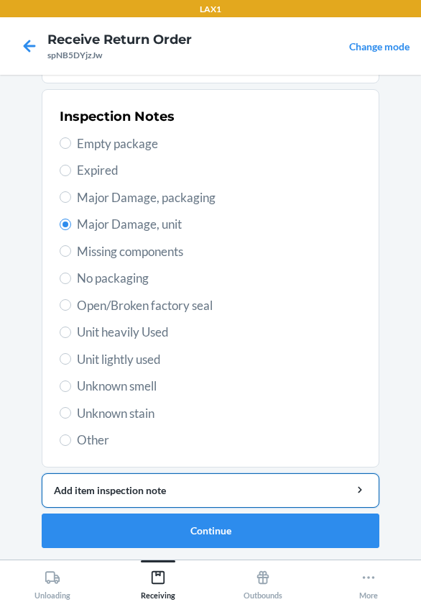
click at [108, 497] on div "Add item inspection note" at bounding box center [210, 489] width 313 height 15
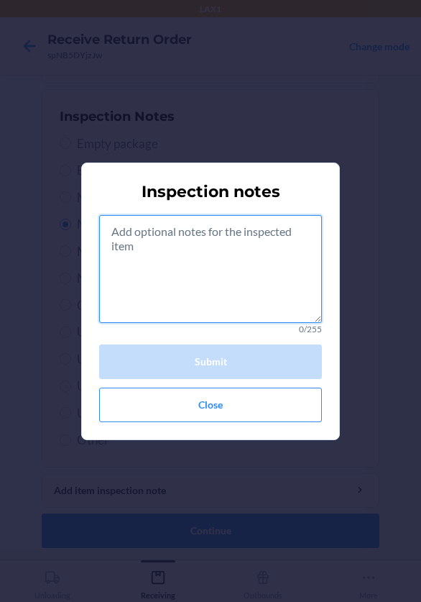
click at [160, 272] on textarea at bounding box center [210, 269] width 223 height 108
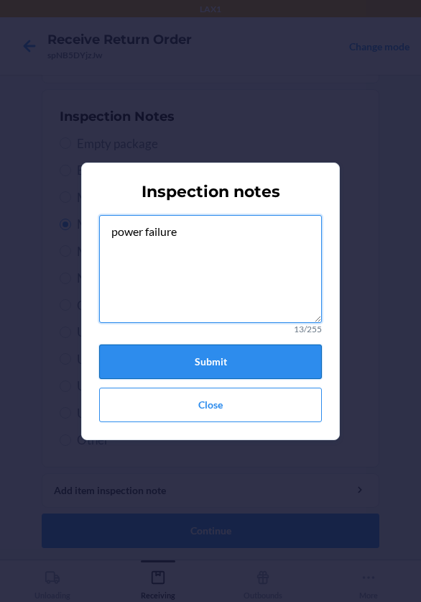
type textarea "power failure"
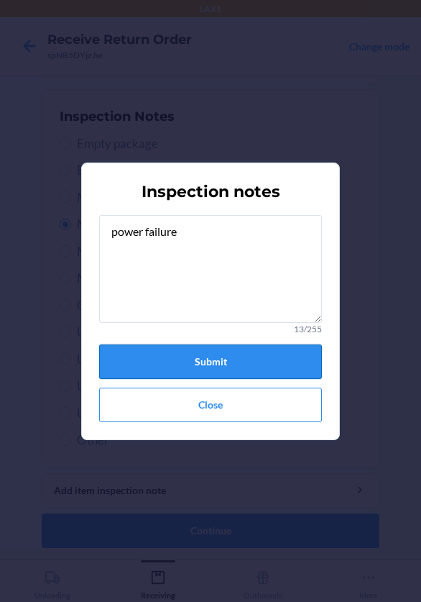
click at [264, 356] on button "Submit" at bounding box center [210, 361] width 223 height 34
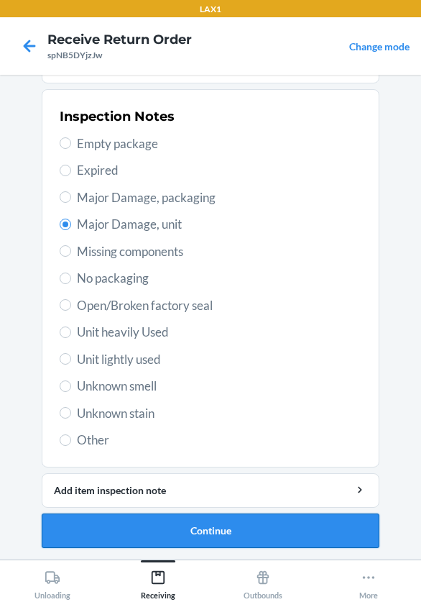
click at [272, 528] on button "Continue" at bounding box center [211, 530] width 338 height 34
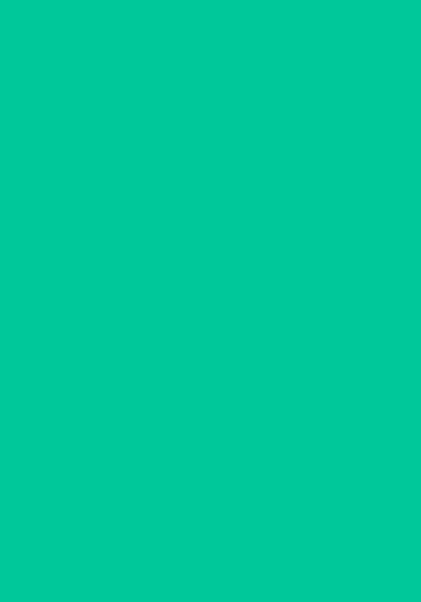
scroll to position [137, 0]
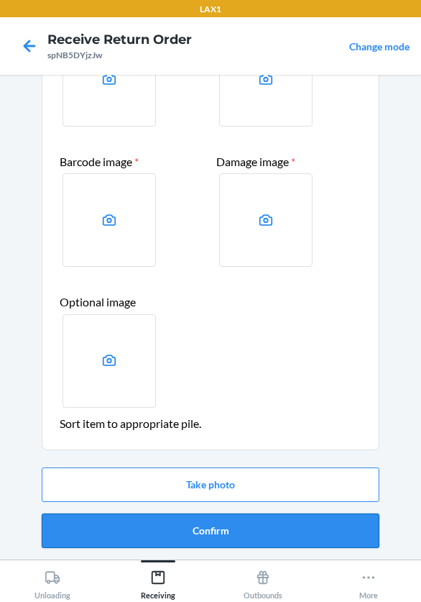
click at [272, 528] on button "Confirm" at bounding box center [211, 530] width 338 height 34
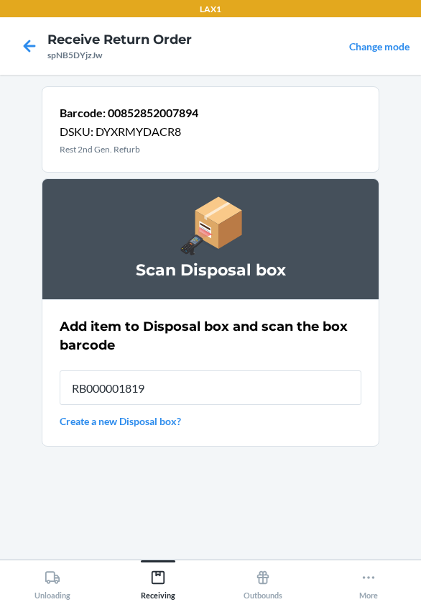
type input "RB000001819"
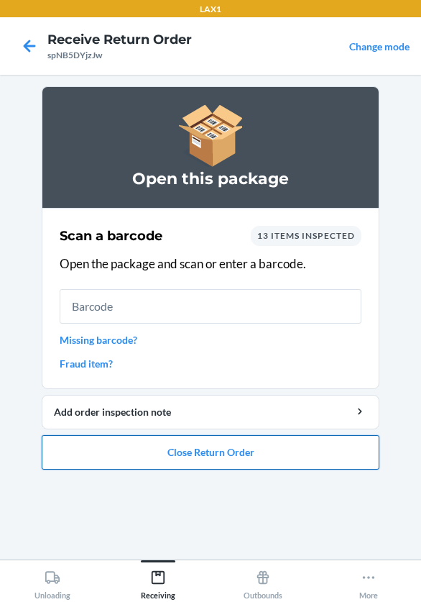
click at [316, 459] on button "Close Return Order" at bounding box center [211, 452] width 338 height 34
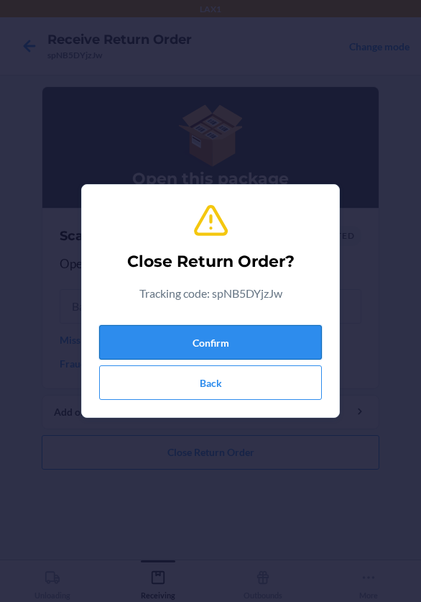
click at [282, 337] on button "Confirm" at bounding box center [210, 342] width 223 height 34
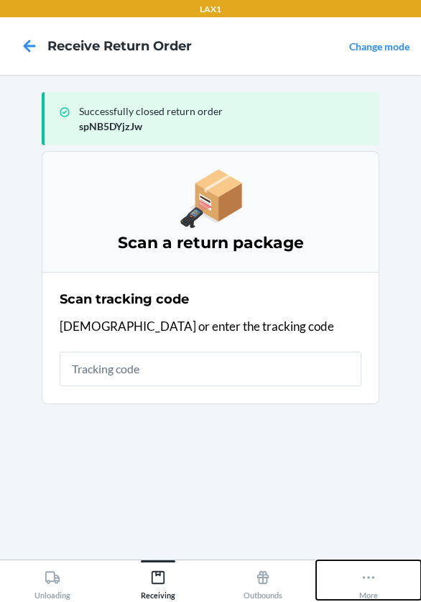
drag, startPoint x: 384, startPoint y: 585, endPoint x: 388, endPoint y: 578, distance: 8.4
click at [385, 580] on button "More" at bounding box center [369, 580] width 106 height 40
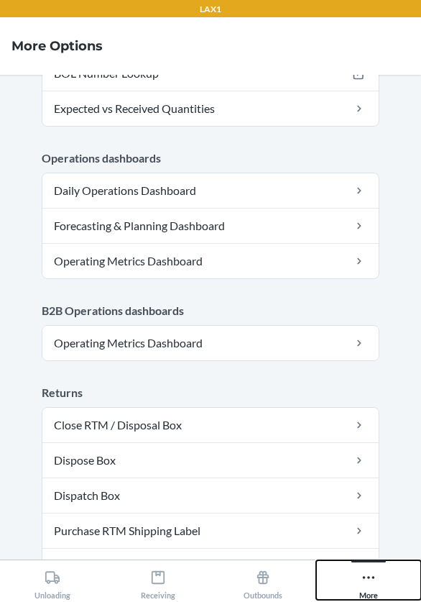
scroll to position [780, 0]
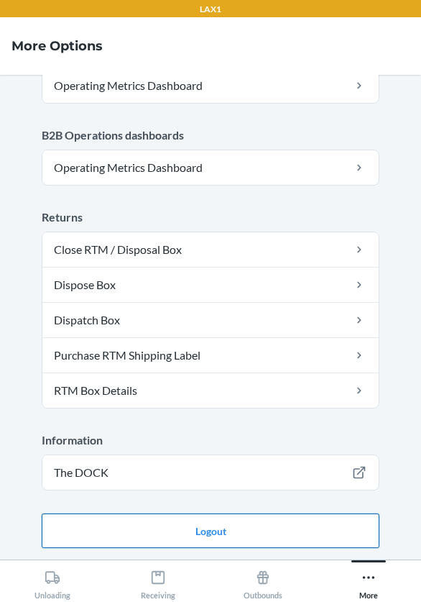
click at [216, 529] on button "Logout" at bounding box center [211, 530] width 338 height 34
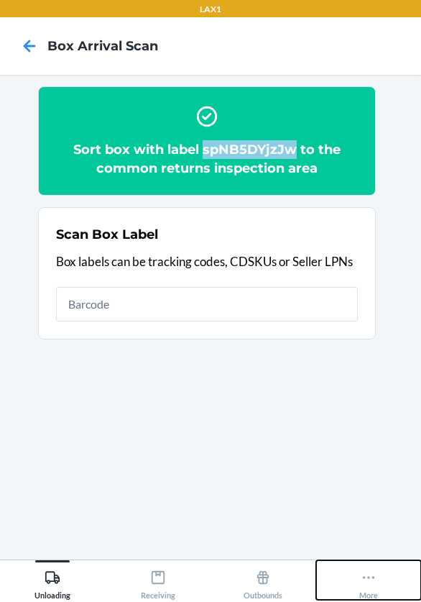
click at [370, 580] on icon at bounding box center [369, 577] width 16 height 16
